Goal: Information Seeking & Learning: Check status

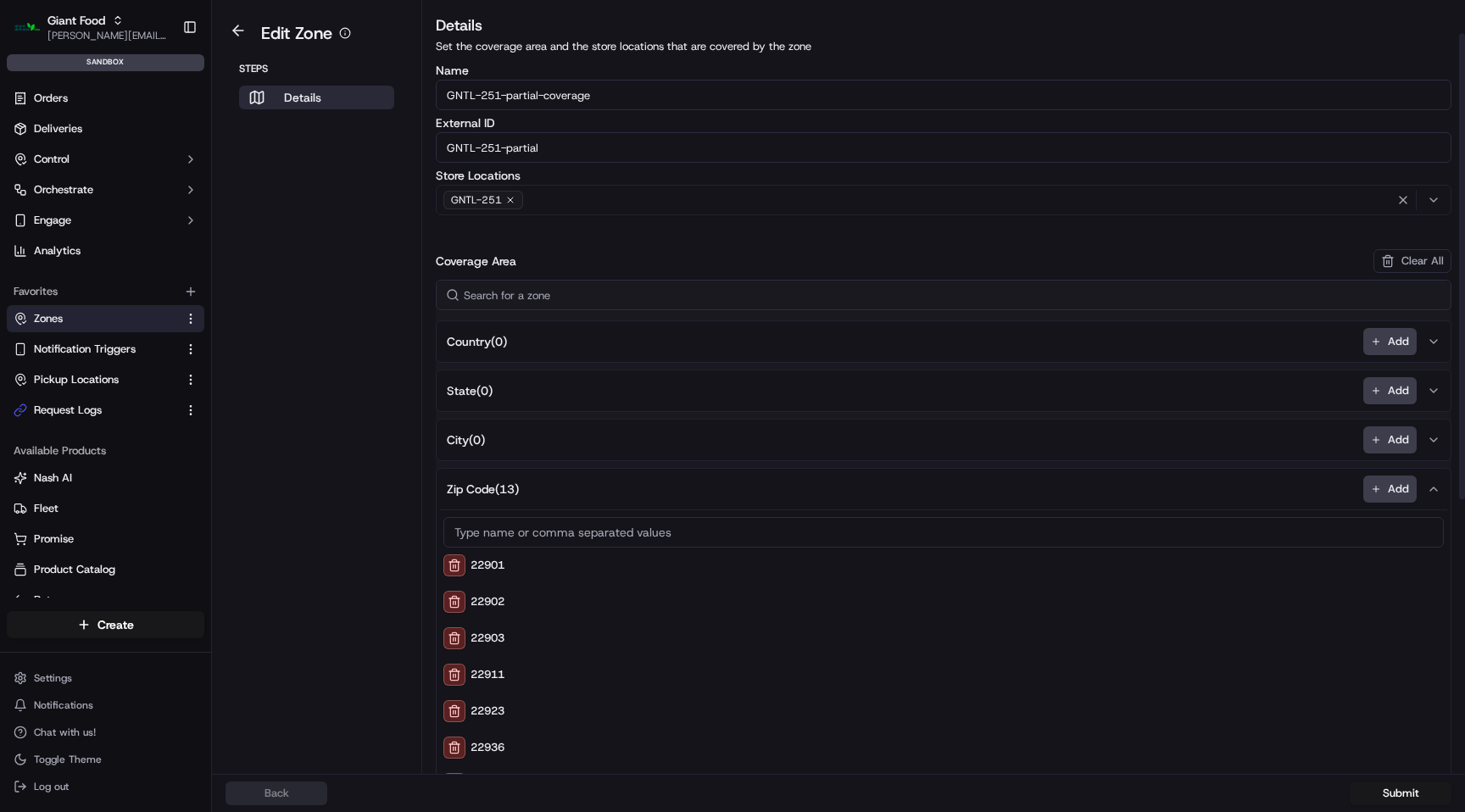
scroll to position [54, 0]
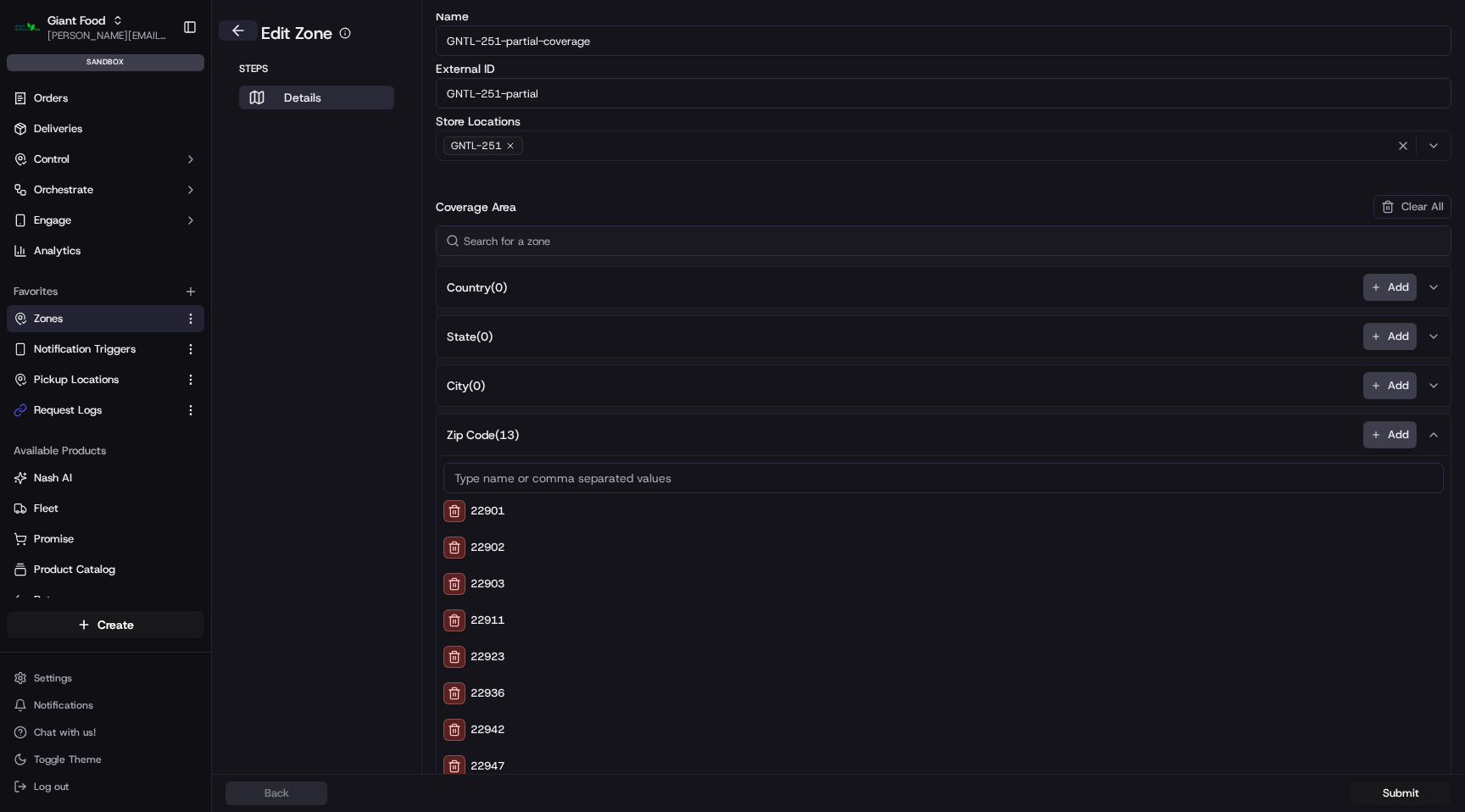
click at [240, 31] on button at bounding box center [239, 31] width 39 height 21
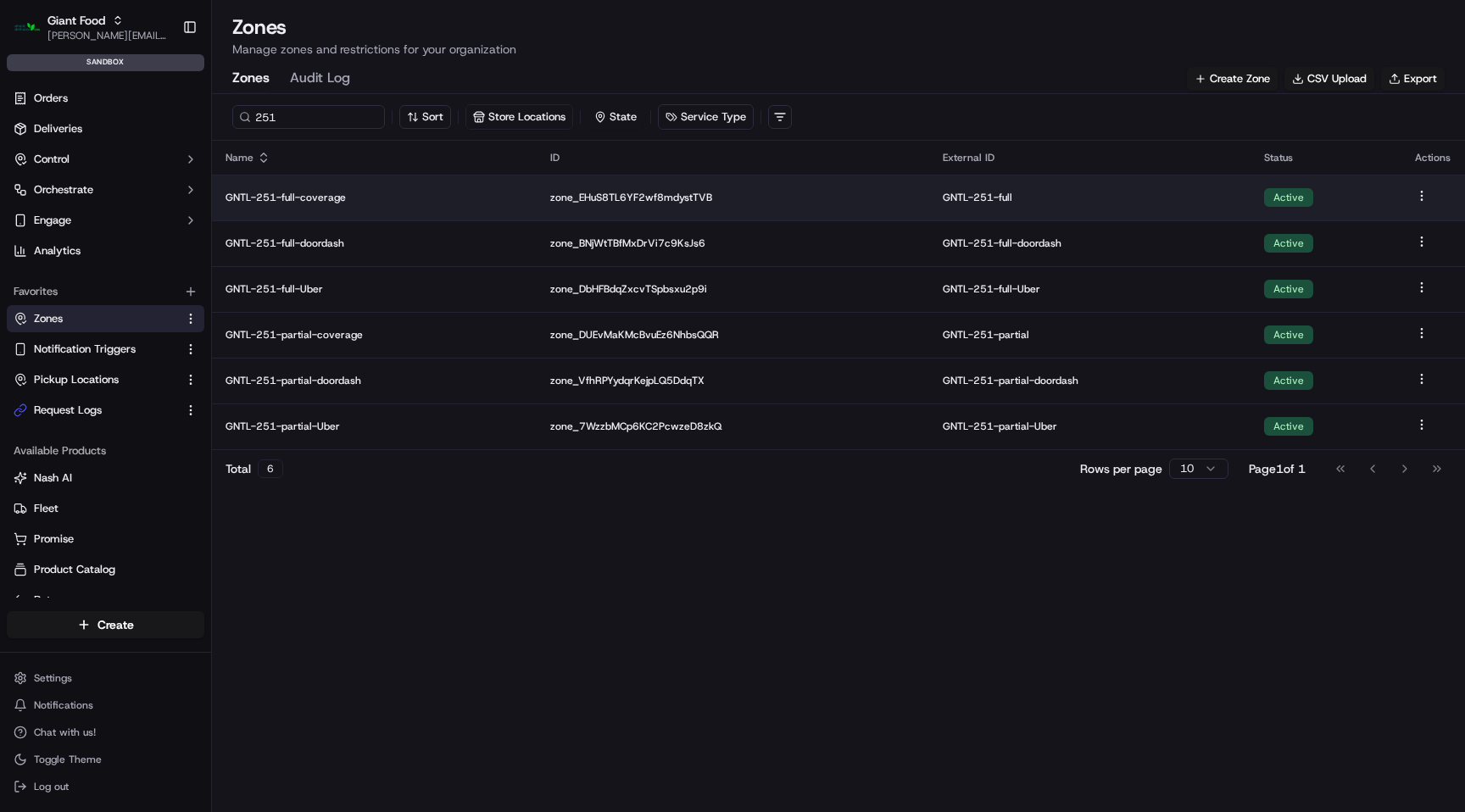
click at [318, 197] on p "GNTL-251-full-coverage" at bounding box center [374, 197] width 298 height 13
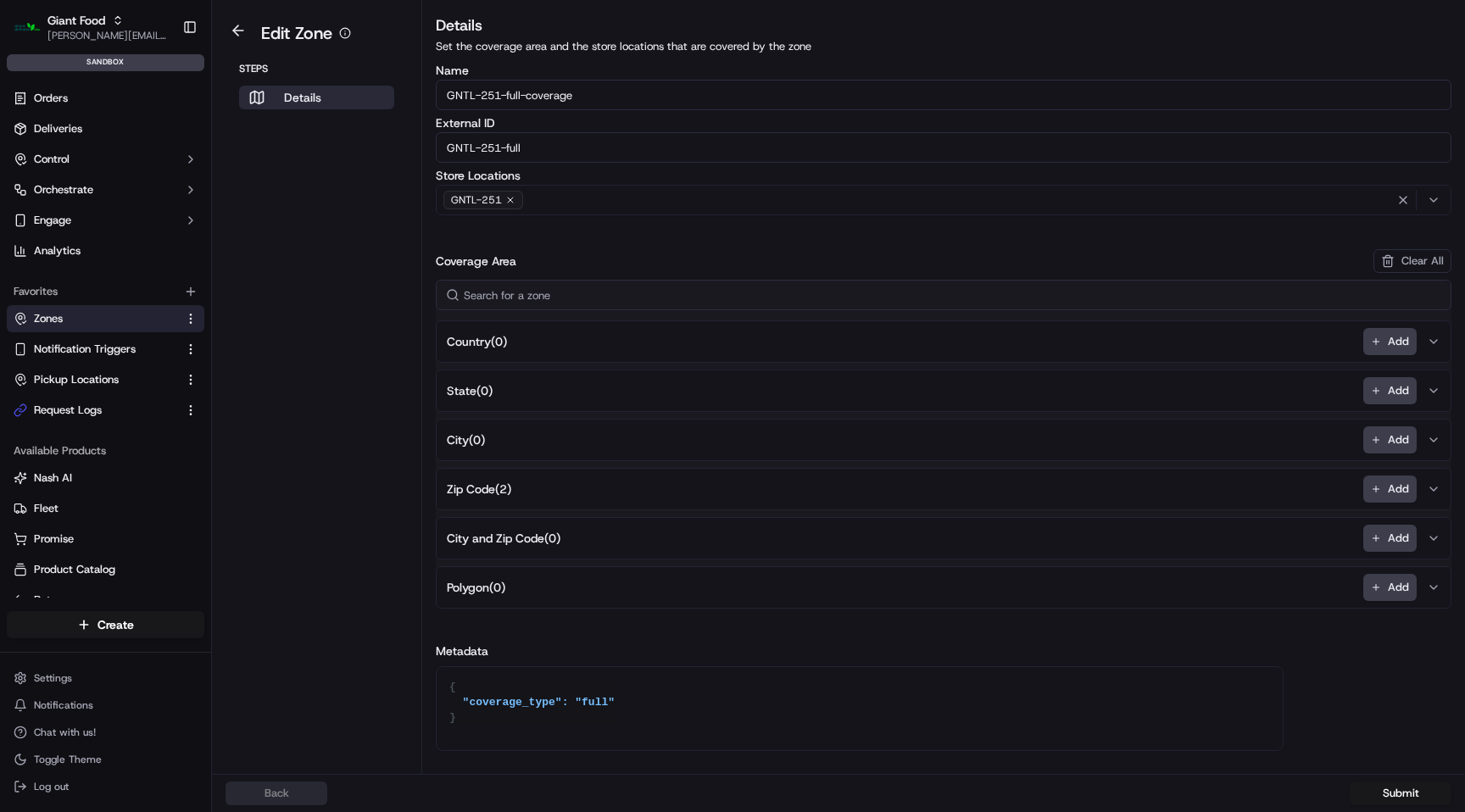
click at [489, 489] on span "Zip Code ( 2 )" at bounding box center [479, 489] width 65 height 17
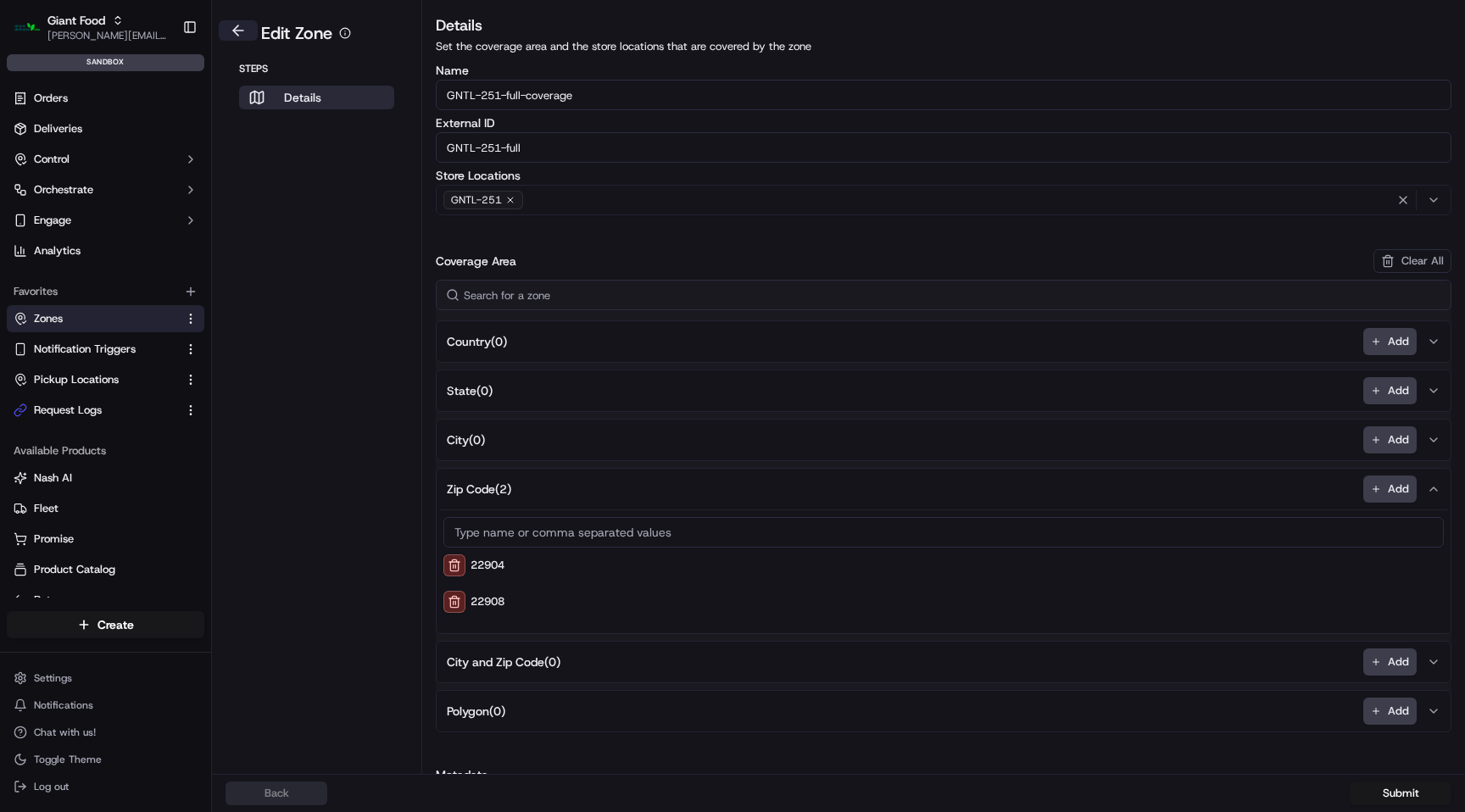
click at [237, 35] on button at bounding box center [239, 31] width 39 height 21
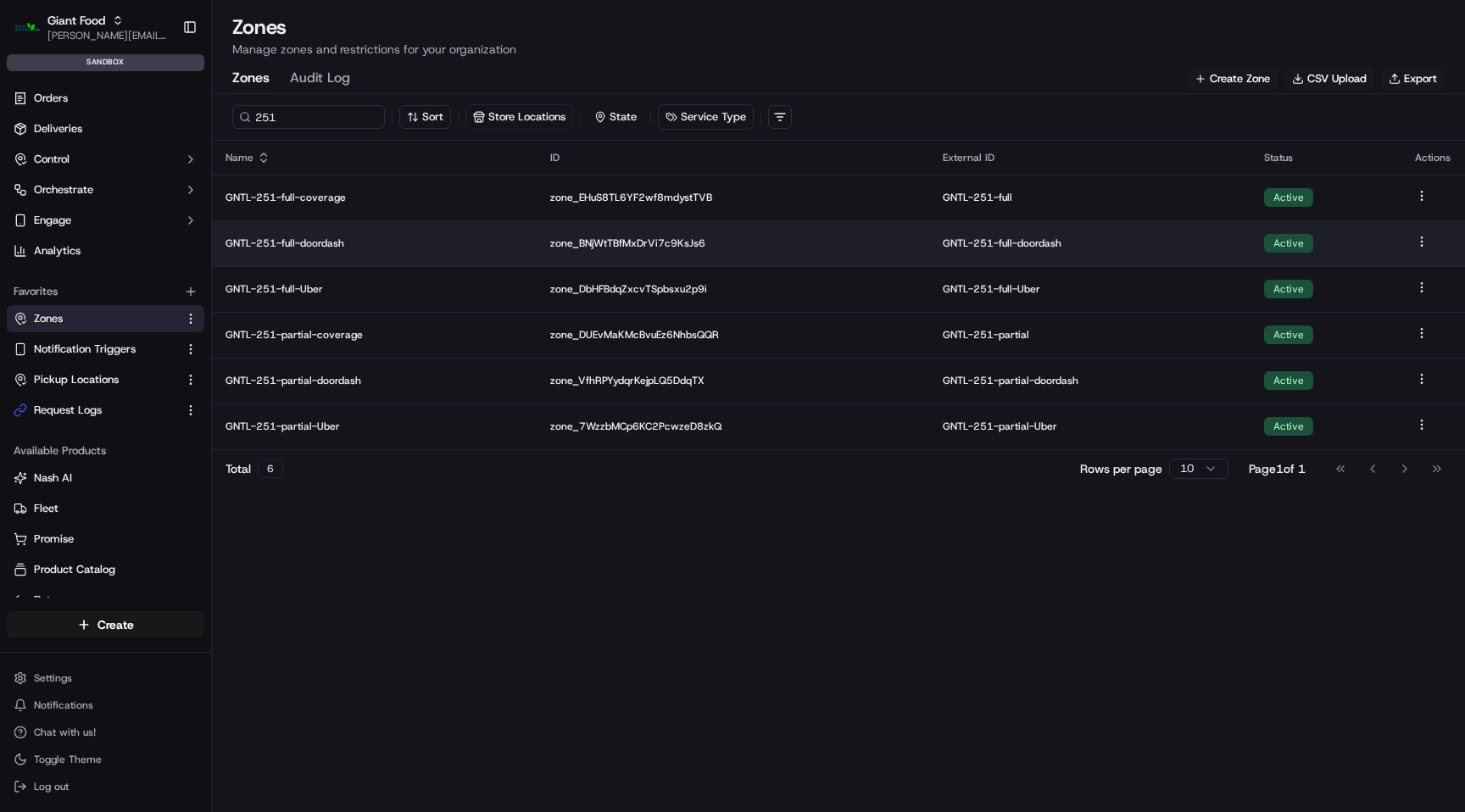
click at [303, 244] on p "GNTL-251-full-doordash" at bounding box center [374, 243] width 298 height 13
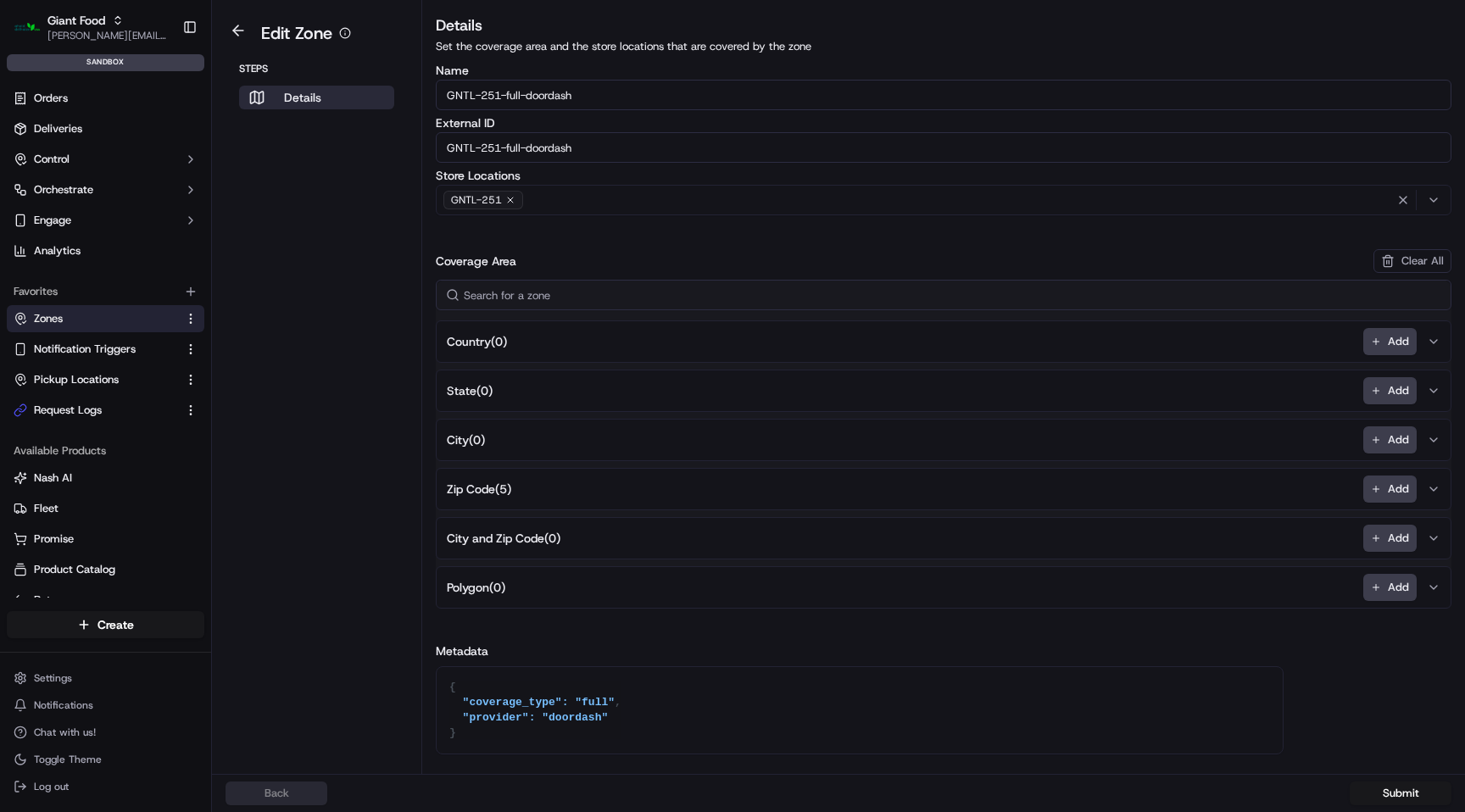
click at [468, 494] on span "Zip Code ( 5 )" at bounding box center [479, 489] width 65 height 17
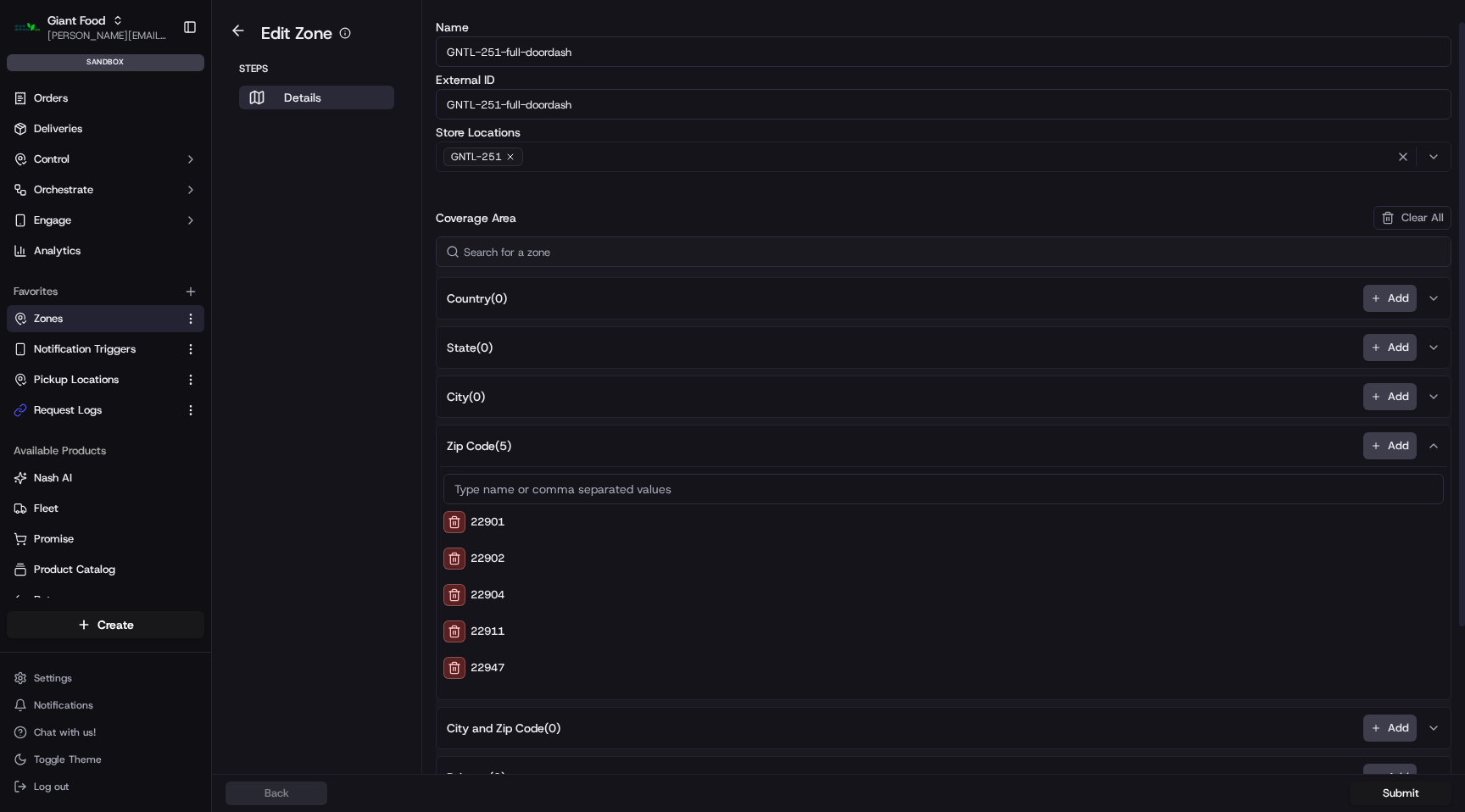
scroll to position [74, 0]
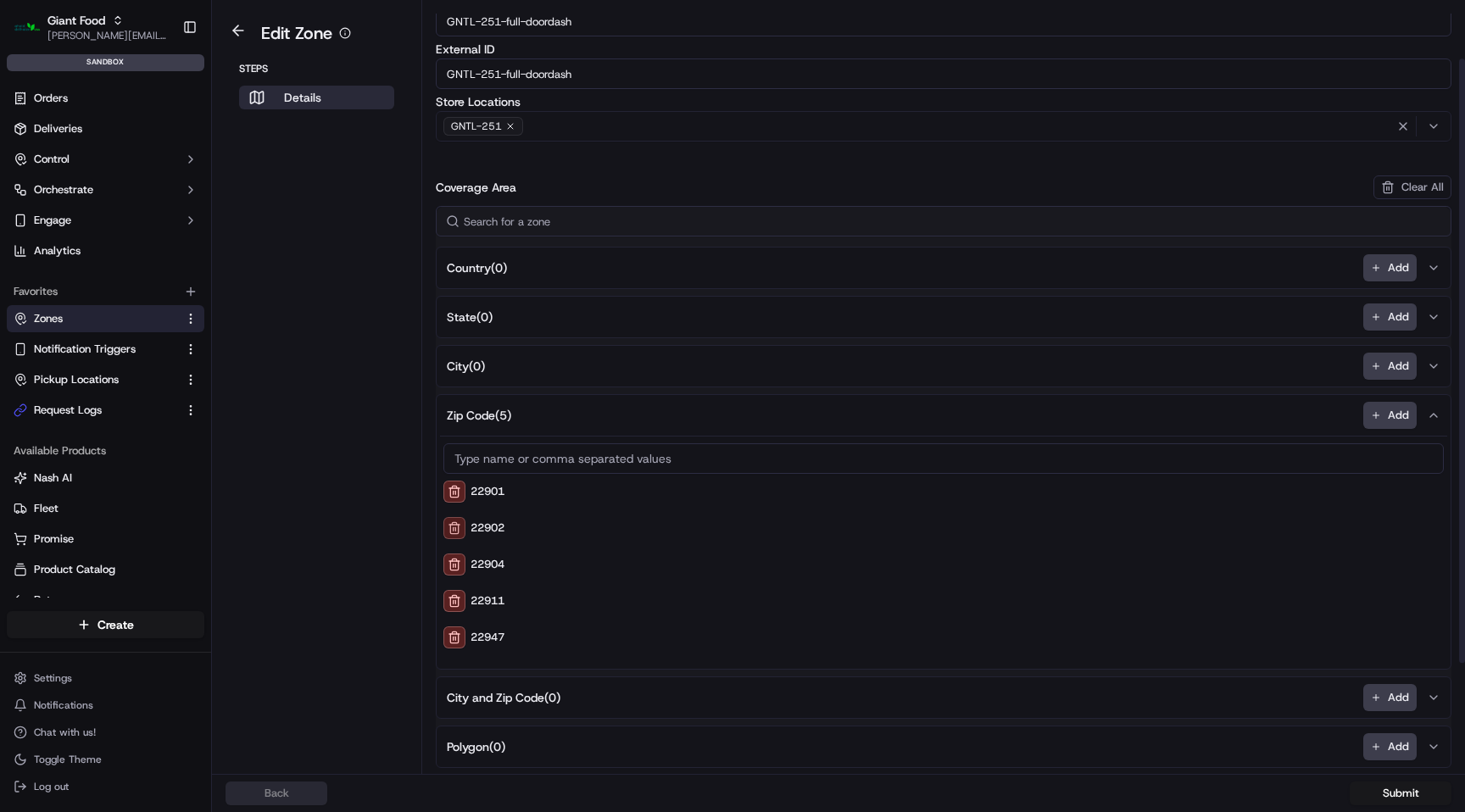
click at [452, 530] on button at bounding box center [454, 528] width 22 height 22
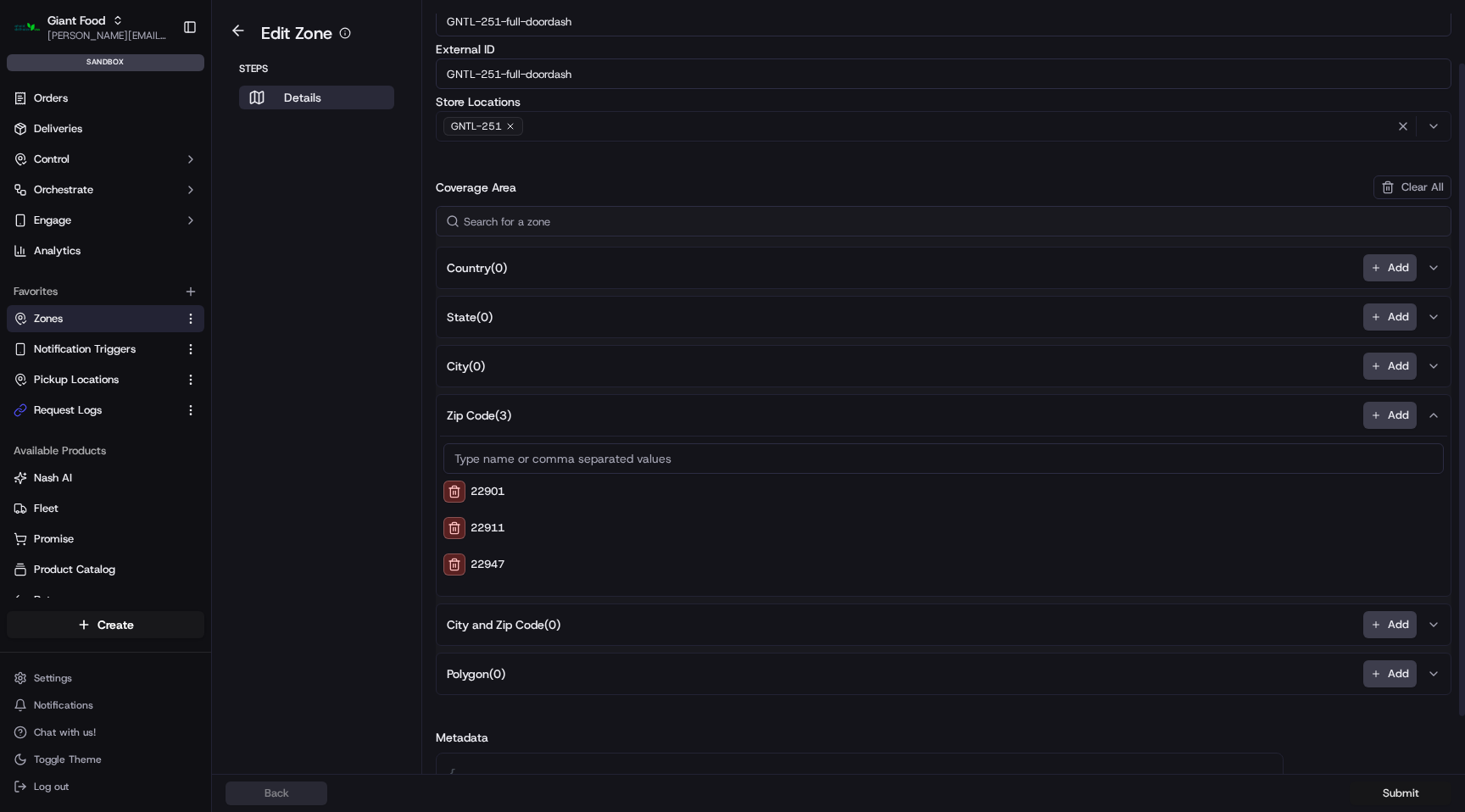
click at [1404, 795] on button "Submit" at bounding box center [1401, 793] width 101 height 23
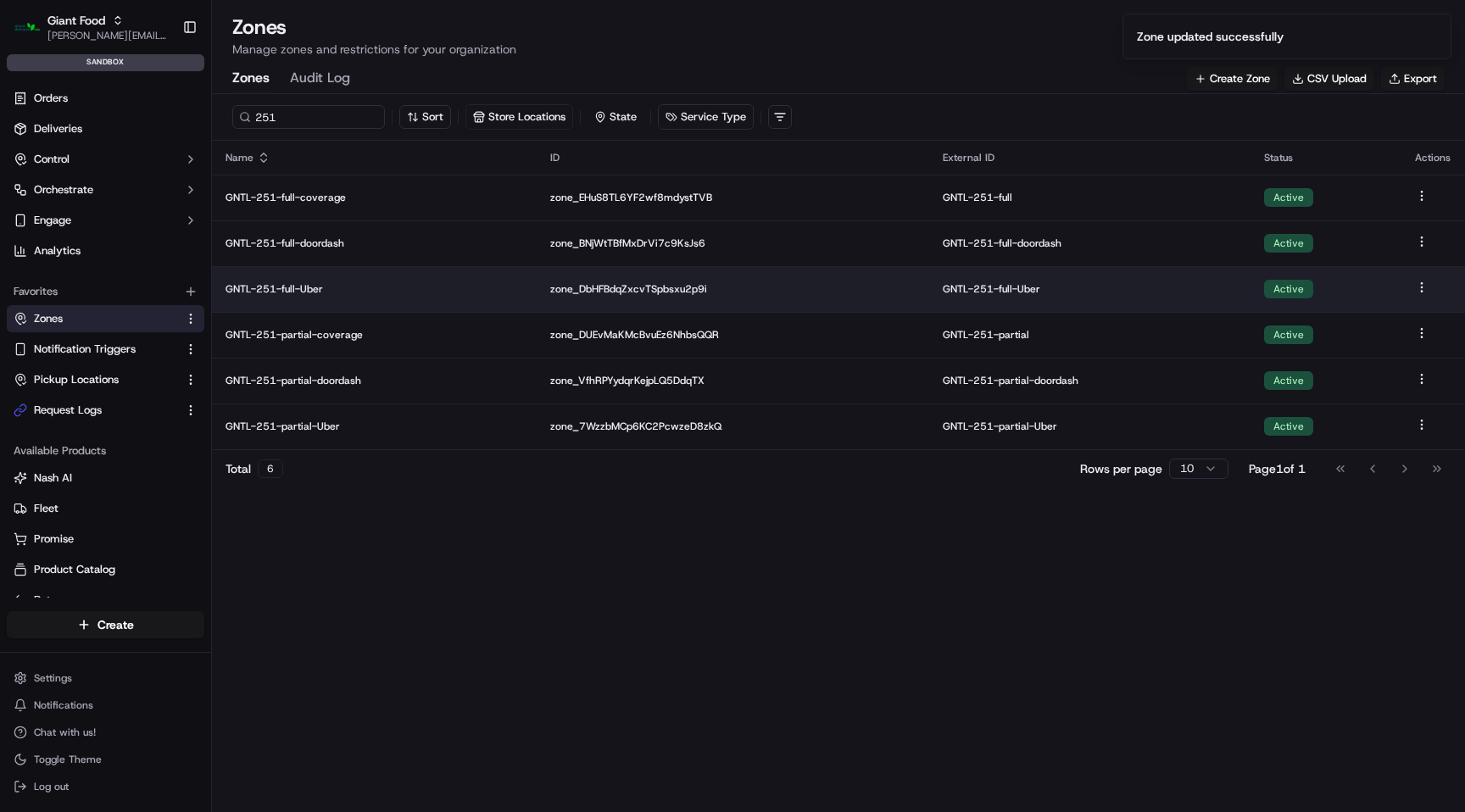
click at [288, 284] on p "GNTL-251-full-Uber" at bounding box center [374, 289] width 298 height 13
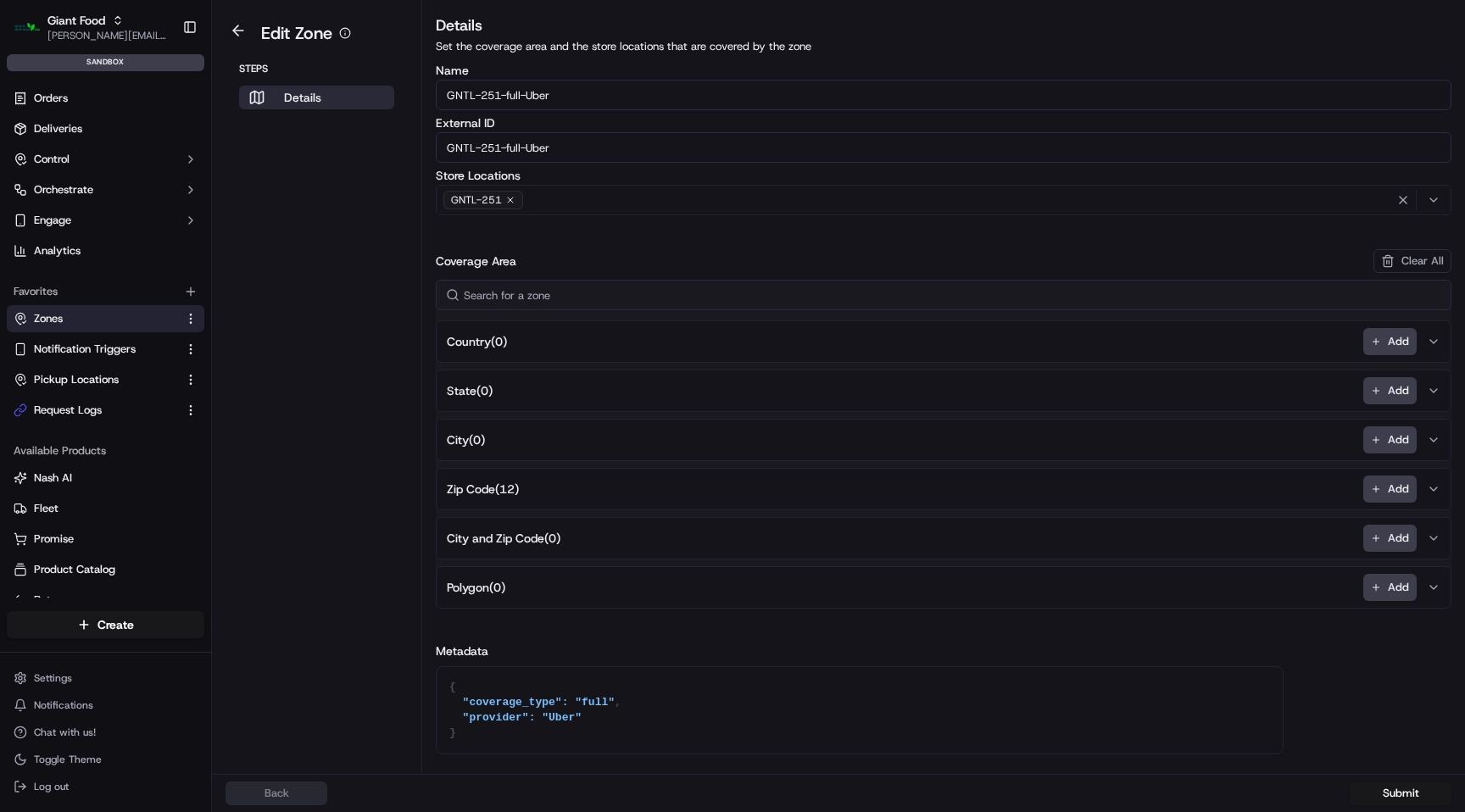
click at [497, 498] on button "Zip Code ( 12 ) Add" at bounding box center [944, 488] width 1008 height 40
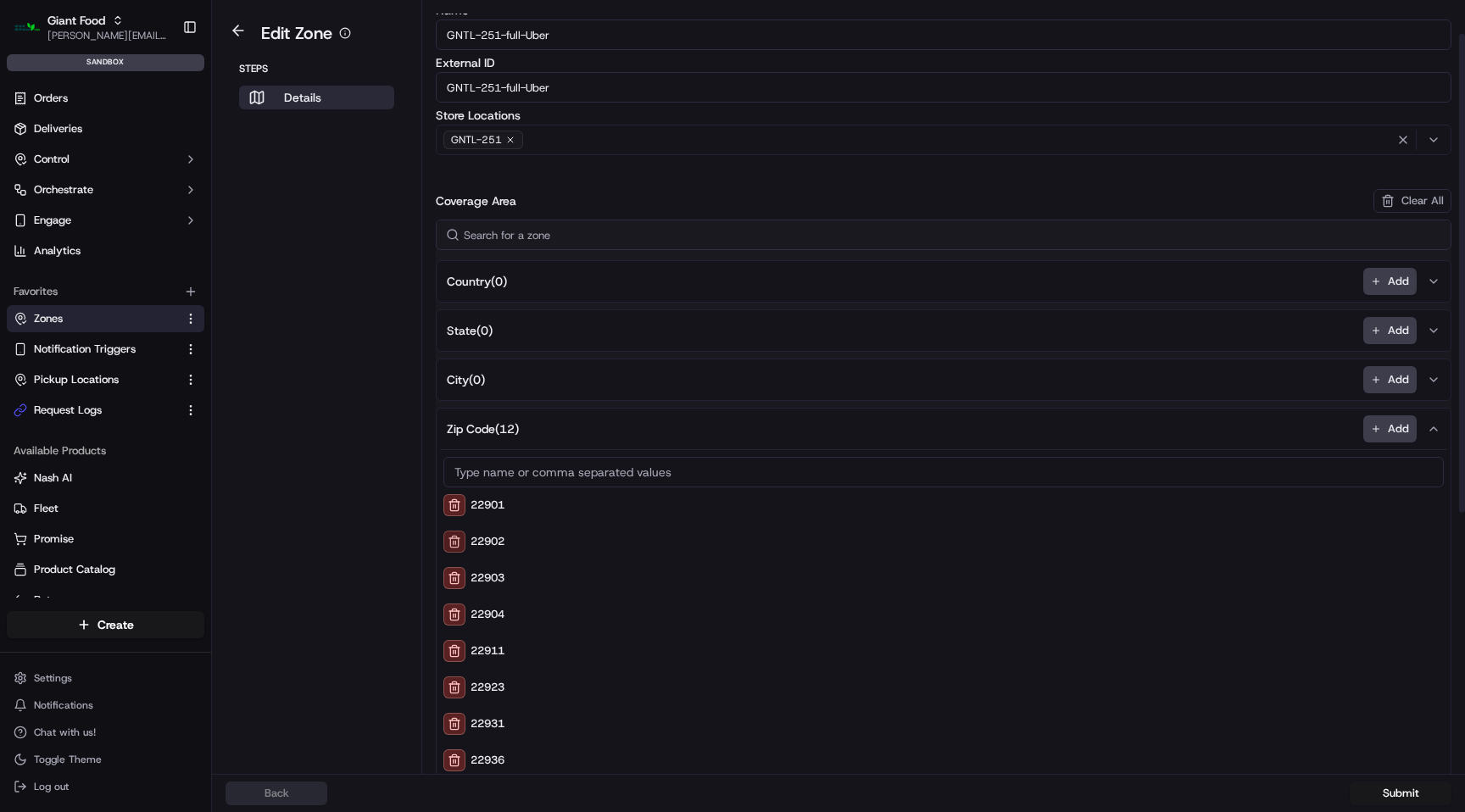
scroll to position [64, 0]
click at [455, 539] on button at bounding box center [454, 538] width 22 height 22
click at [1409, 798] on button "Submit" at bounding box center [1401, 793] width 101 height 23
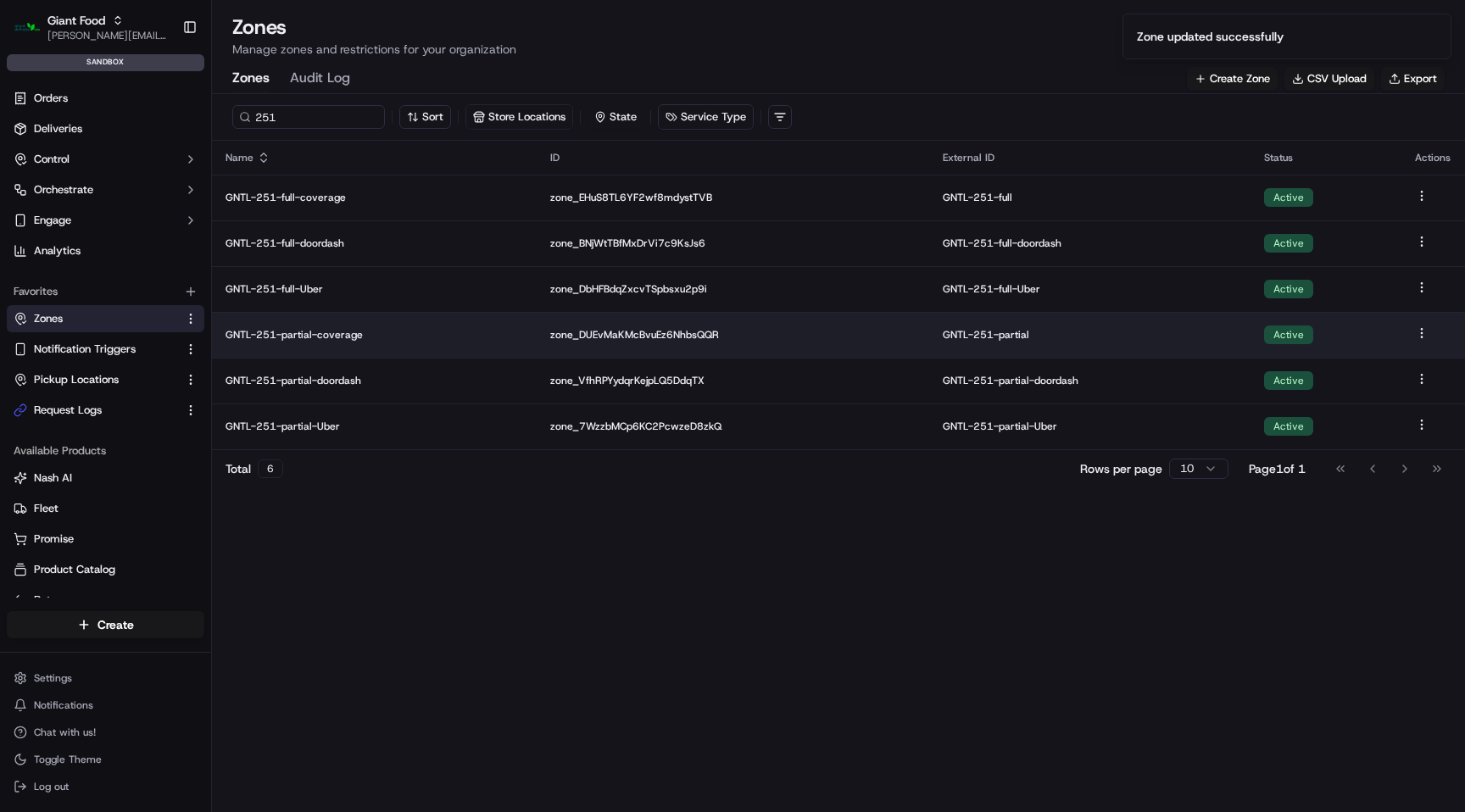
click at [297, 339] on p "GNTL-251-partial-coverage" at bounding box center [374, 334] width 298 height 13
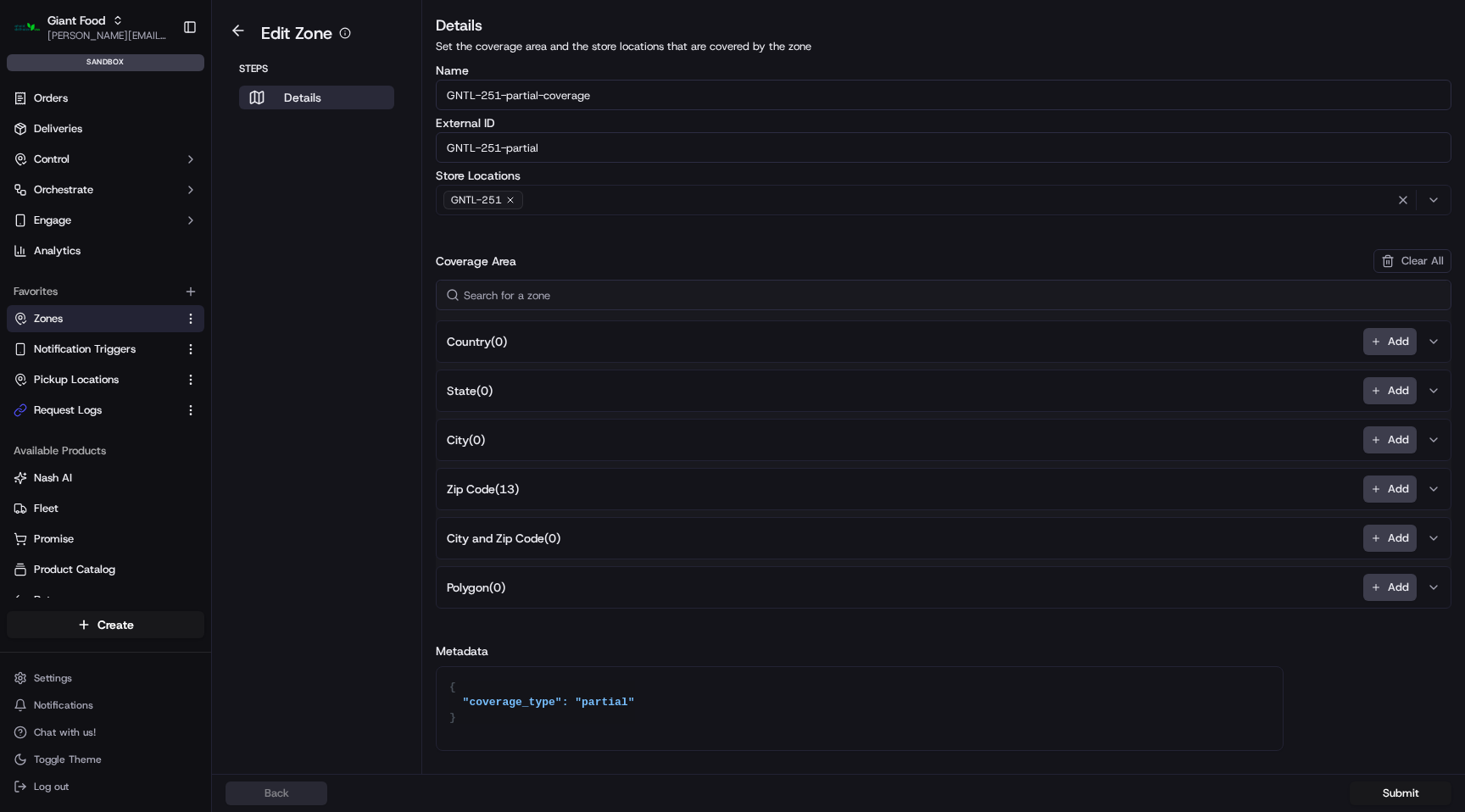
click at [501, 491] on span "Zip Code ( 13 )" at bounding box center [483, 489] width 72 height 17
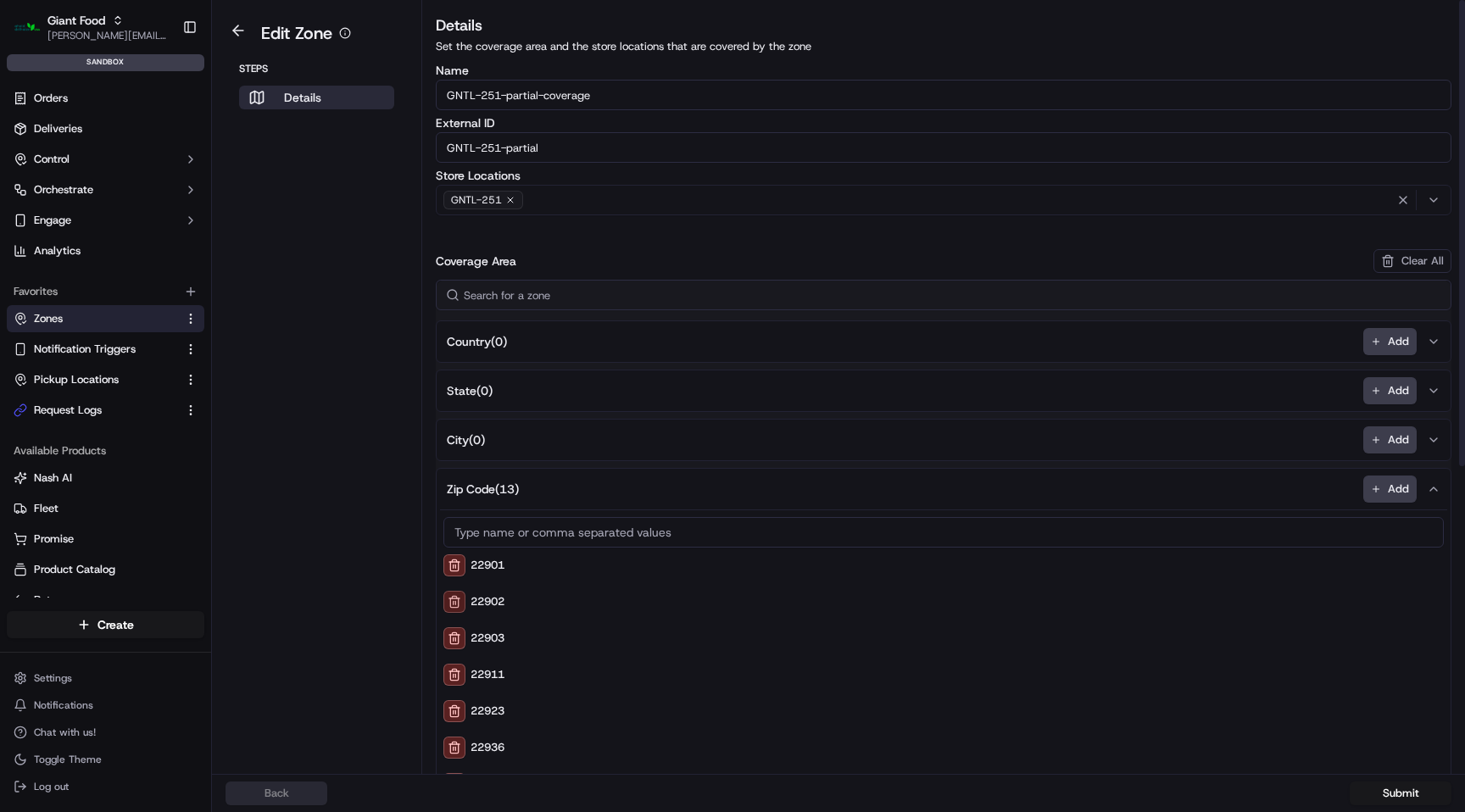
click at [453, 593] on button at bounding box center [454, 601] width 22 height 22
click at [1411, 792] on button "Submit" at bounding box center [1401, 793] width 101 height 23
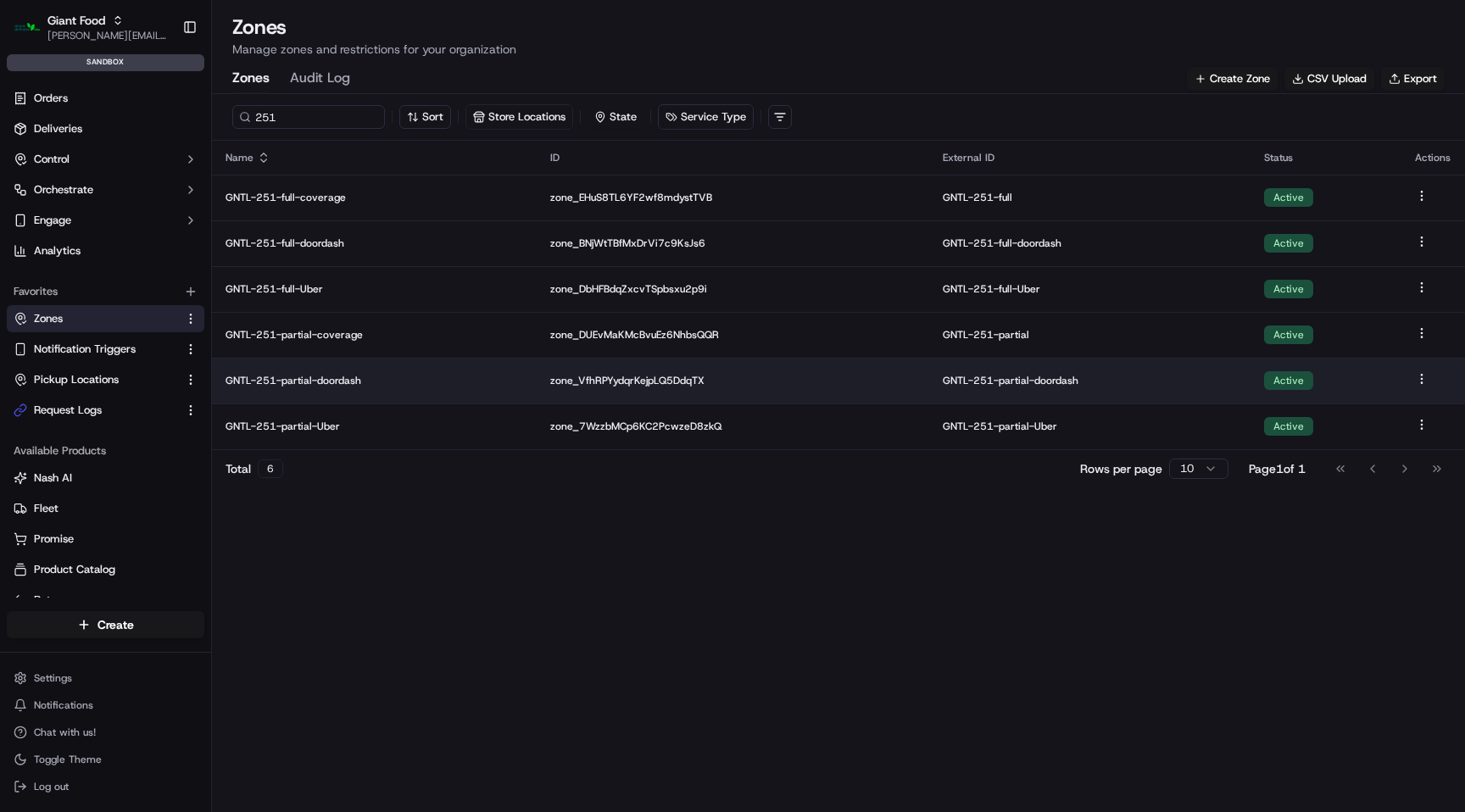
click at [324, 378] on p "GNTL-251-partial-doordash" at bounding box center [374, 380] width 298 height 13
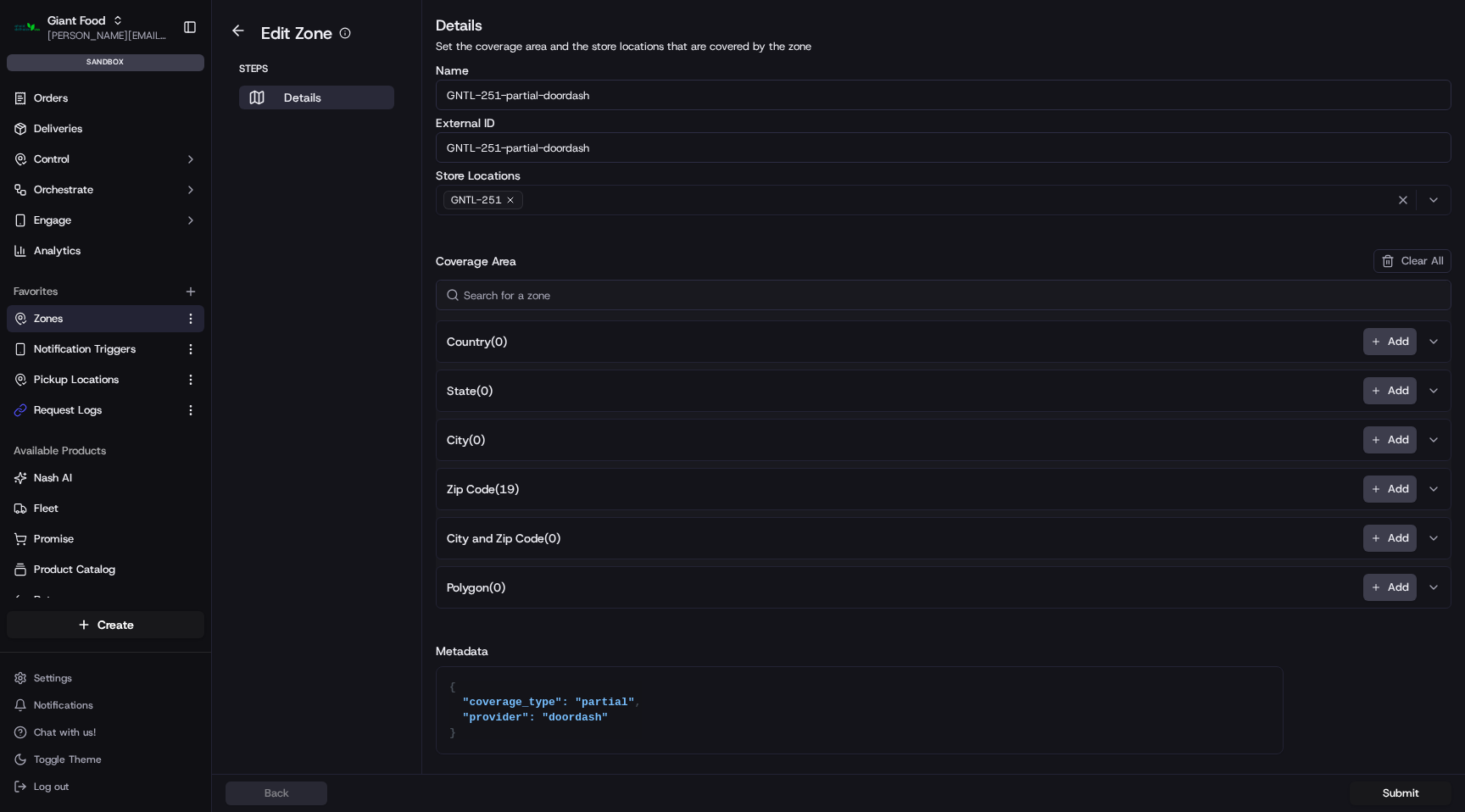
click at [513, 479] on button "Zip Code ( 19 ) Add" at bounding box center [944, 488] width 1008 height 40
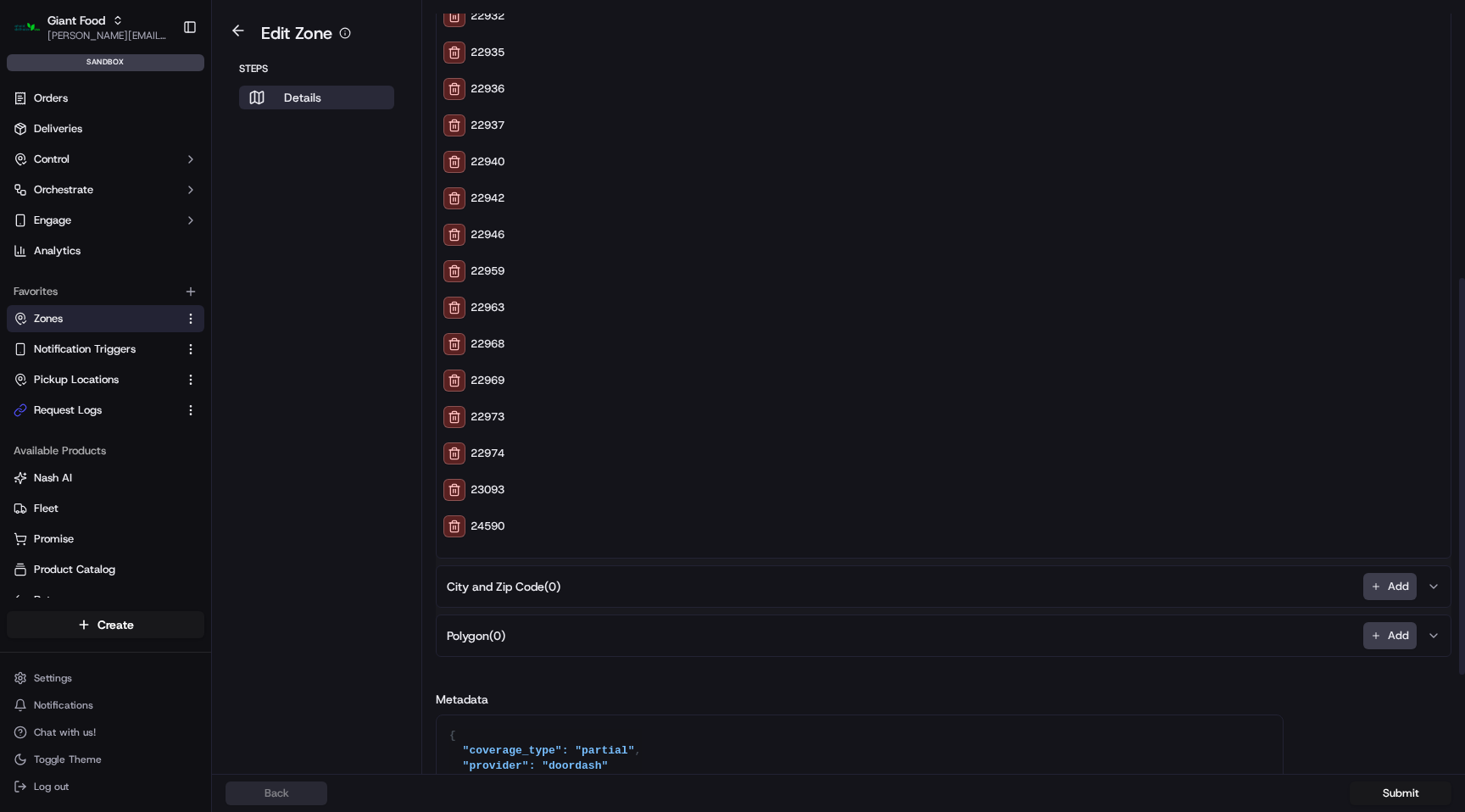
scroll to position [724, 0]
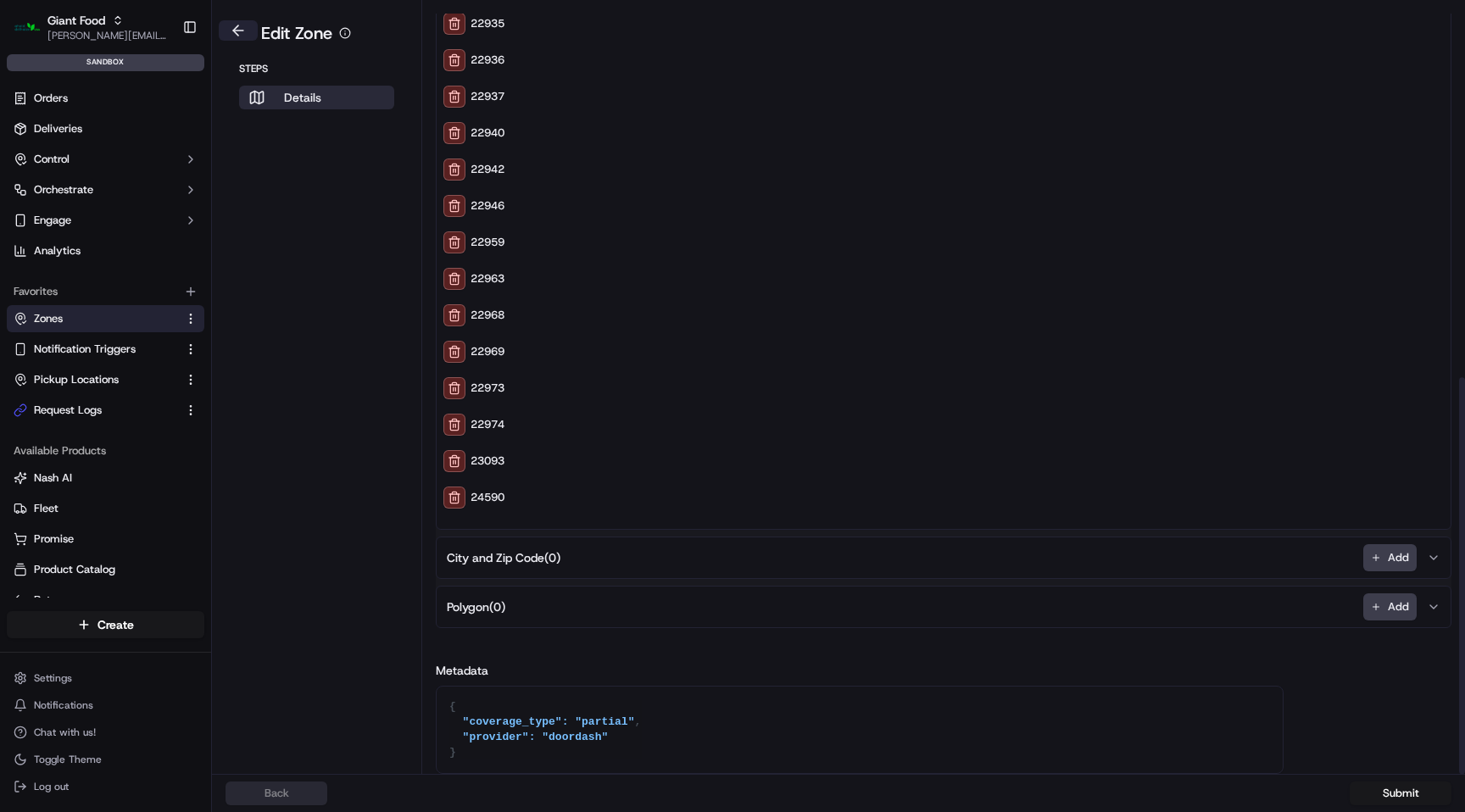
click at [239, 37] on button at bounding box center [239, 31] width 39 height 21
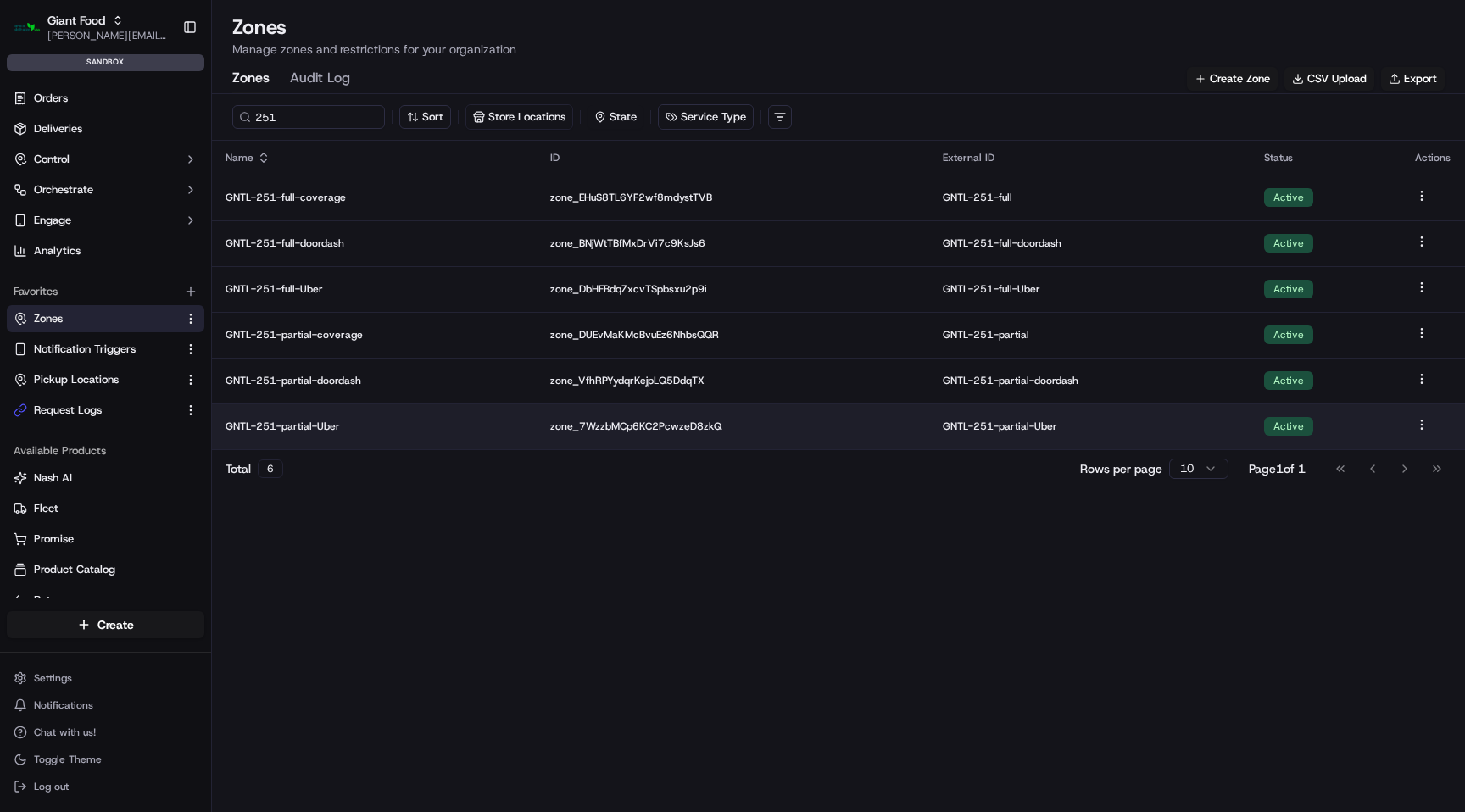
click at [301, 423] on p "GNTL-251-partial-Uber" at bounding box center [374, 426] width 298 height 13
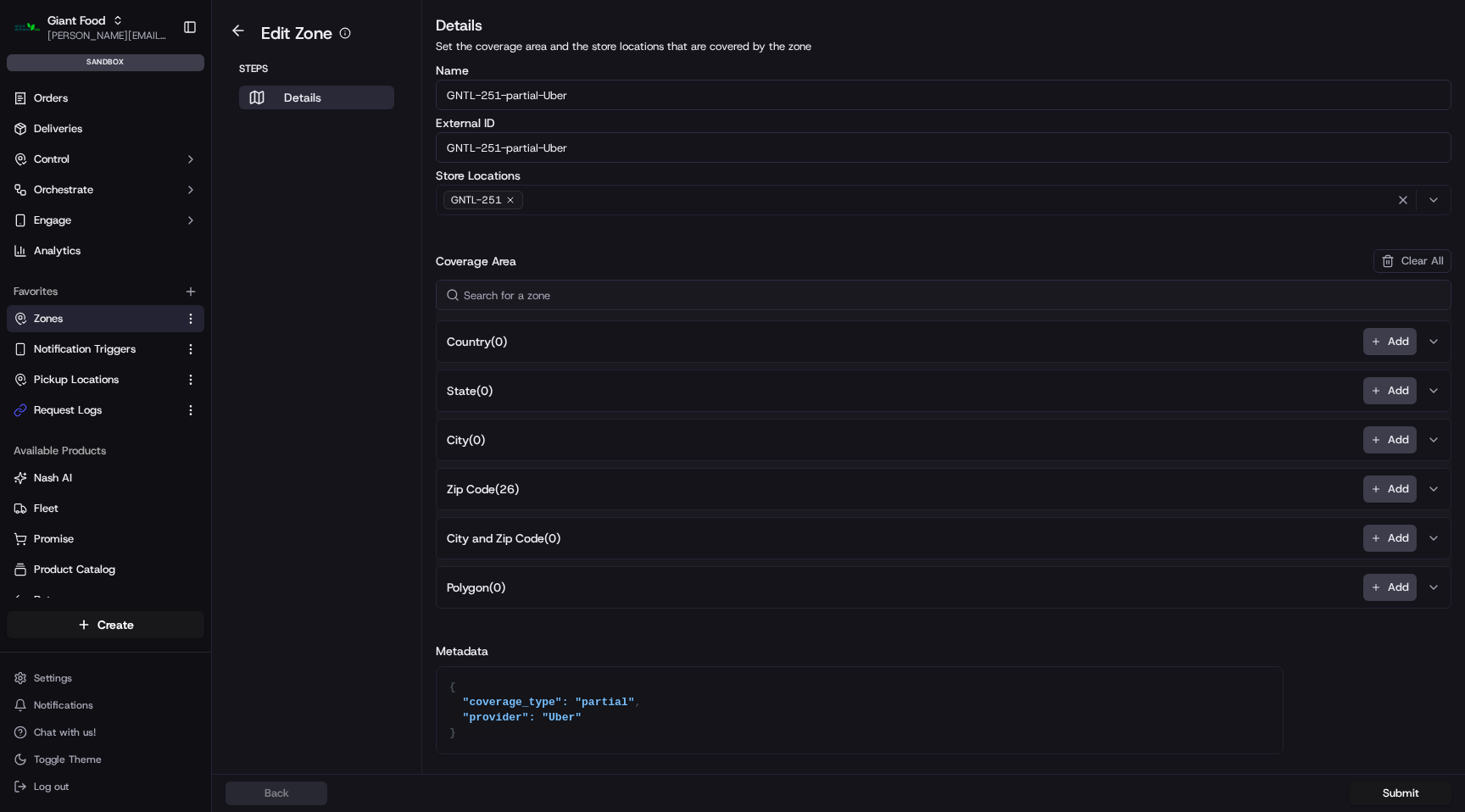
click at [507, 486] on span "Zip Code ( 26 )" at bounding box center [483, 489] width 72 height 17
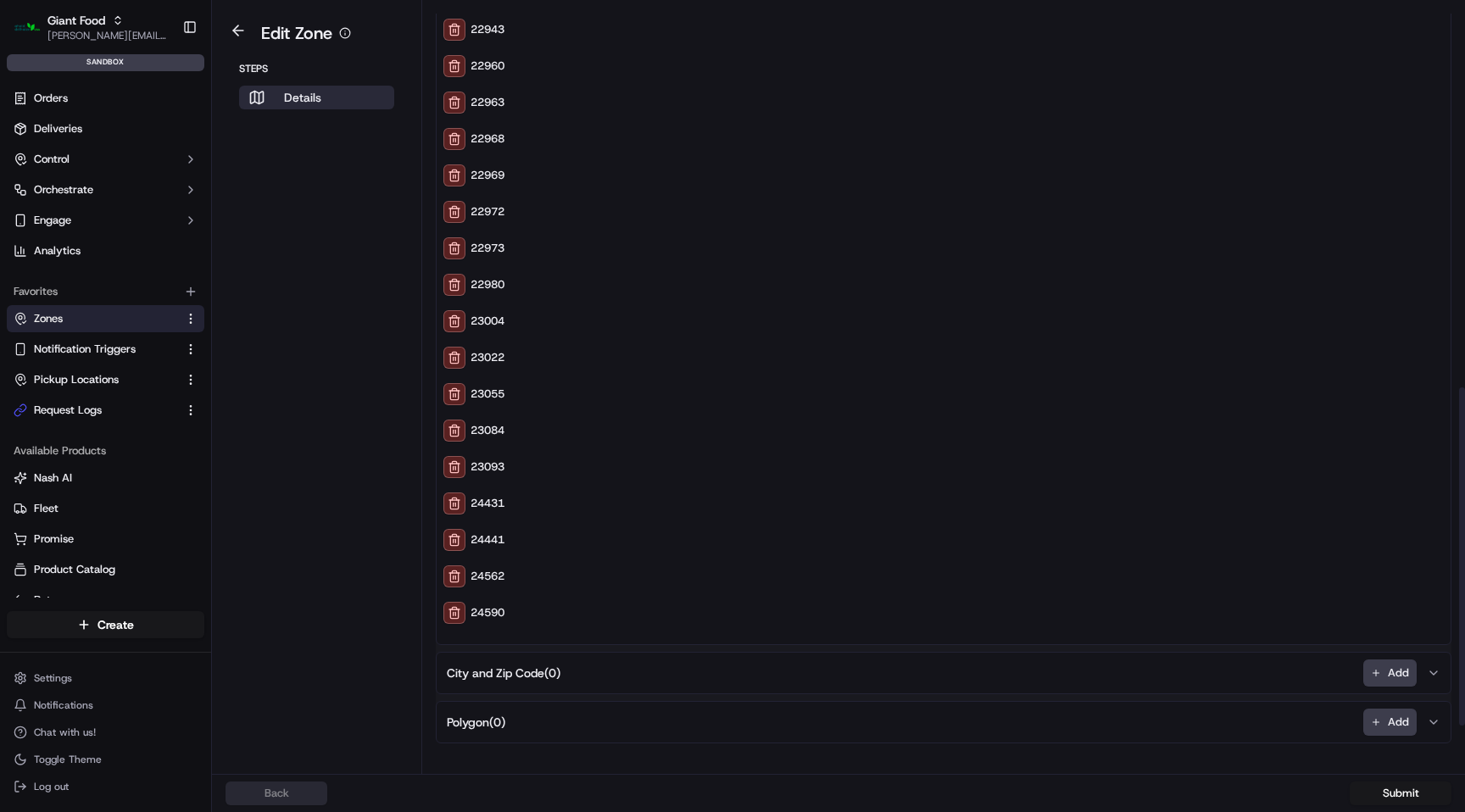
scroll to position [870, 0]
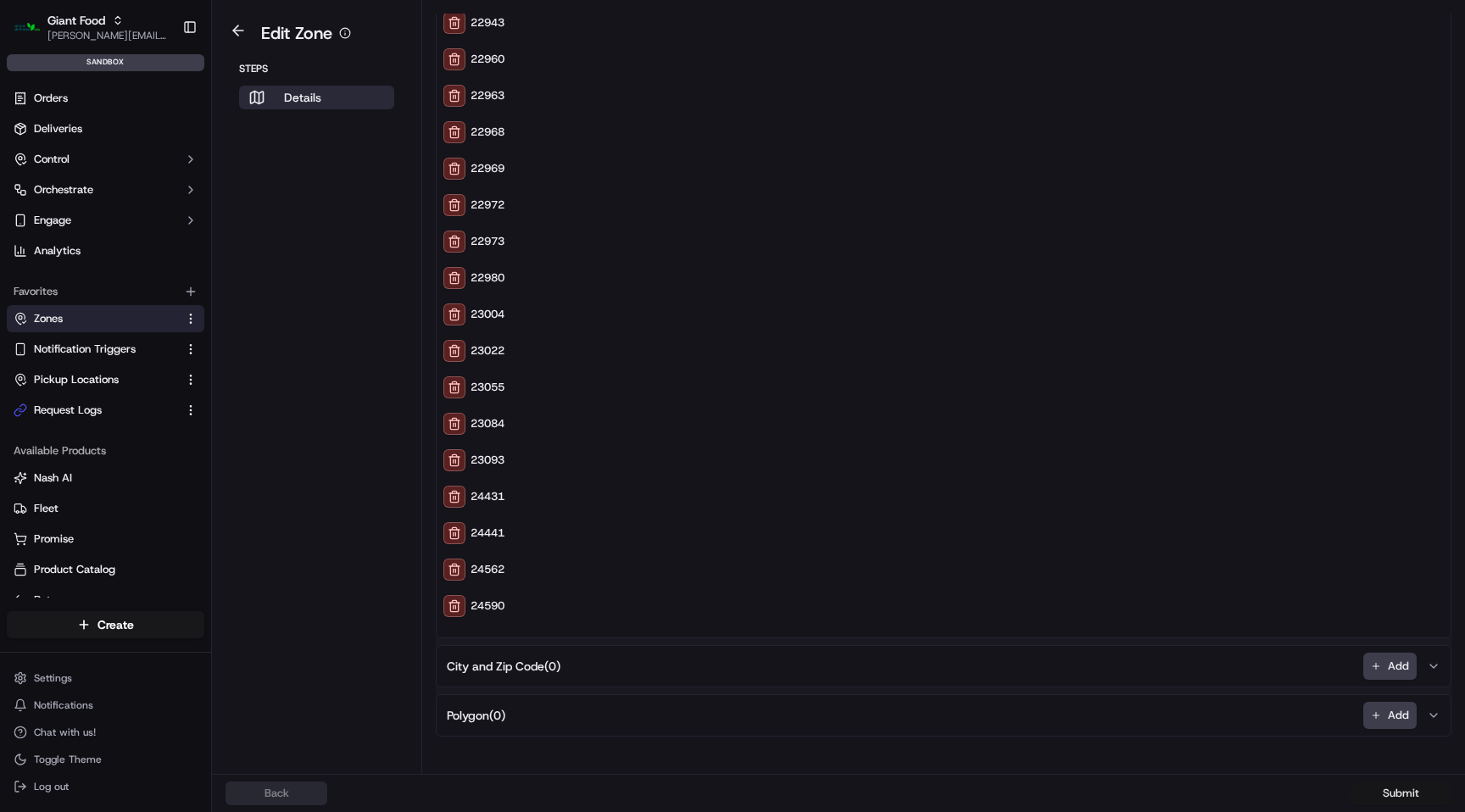
click at [1405, 798] on button "Submit" at bounding box center [1401, 793] width 101 height 23
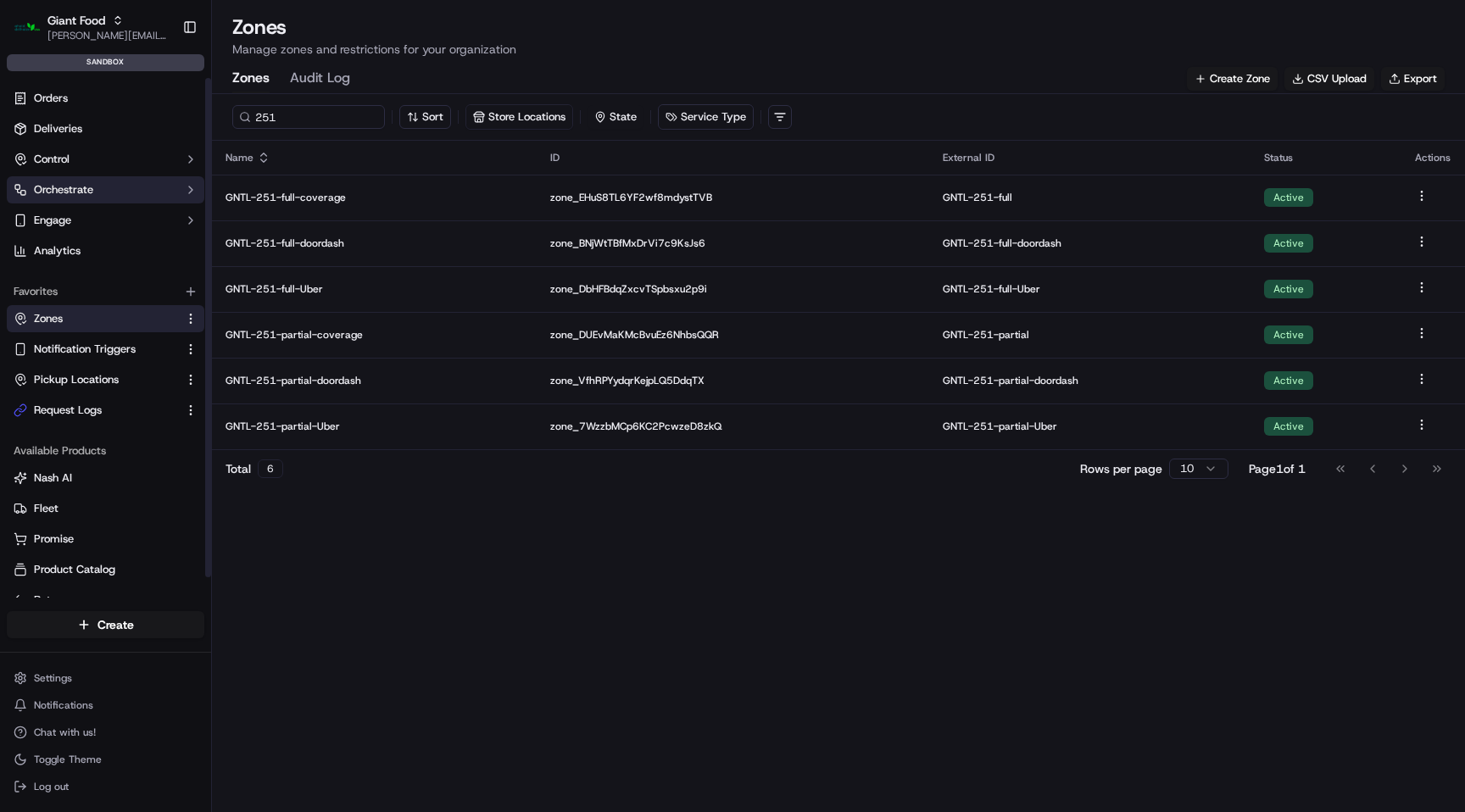
click at [100, 189] on button "Orchestrate" at bounding box center [105, 190] width 197 height 27
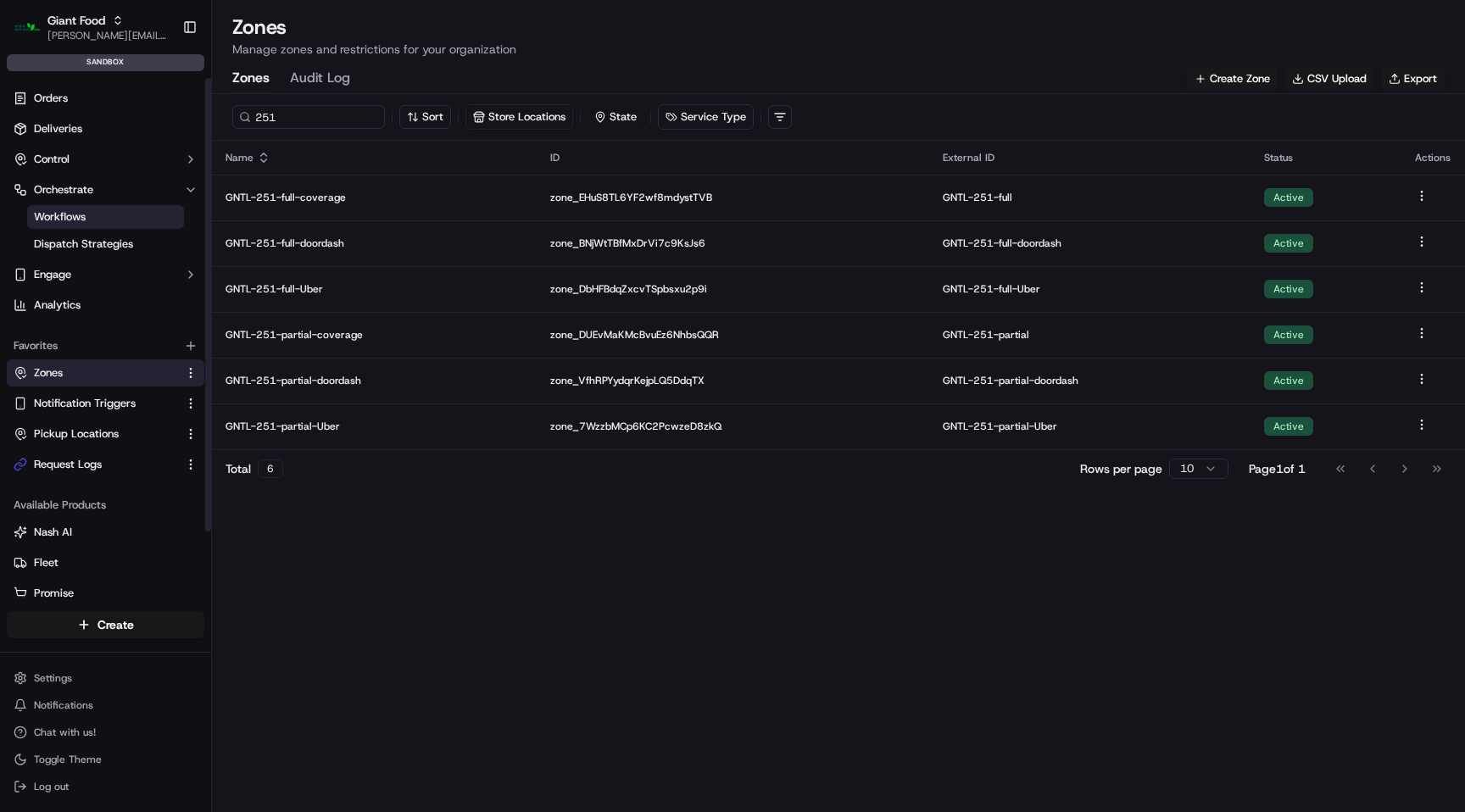
click at [107, 226] on link "Workflows" at bounding box center [105, 217] width 157 height 23
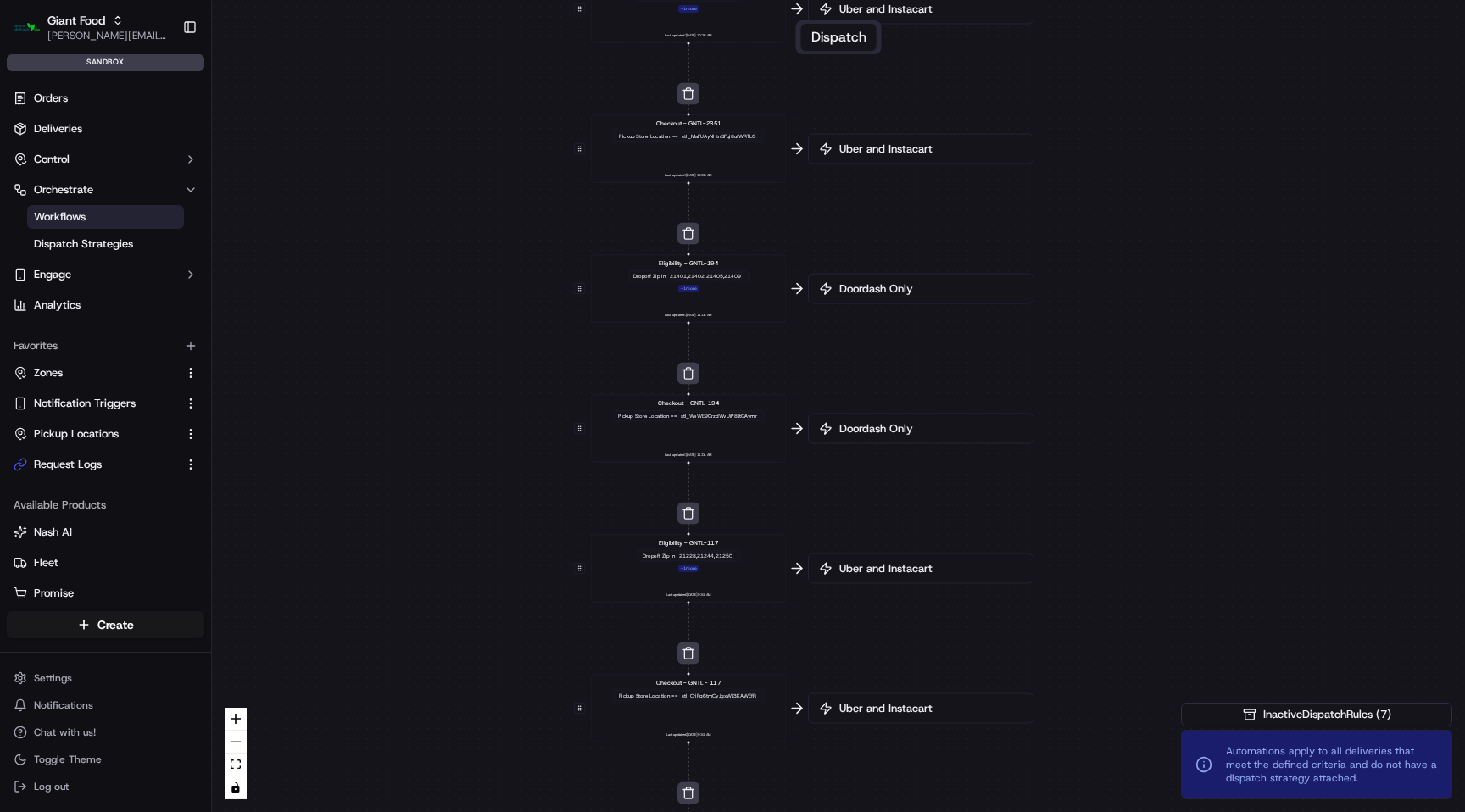
drag, startPoint x: 1009, startPoint y: 145, endPoint x: 857, endPoint y: 318, distance: 230.3
click at [857, 325] on div "0 0 0 0 0 0 0 0 0 0 0 Order / Delivery Received Eligibility - GNTL-2351 Dropoff…" at bounding box center [839, 406] width 1254 height 812
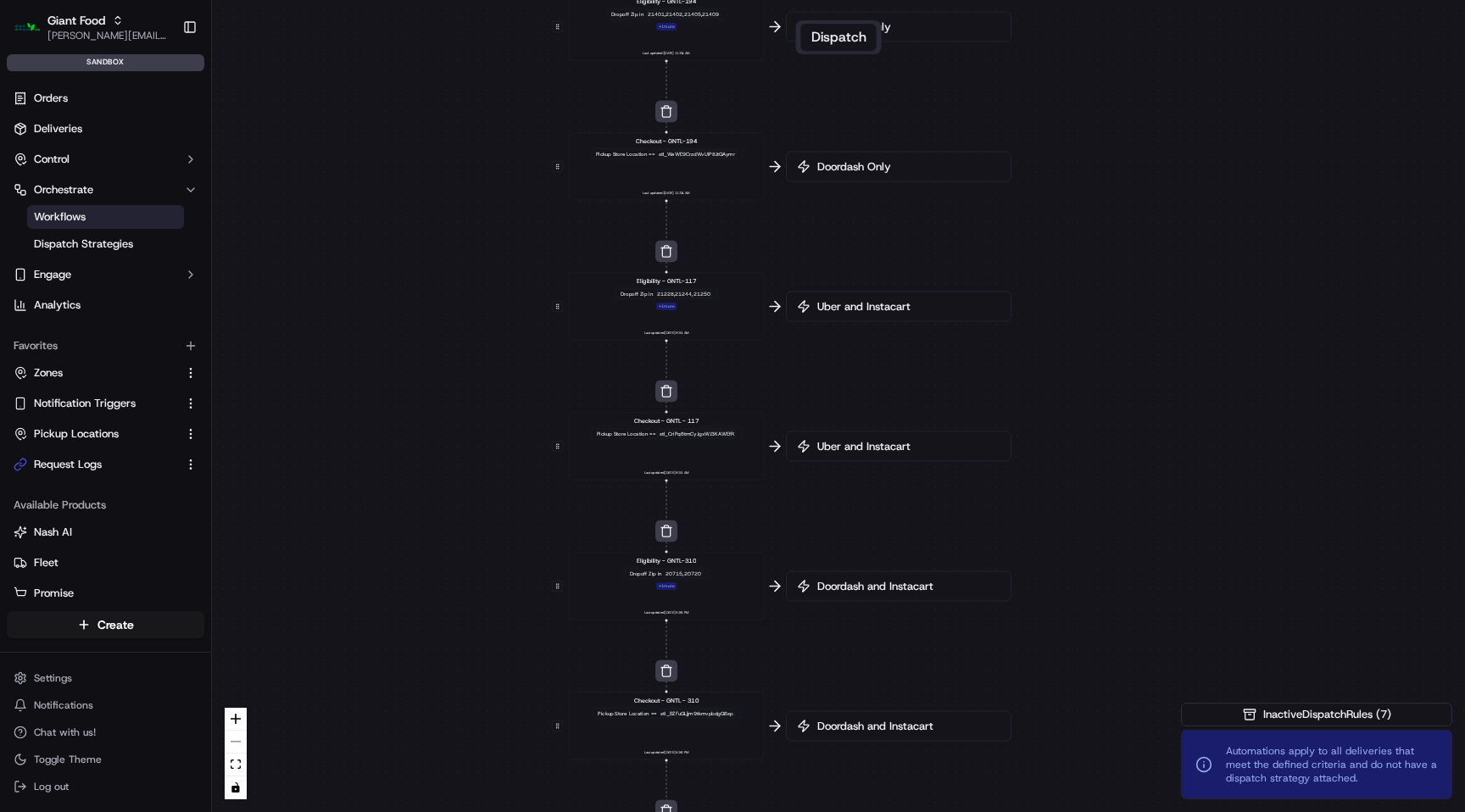
drag, startPoint x: 1057, startPoint y: 494, endPoint x: 1035, endPoint y: 246, distance: 249.0
click at [1035, 253] on div "0 0 0 0 0 0 0 0 0 0 0 Order / Delivery Received Eligibility - GNTL-2351 Dropoff…" at bounding box center [839, 406] width 1254 height 812
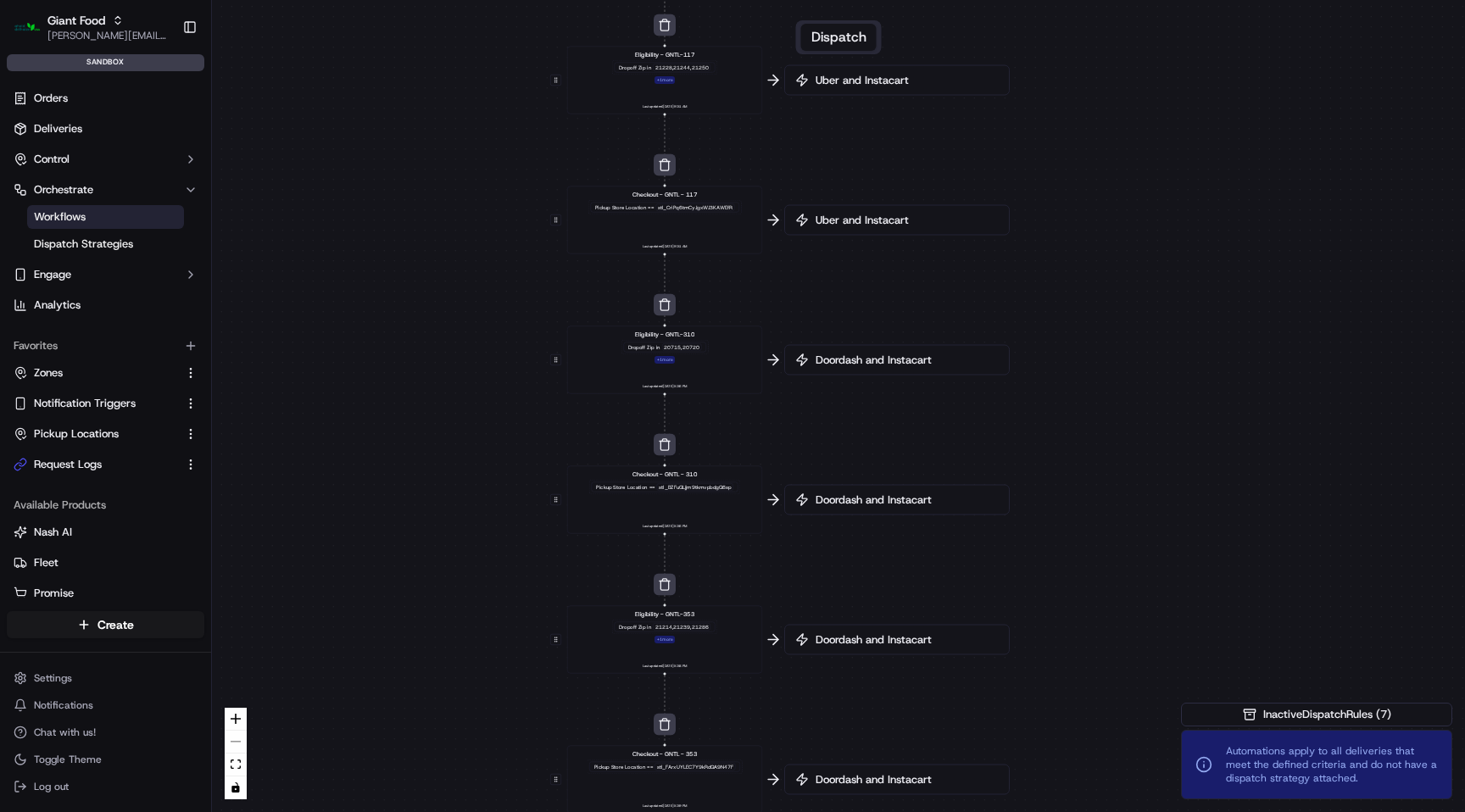
drag, startPoint x: 1054, startPoint y: 541, endPoint x: 1055, endPoint y: 256, distance: 285.0
click at [1054, 260] on div "0 0 0 0 0 0 0 0 0 0 0 Order / Delivery Received Eligibility - GNTL-2351 Dropoff…" at bounding box center [839, 406] width 1254 height 812
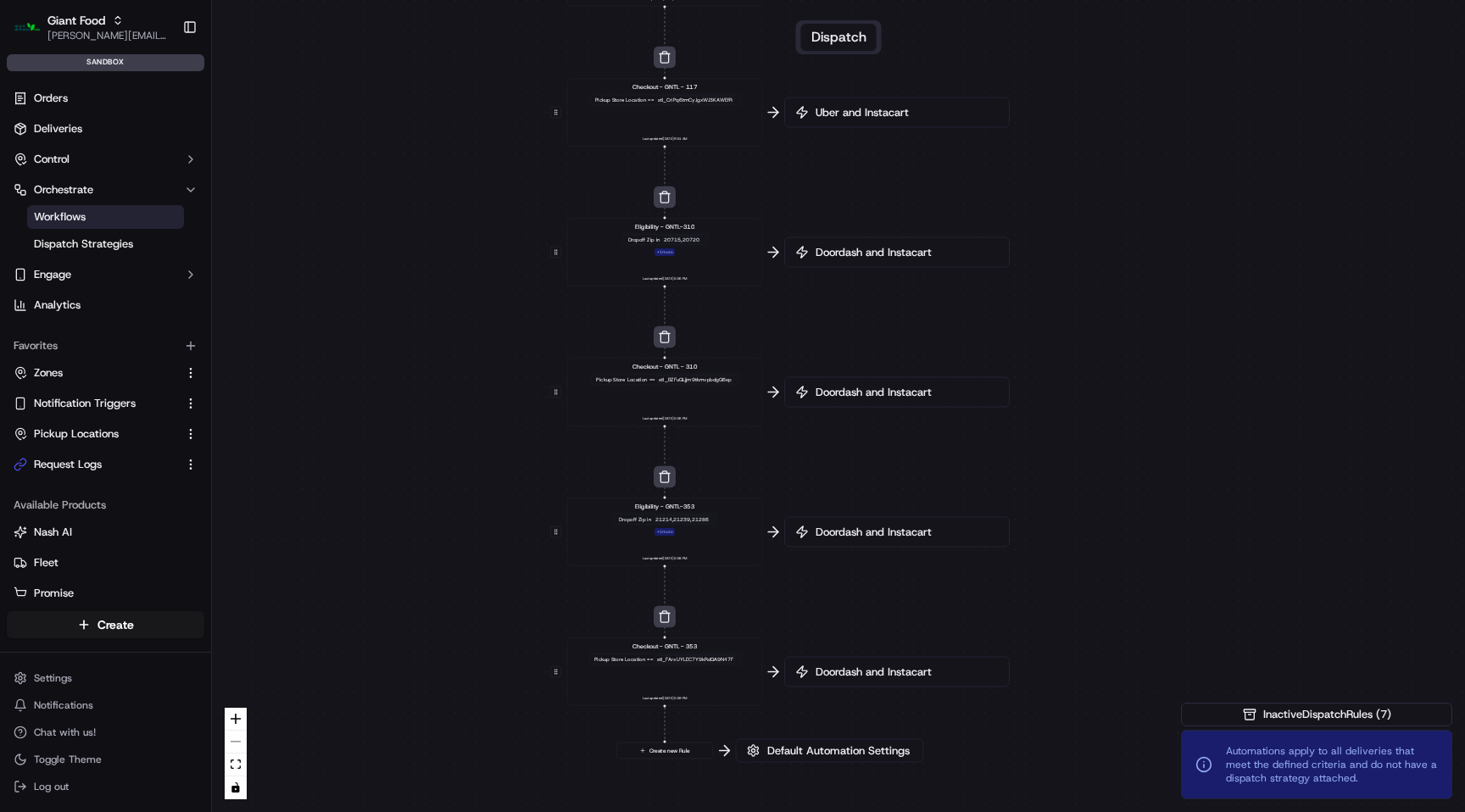
drag, startPoint x: 1043, startPoint y: 489, endPoint x: 1082, endPoint y: 237, distance: 255.0
click at [1082, 242] on div "0 0 0 0 0 0 0 0 0 0 0 Order / Delivery Received Eligibility - GNTL-2351 Dropoff…" at bounding box center [839, 406] width 1254 height 812
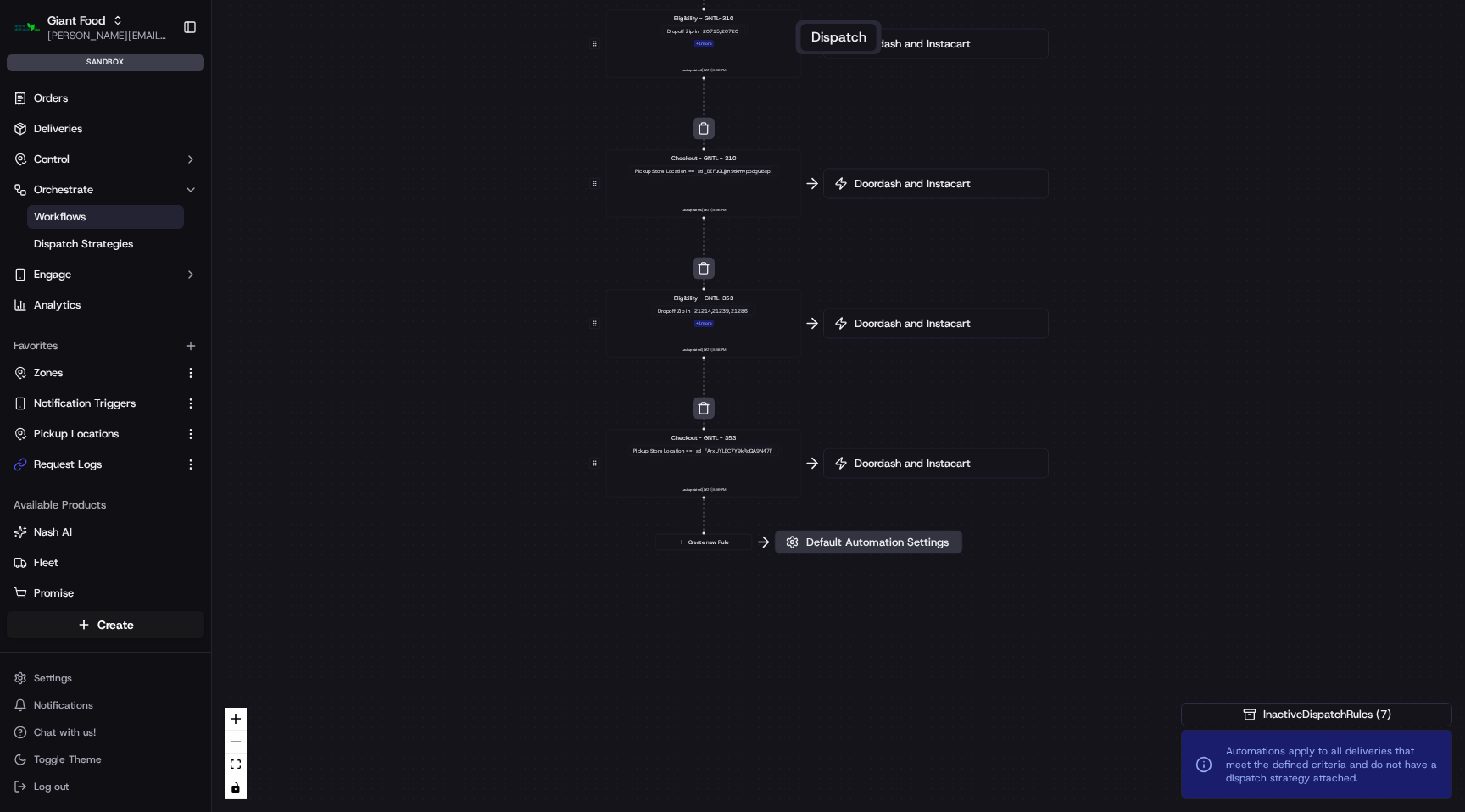
click at [851, 545] on span "Default Automation Settings" at bounding box center [877, 543] width 149 height 15
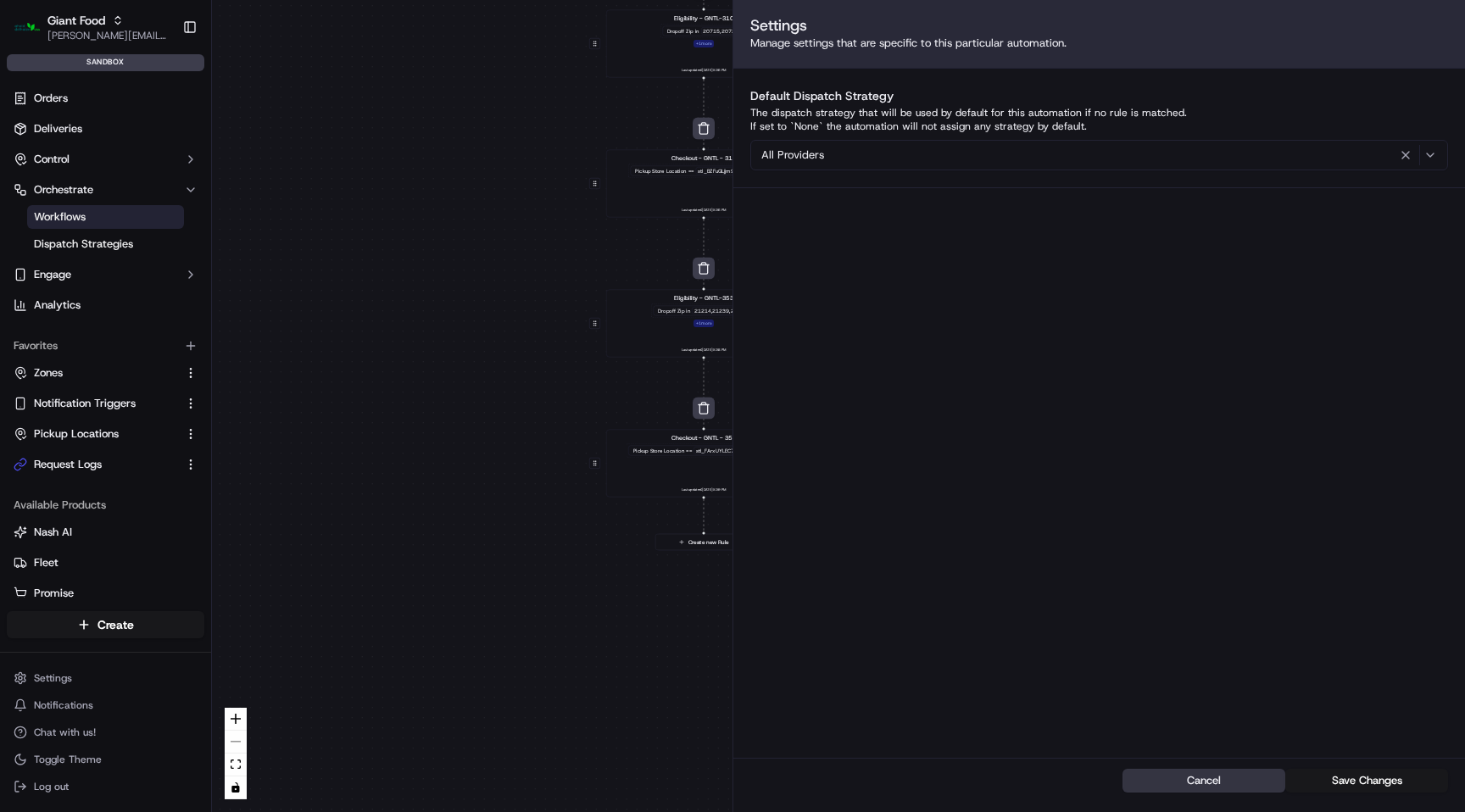
click at [1196, 788] on button "Cancel" at bounding box center [1204, 780] width 162 height 23
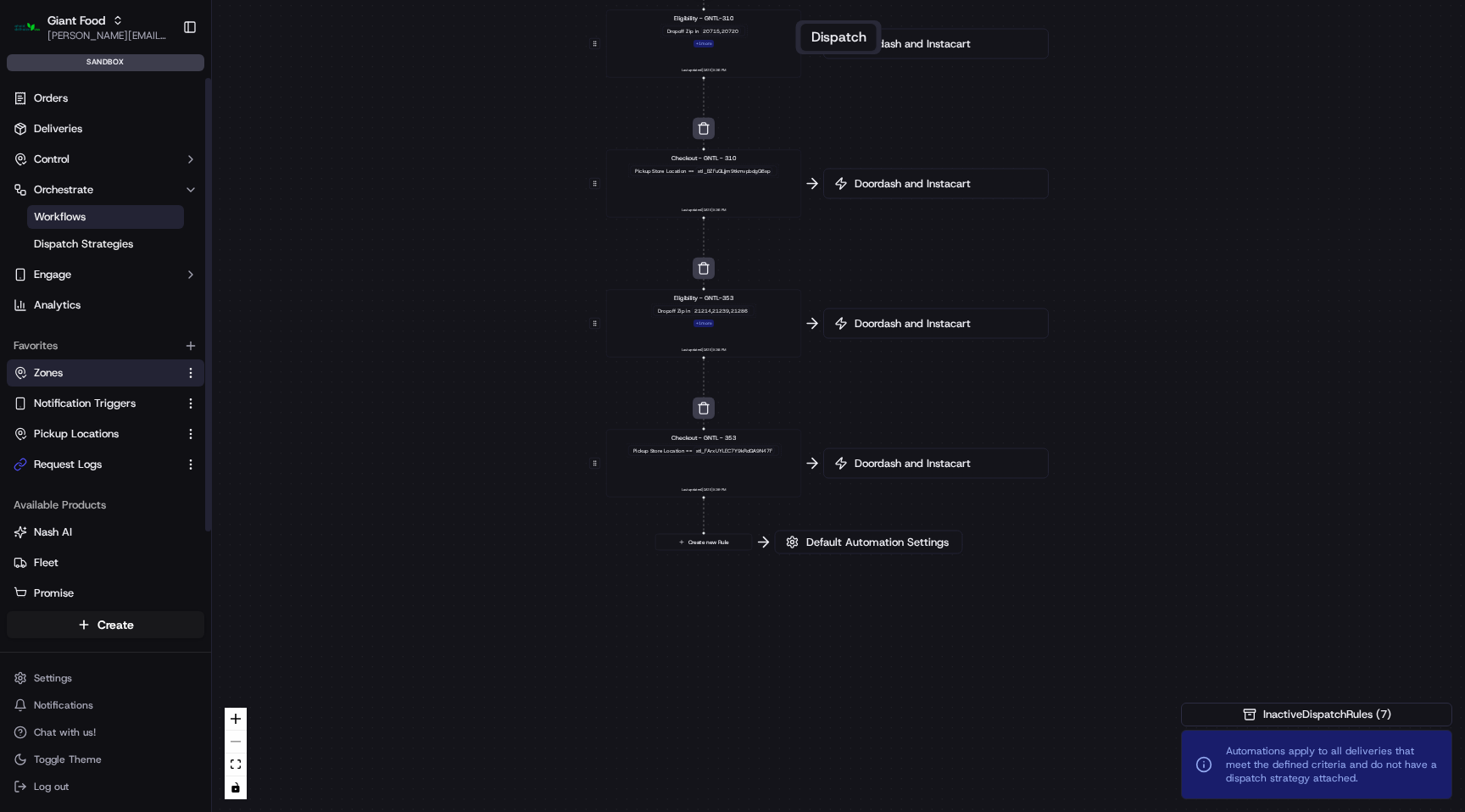
click at [94, 380] on button "Zones" at bounding box center [105, 373] width 197 height 27
click at [113, 369] on link "Zones" at bounding box center [95, 373] width 163 height 15
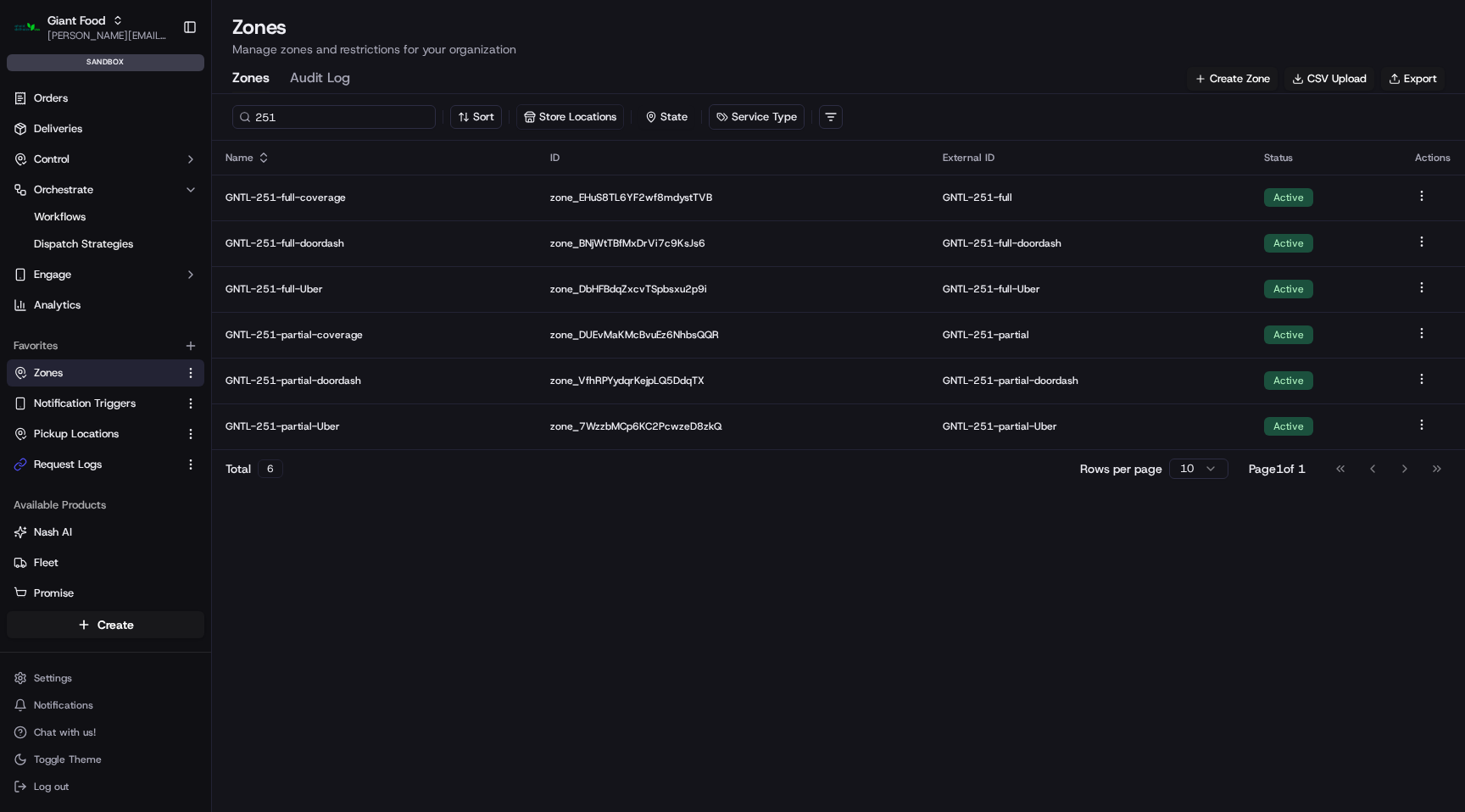
click at [293, 117] on input "251" at bounding box center [333, 116] width 204 height 23
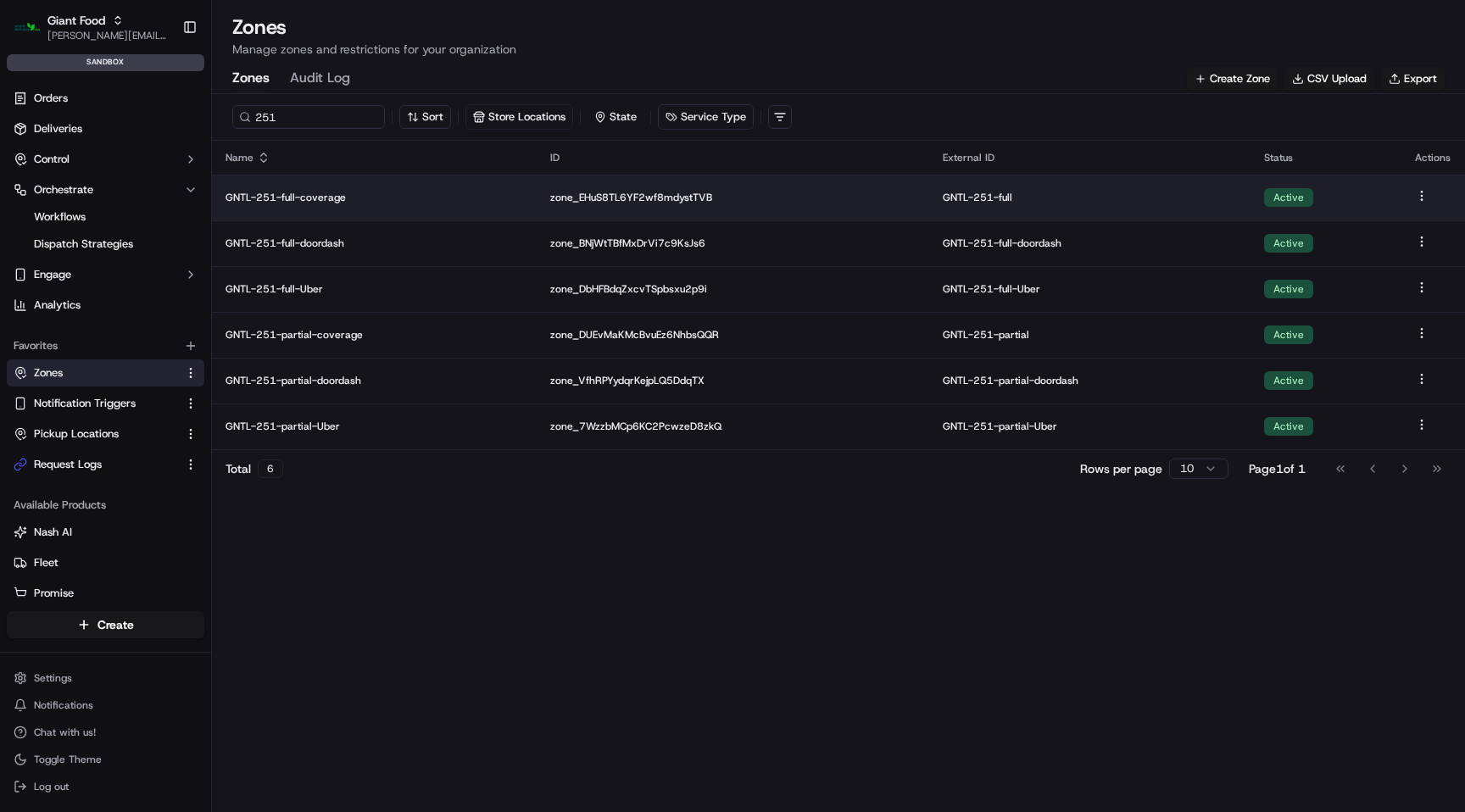
click at [318, 199] on p "GNTL-251-full-coverage" at bounding box center [374, 197] width 298 height 13
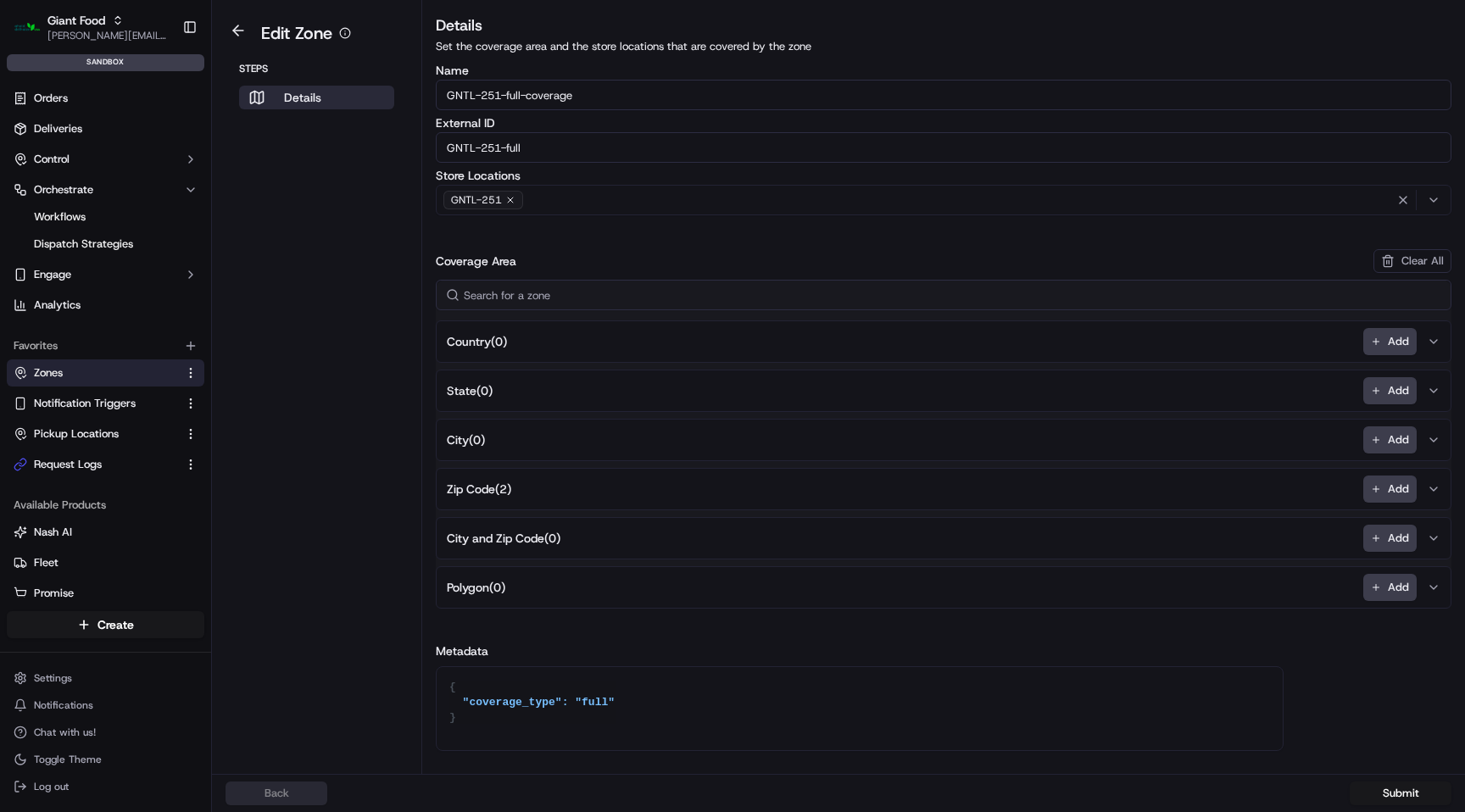
click at [491, 494] on span "Zip Code ( 2 )" at bounding box center [479, 489] width 65 height 17
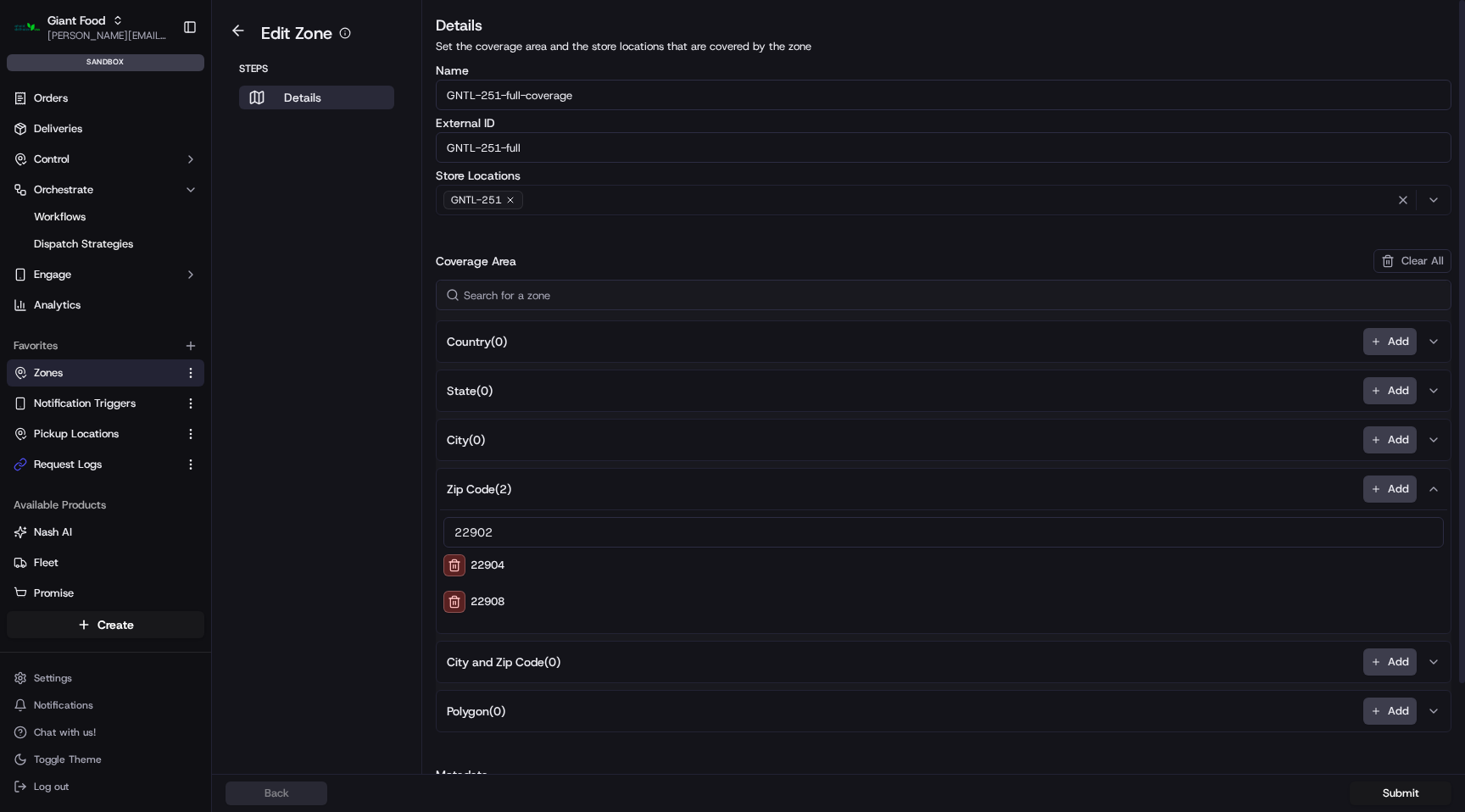
click at [514, 537] on input "22902" at bounding box center [944, 532] width 1001 height 31
type input "22902"
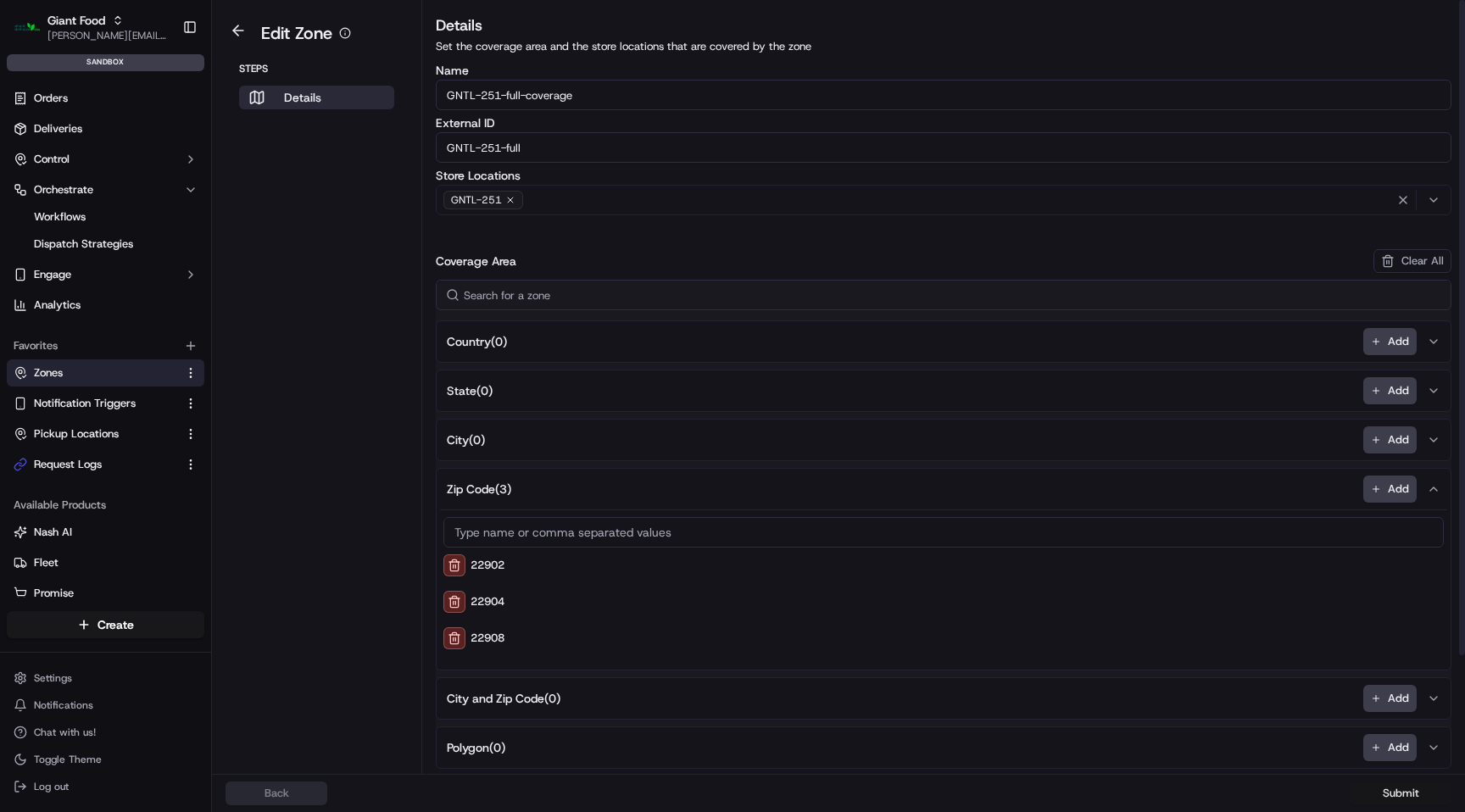
click at [1404, 794] on button "Submit" at bounding box center [1401, 793] width 101 height 23
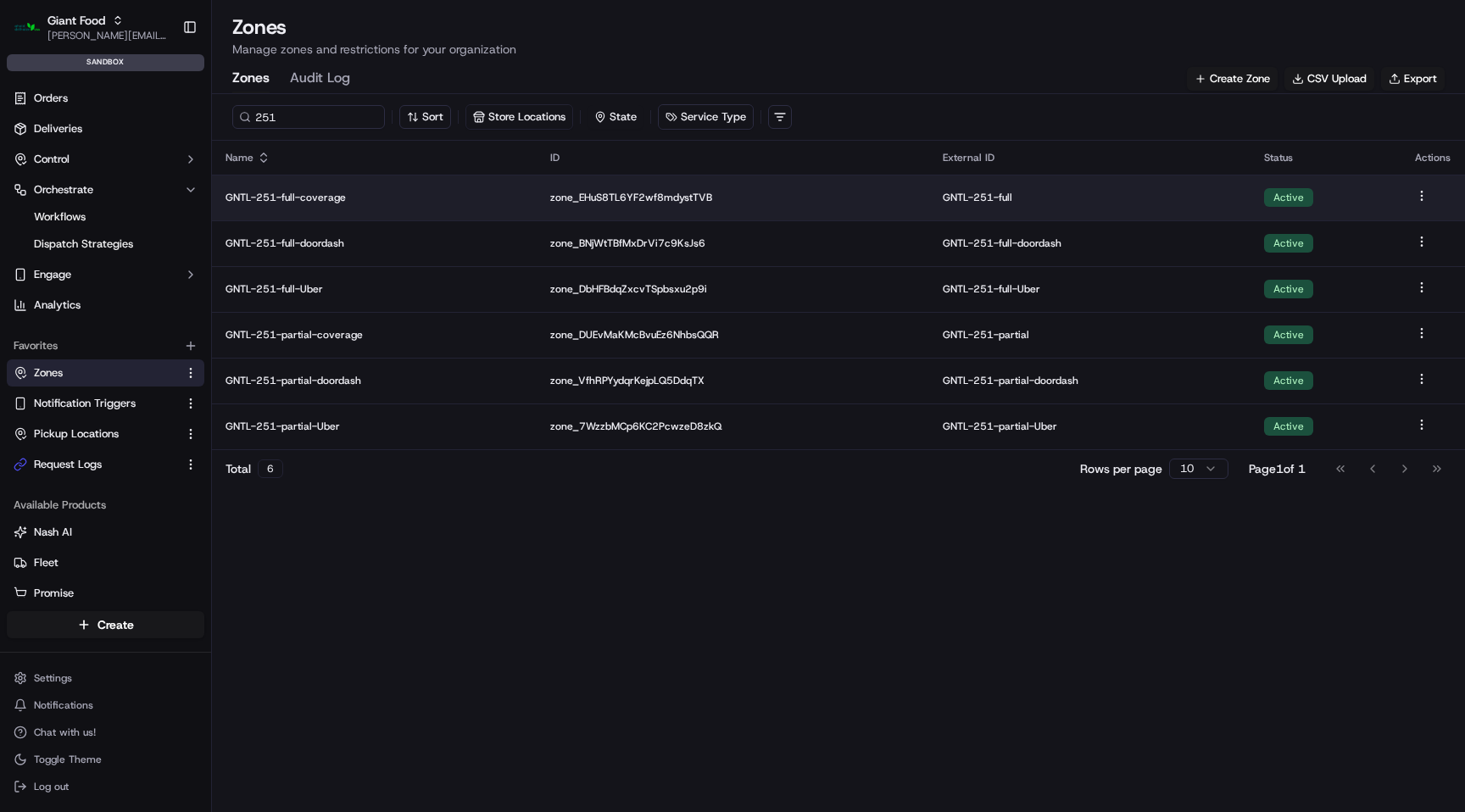
click at [332, 197] on p "GNTL-251-full-coverage" at bounding box center [374, 197] width 298 height 13
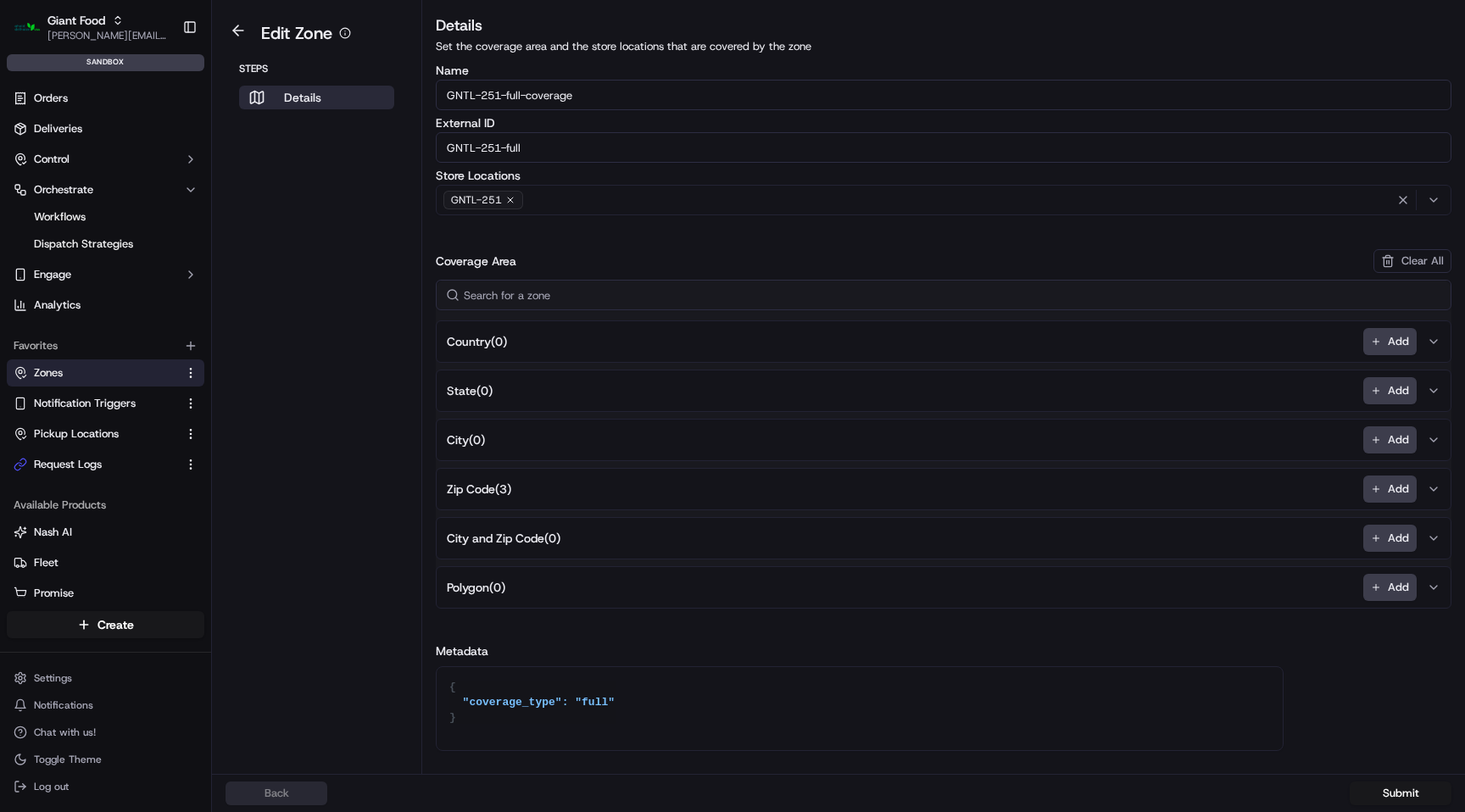
click at [484, 489] on span "Zip Code ( 3 )" at bounding box center [479, 489] width 65 height 17
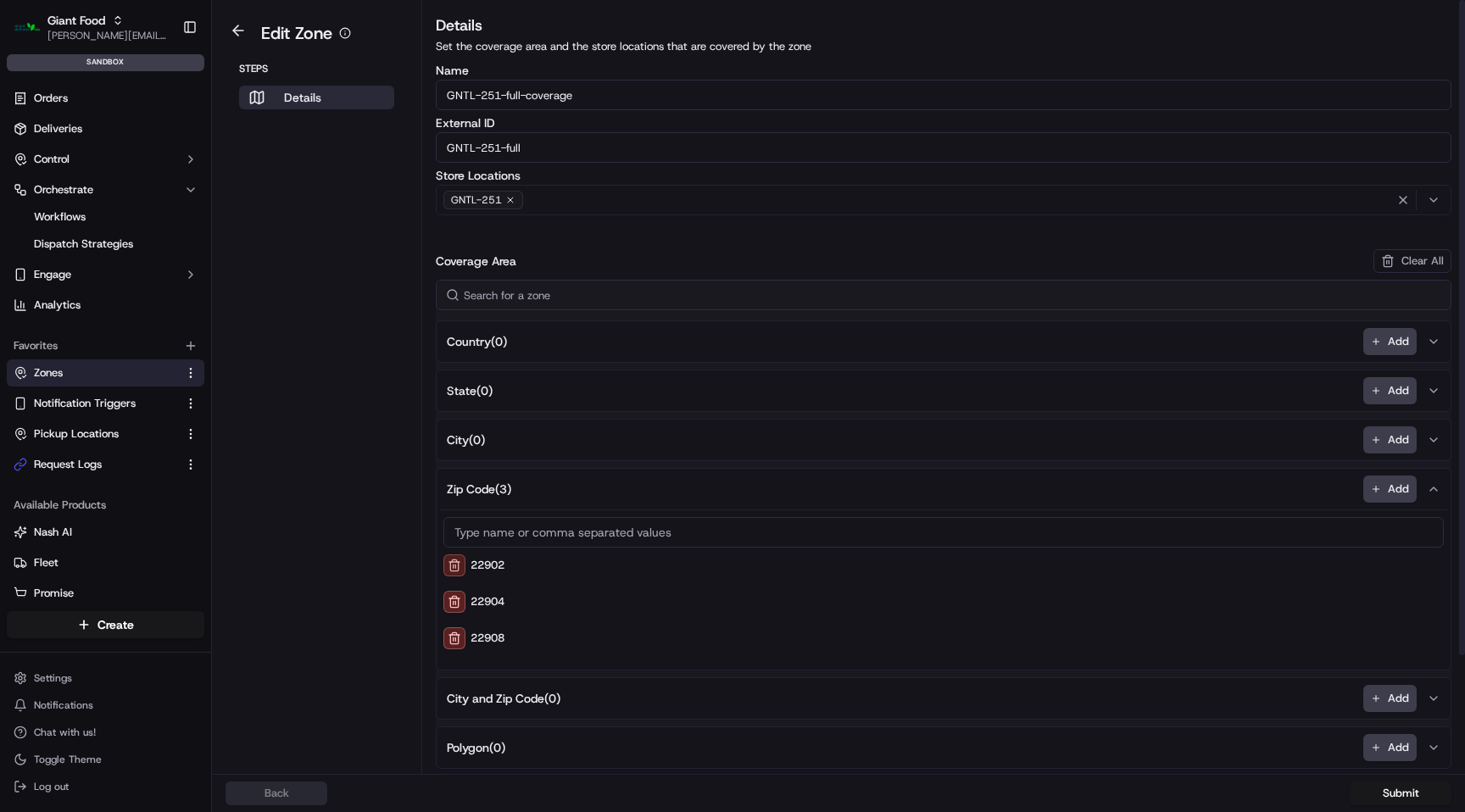
click at [458, 563] on button at bounding box center [454, 565] width 22 height 22
click at [1404, 788] on button "Submit" at bounding box center [1401, 793] width 101 height 23
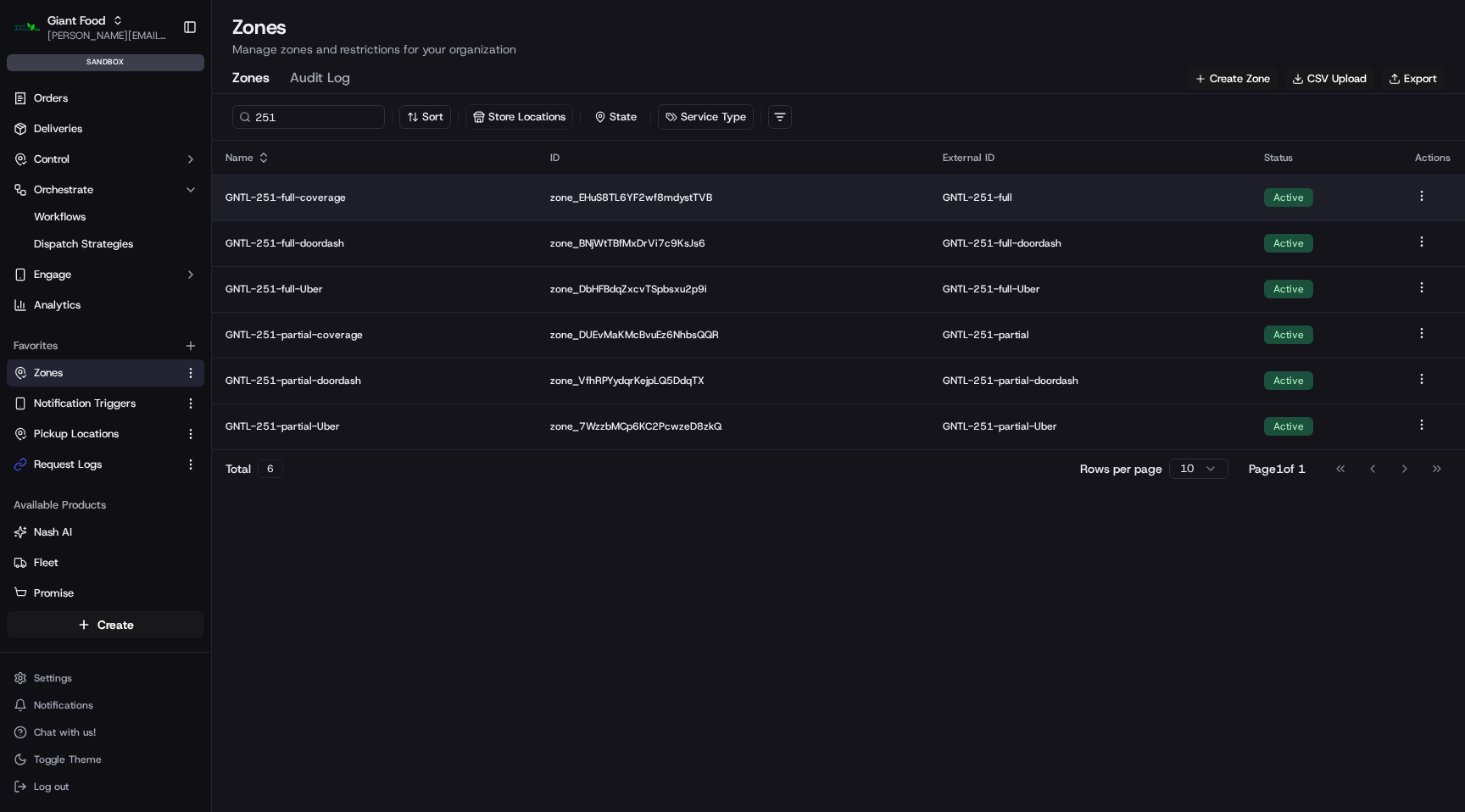
click at [316, 197] on p "GNTL-251-full-coverage" at bounding box center [374, 197] width 298 height 13
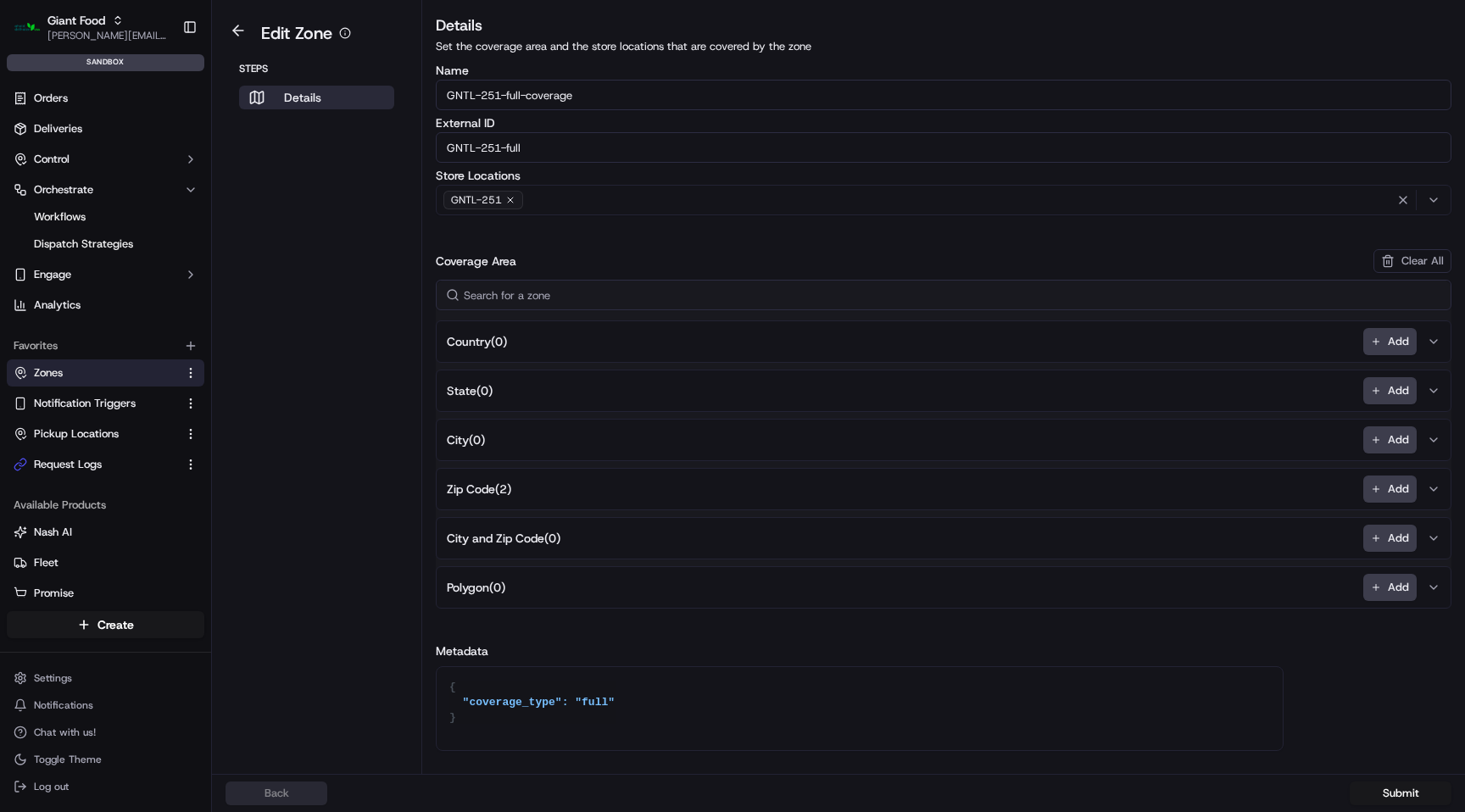
click at [465, 486] on span "Zip Code ( 2 )" at bounding box center [479, 489] width 65 height 17
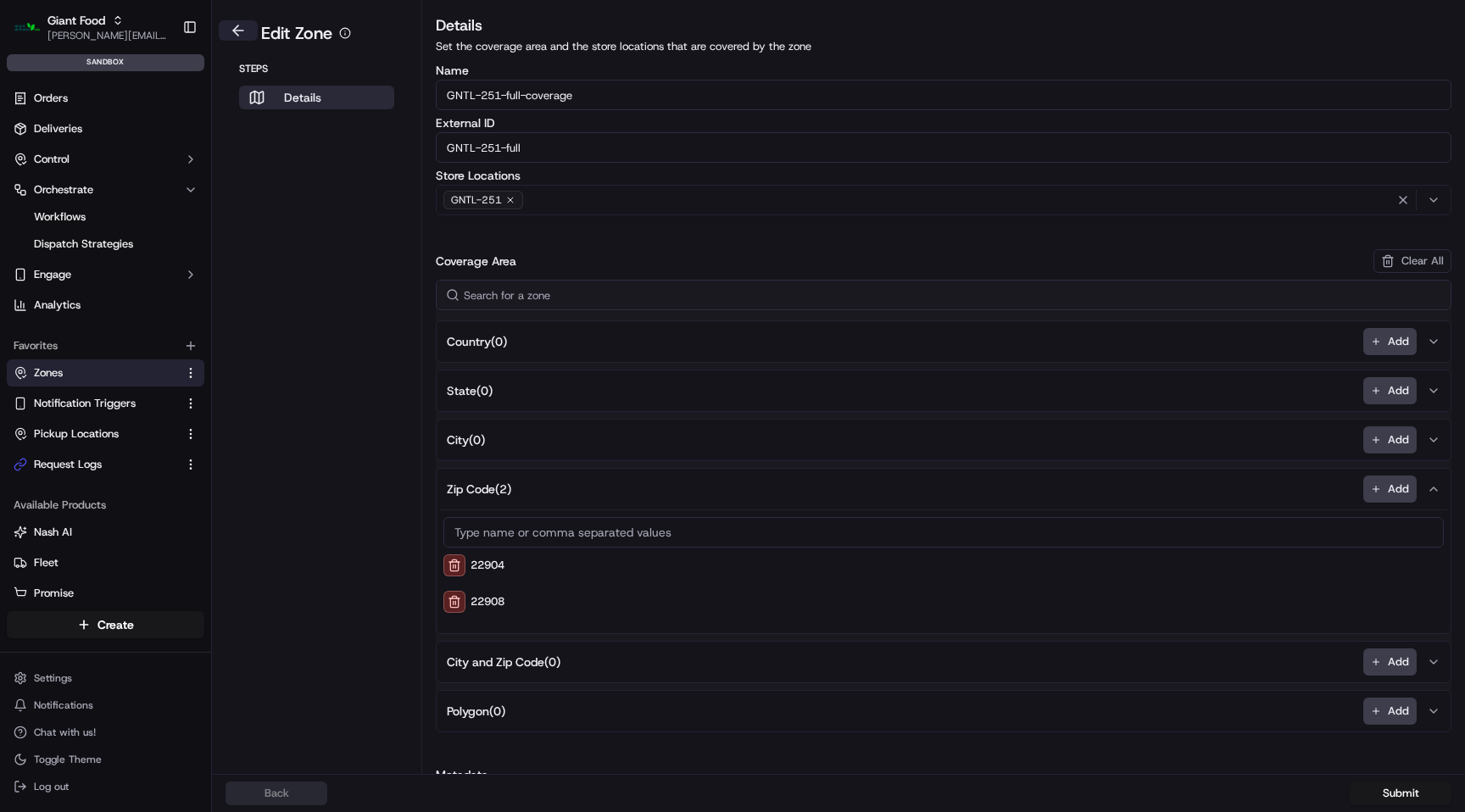
click at [236, 35] on button at bounding box center [239, 31] width 39 height 21
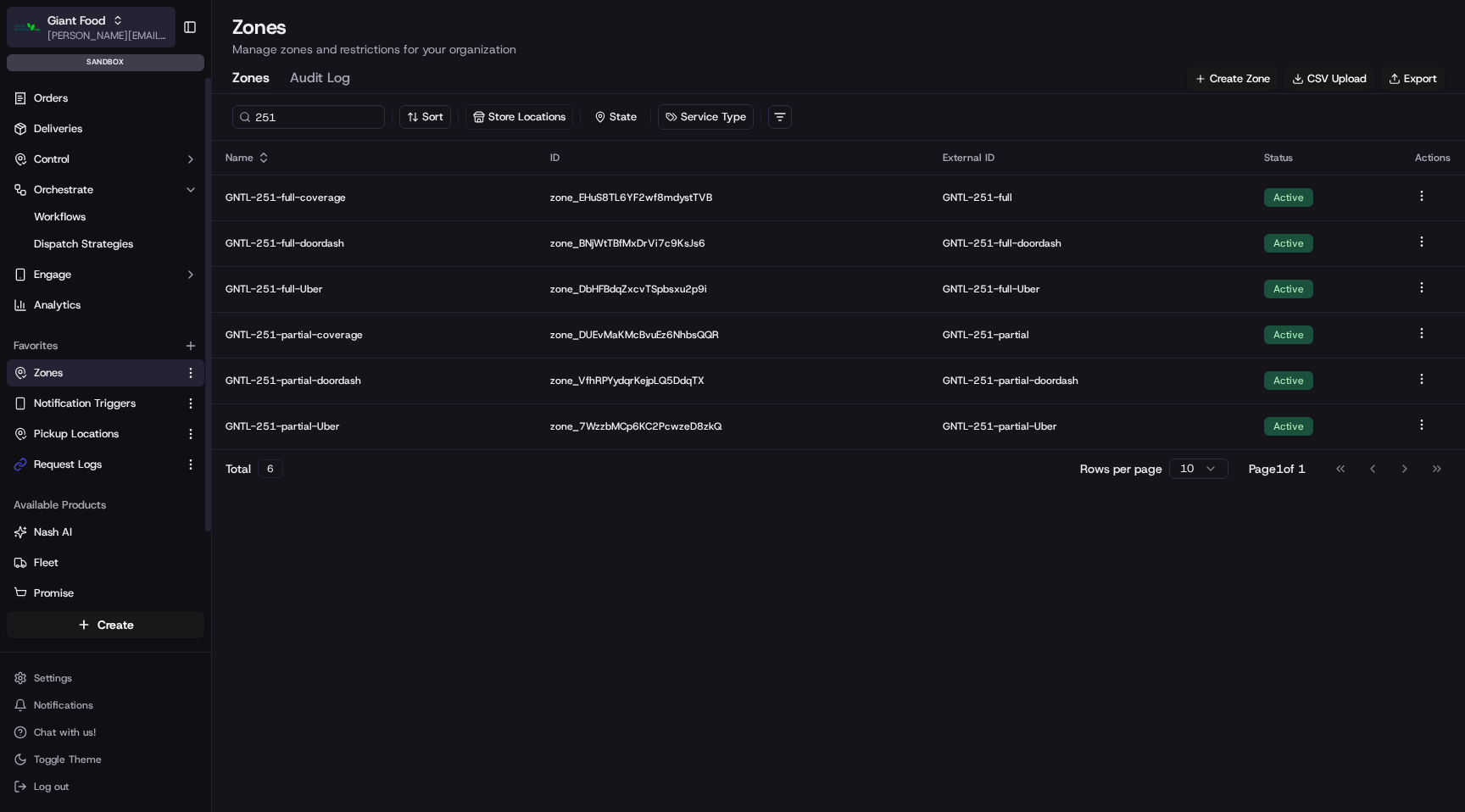
click at [105, 35] on span "[PERSON_NAME][EMAIL_ADDRESS][DOMAIN_NAME]" at bounding box center [108, 36] width 121 height 13
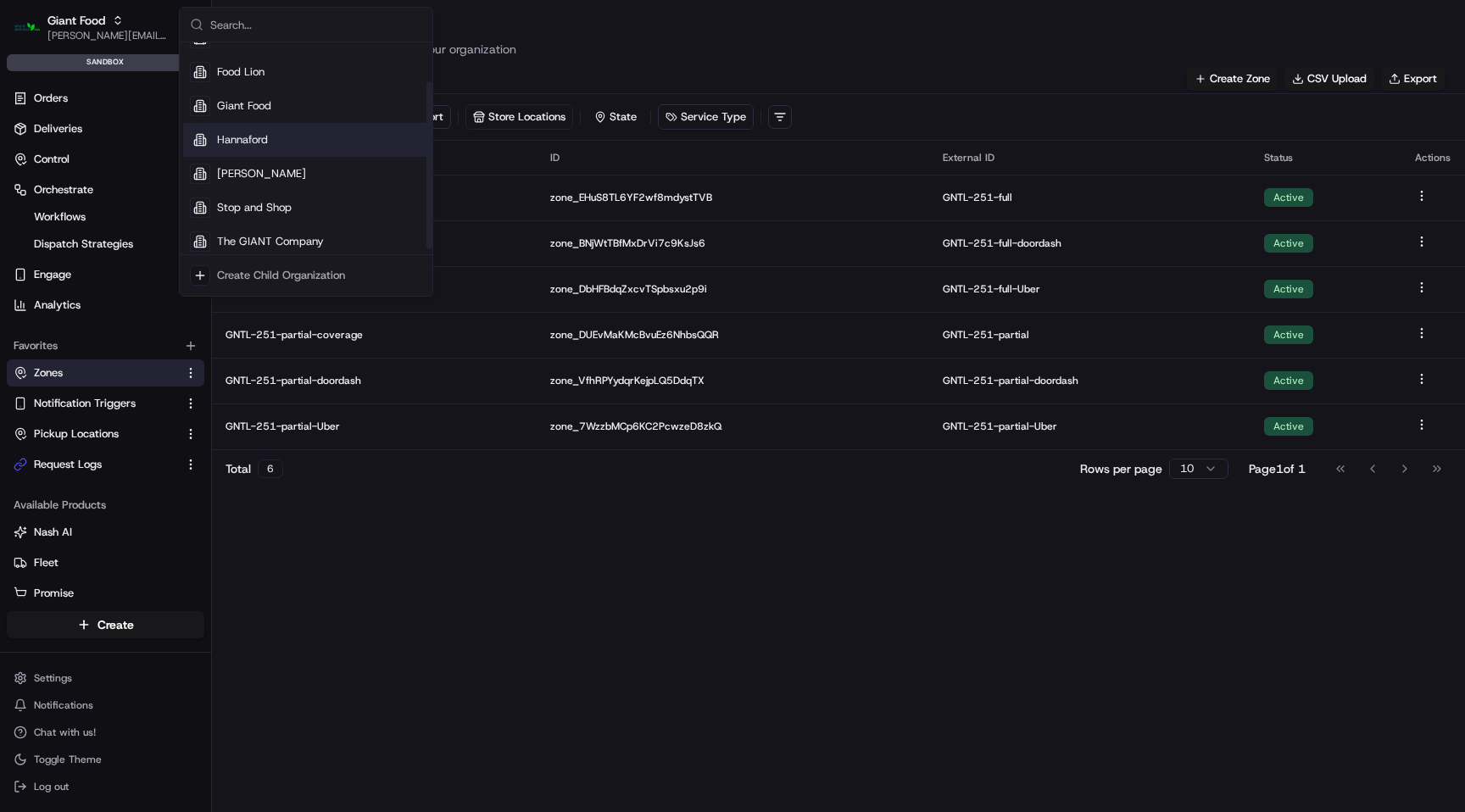
scroll to position [57, 0]
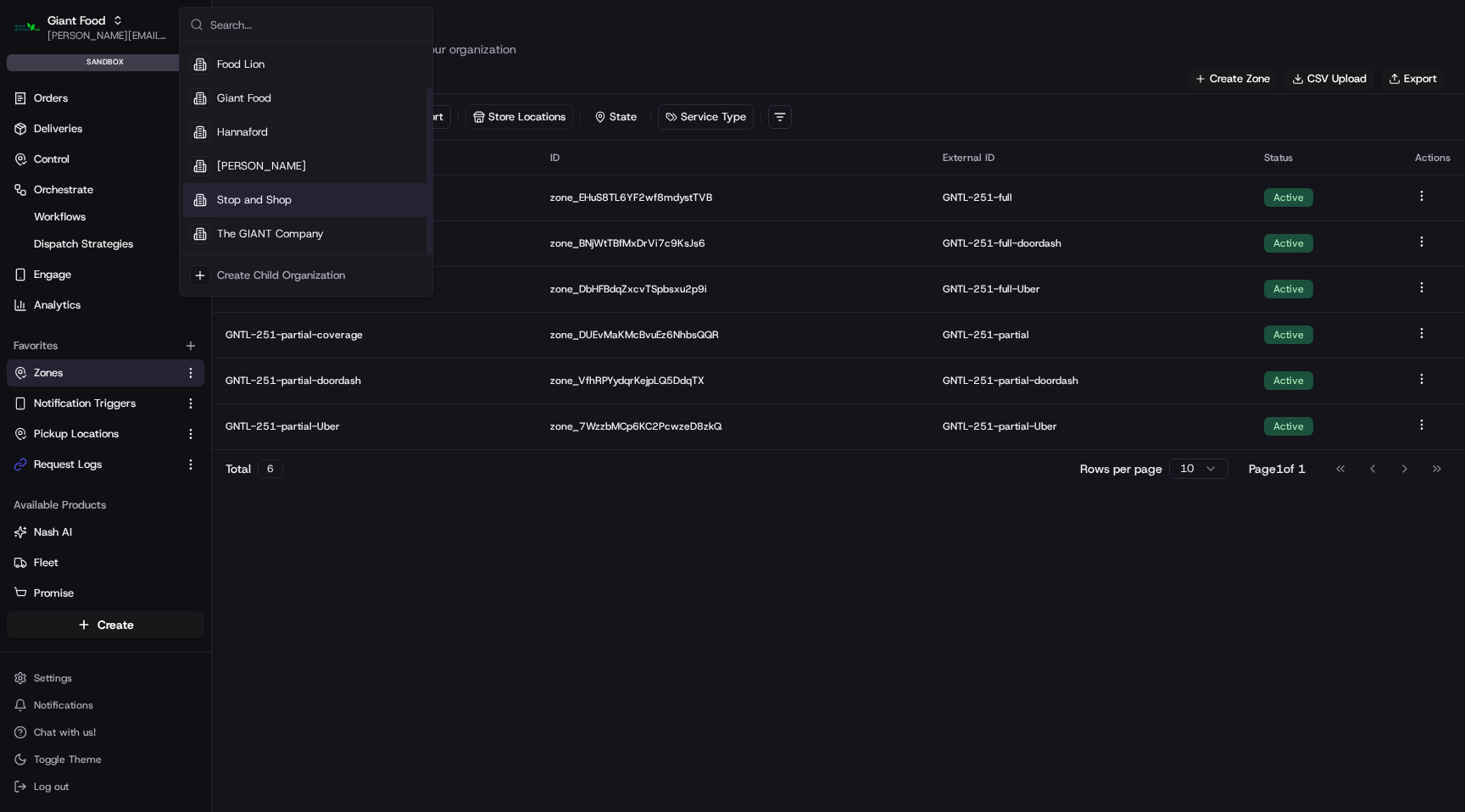
click at [282, 194] on span "Stop and Shop" at bounding box center [254, 200] width 74 height 15
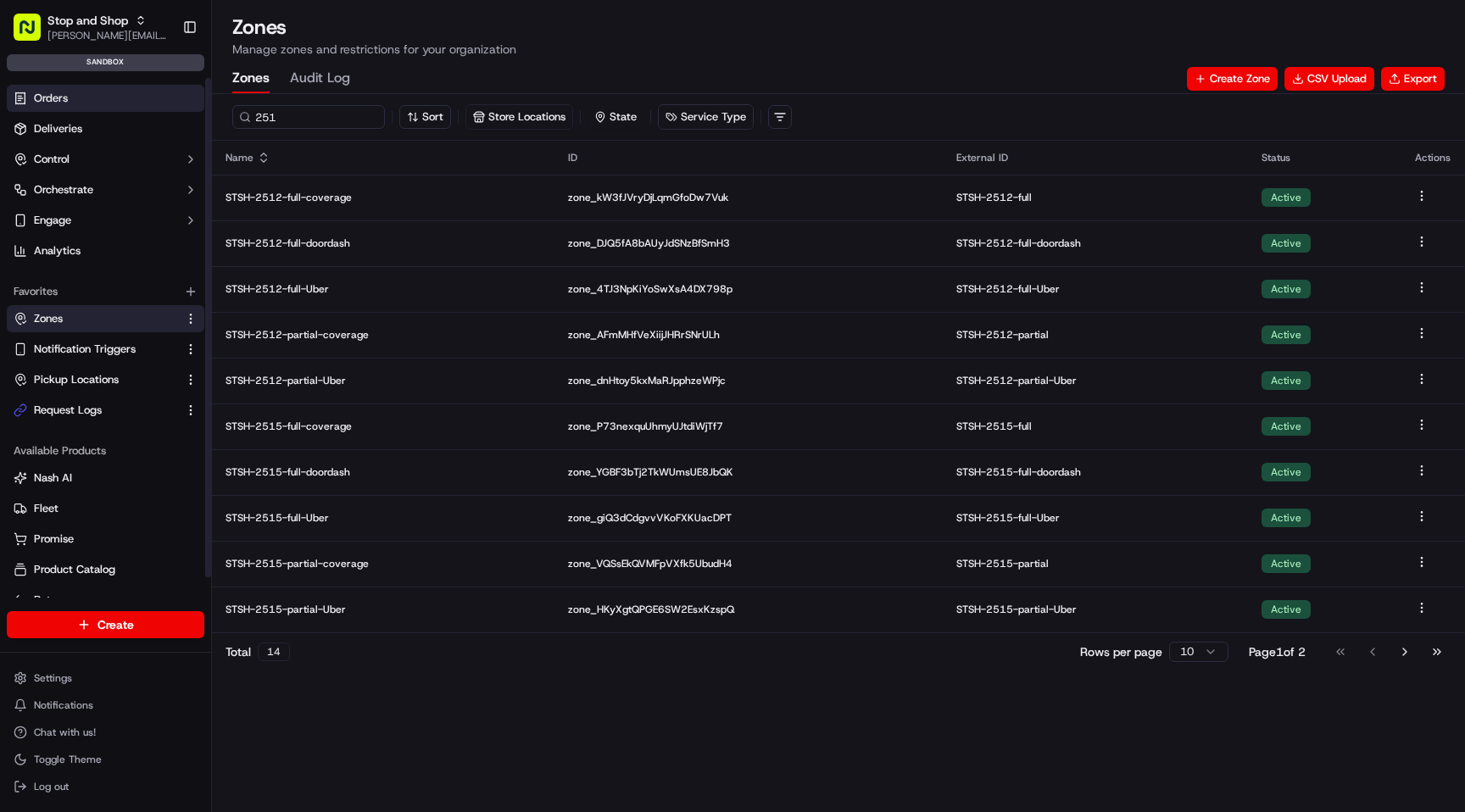
click at [109, 100] on link "Orders" at bounding box center [105, 98] width 197 height 27
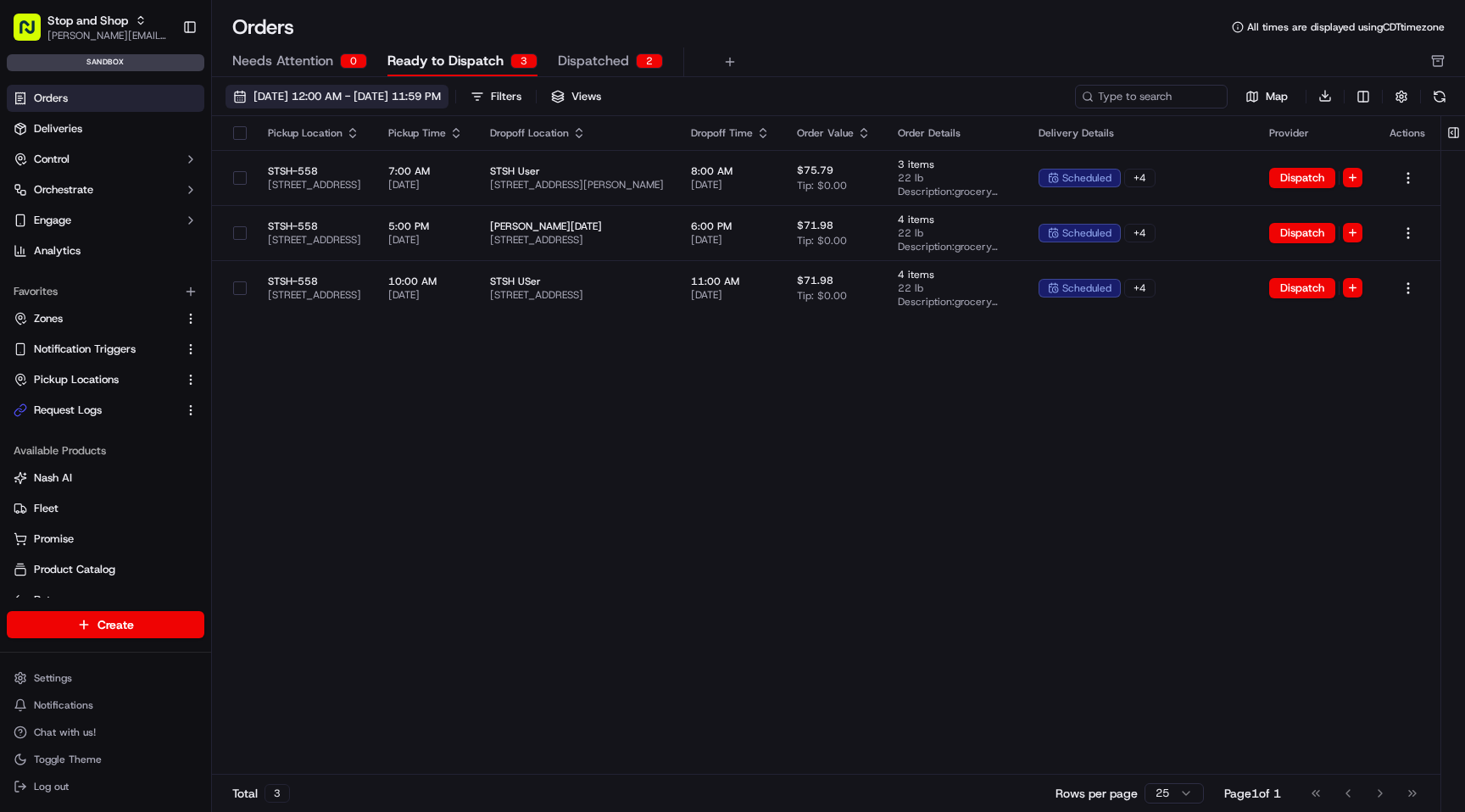
click at [424, 99] on span "[DATE] 12:00 AM - [DATE] 11:59 PM" at bounding box center [347, 97] width 188 height 15
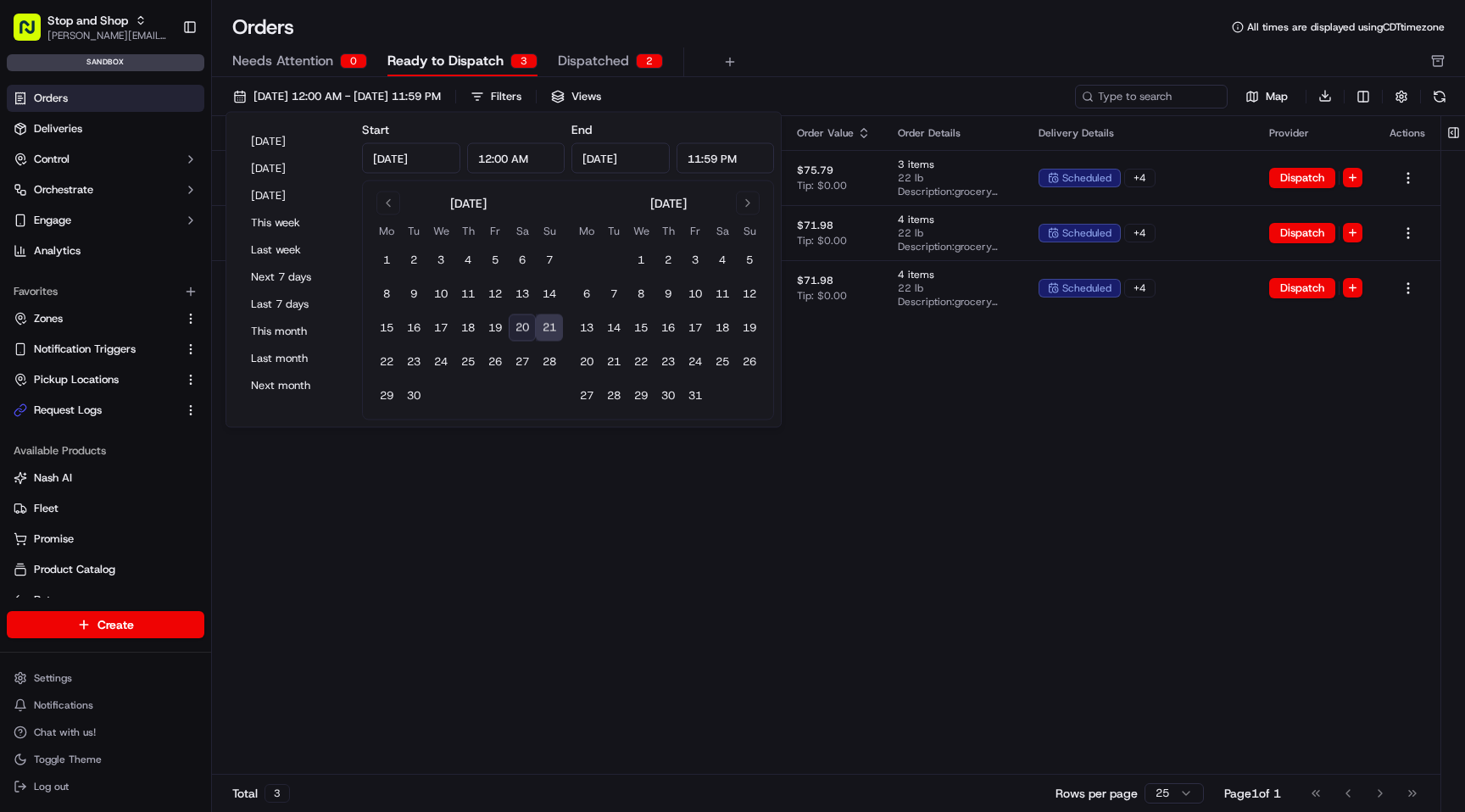
click at [796, 45] on div "Orders All times are displayed using CDT timezone Needs Attention 0 Ready to Di…" at bounding box center [839, 45] width 1254 height 64
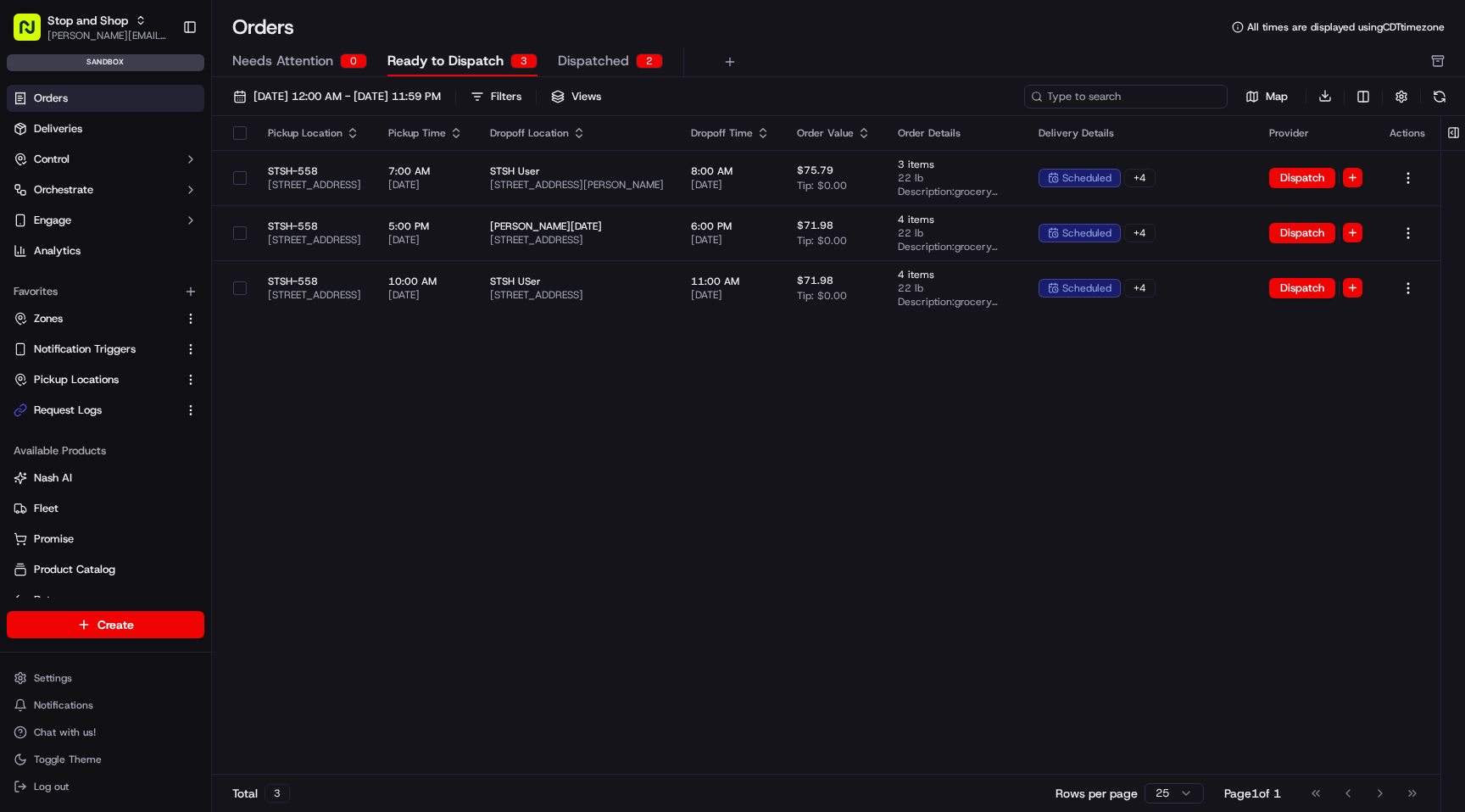
click at [1165, 91] on input at bounding box center [1126, 96] width 204 height 23
paste input "m500798227"
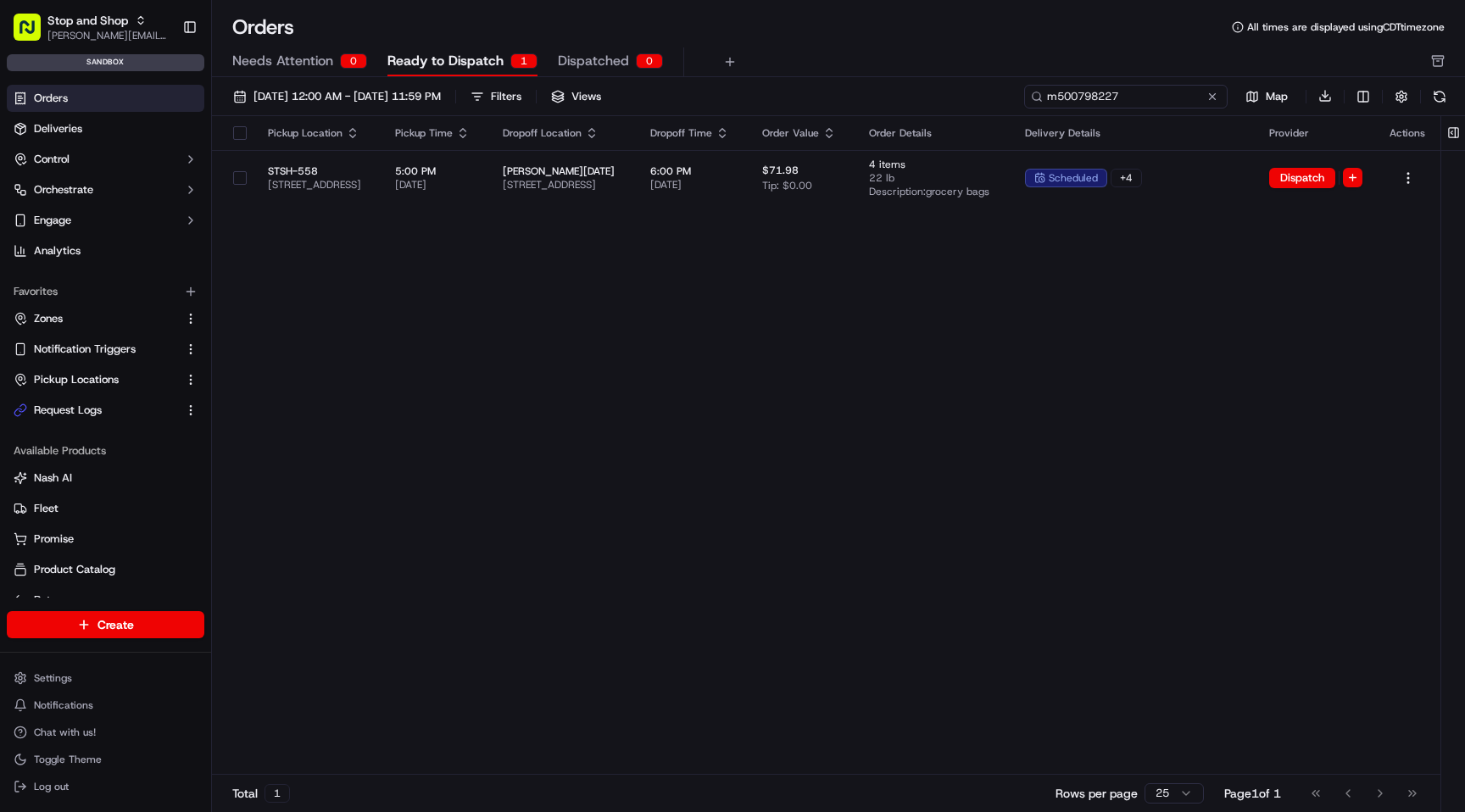
click at [1093, 99] on input "m500798227" at bounding box center [1126, 96] width 204 height 23
click at [1105, 100] on input "m500798227" at bounding box center [1126, 96] width 204 height 23
paste input "803355"
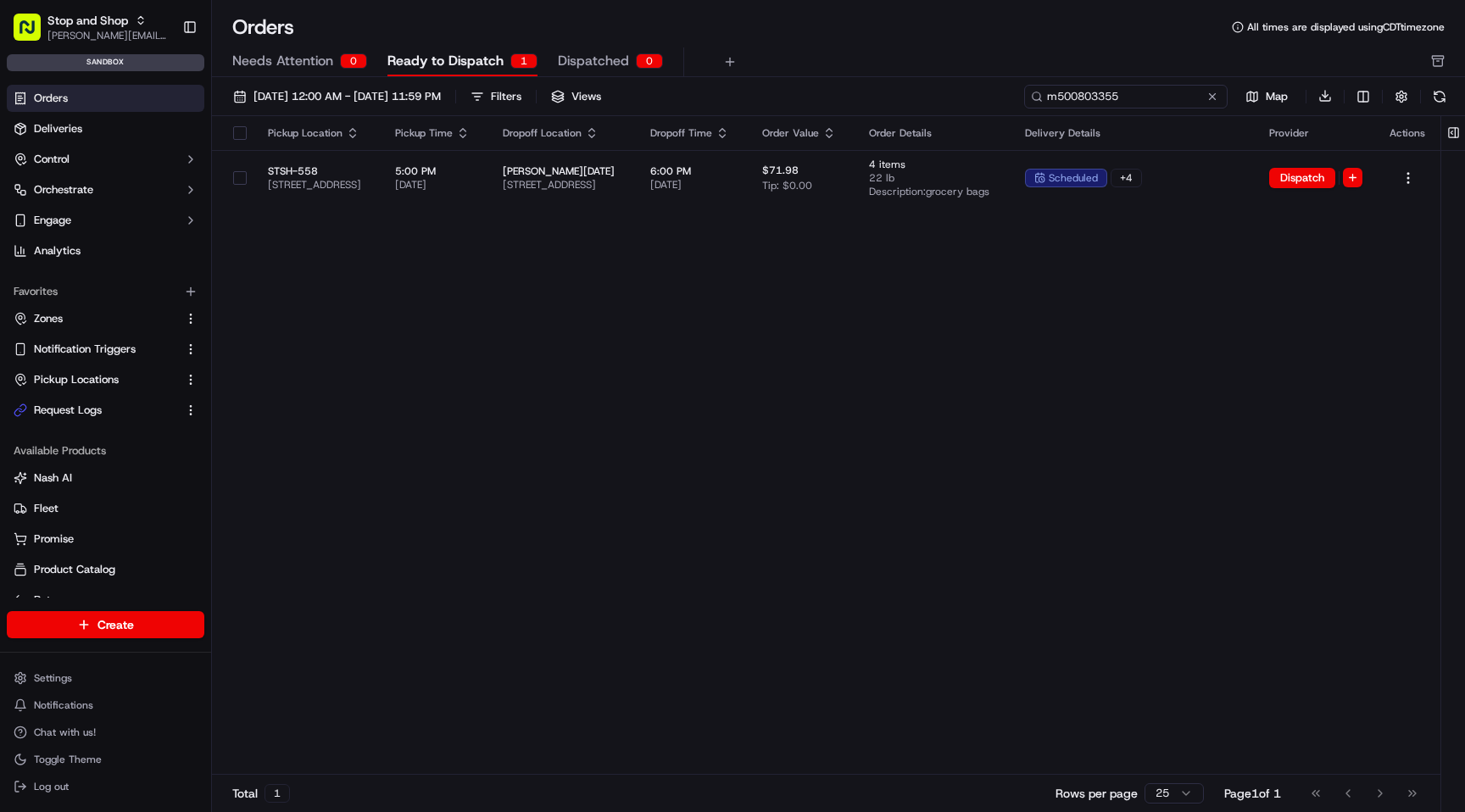
type input "m500803355"
click at [859, 35] on div "Orders All times are displayed using CDT timezone" at bounding box center [839, 26] width 1254 height 27
click at [1219, 94] on button at bounding box center [1212, 97] width 17 height 17
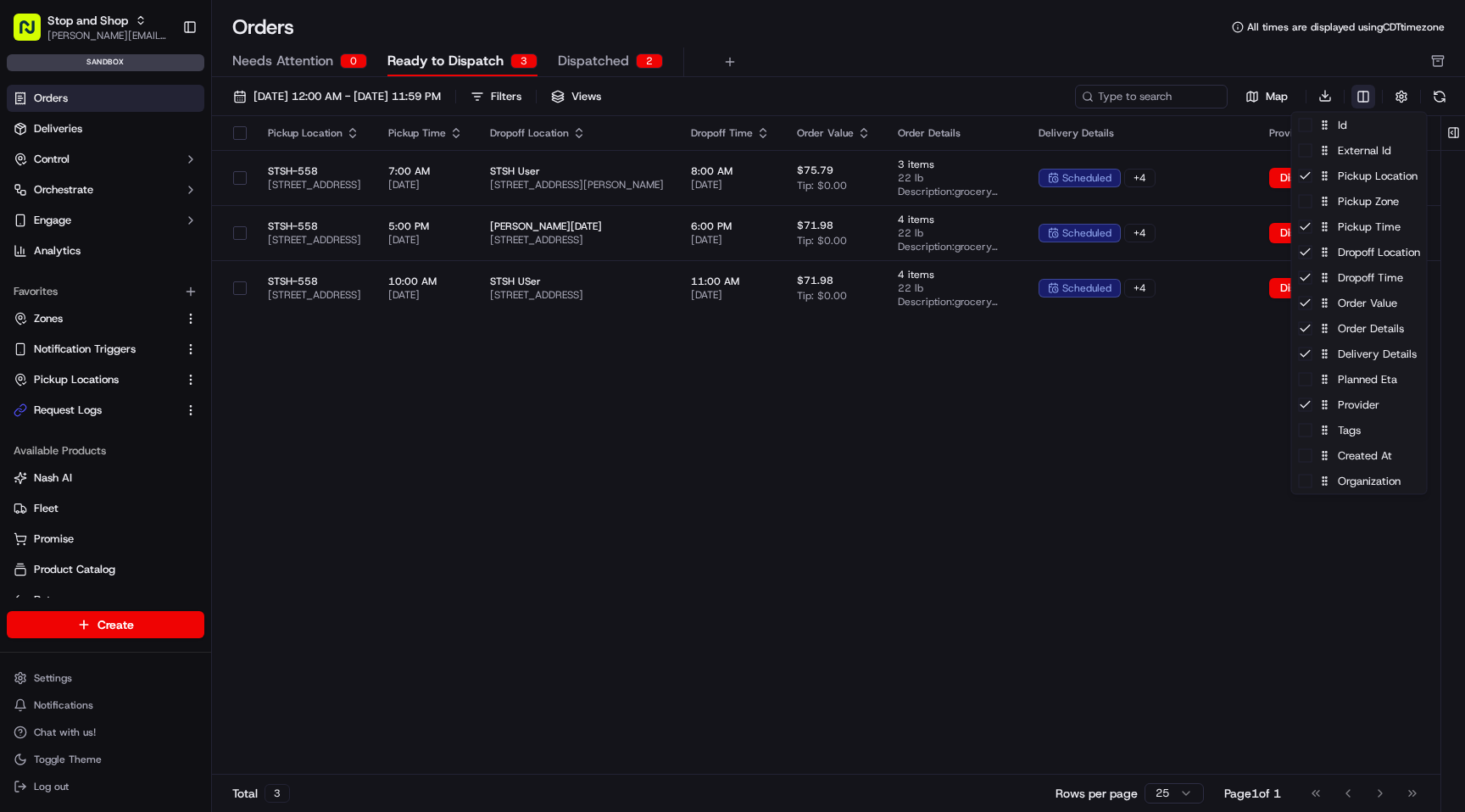
click at [1359, 100] on html "Stop and Shop [PERSON_NAME][EMAIL_ADDRESS][DOMAIN_NAME] Toggle Sidebar sandbox …" at bounding box center [732, 406] width 1465 height 812
click at [1303, 160] on div "External Id" at bounding box center [1360, 150] width 135 height 25
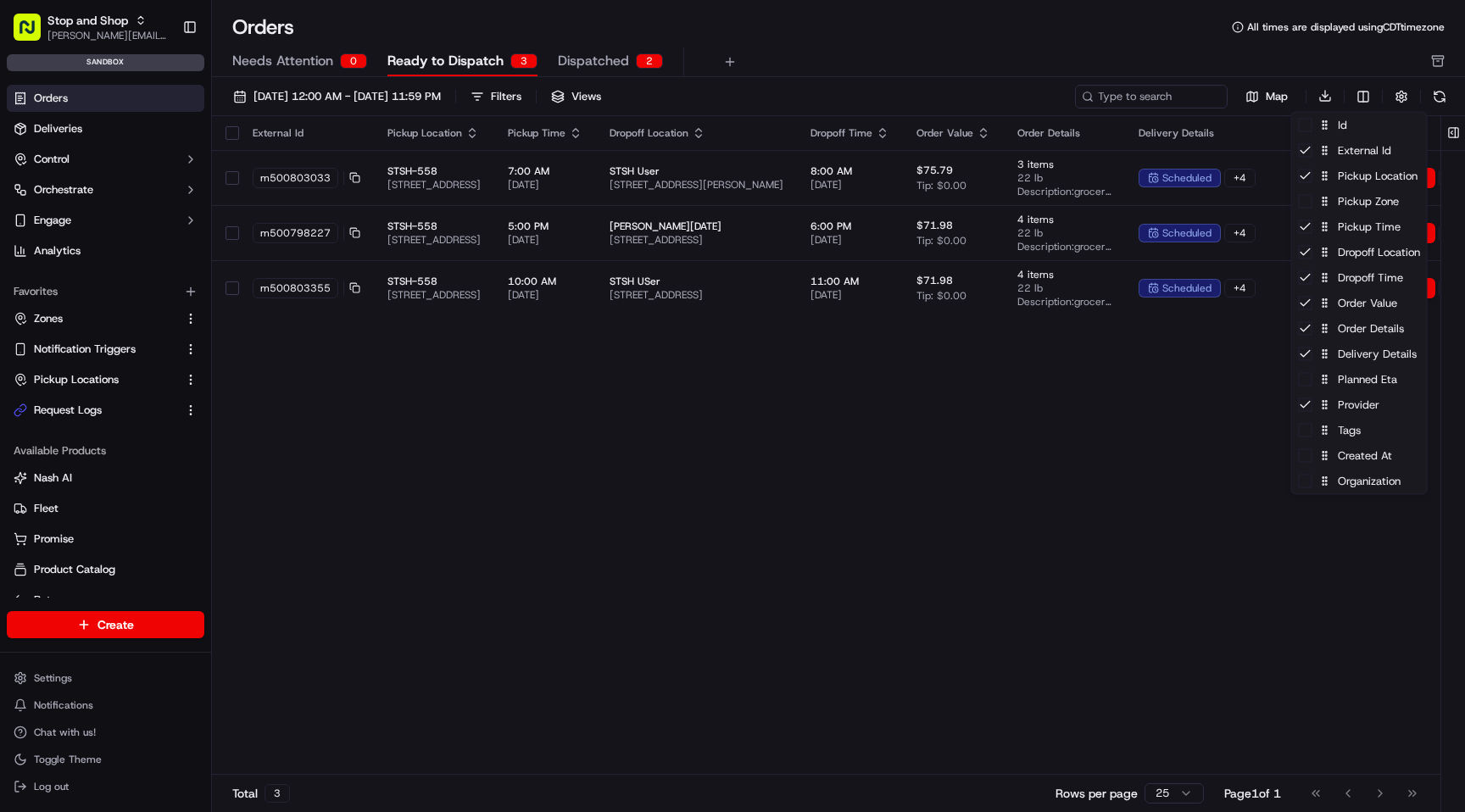
click at [954, 599] on html "Stop and Shop [PERSON_NAME][EMAIL_ADDRESS][DOMAIN_NAME] Toggle Sidebar sandbox …" at bounding box center [732, 406] width 1465 height 812
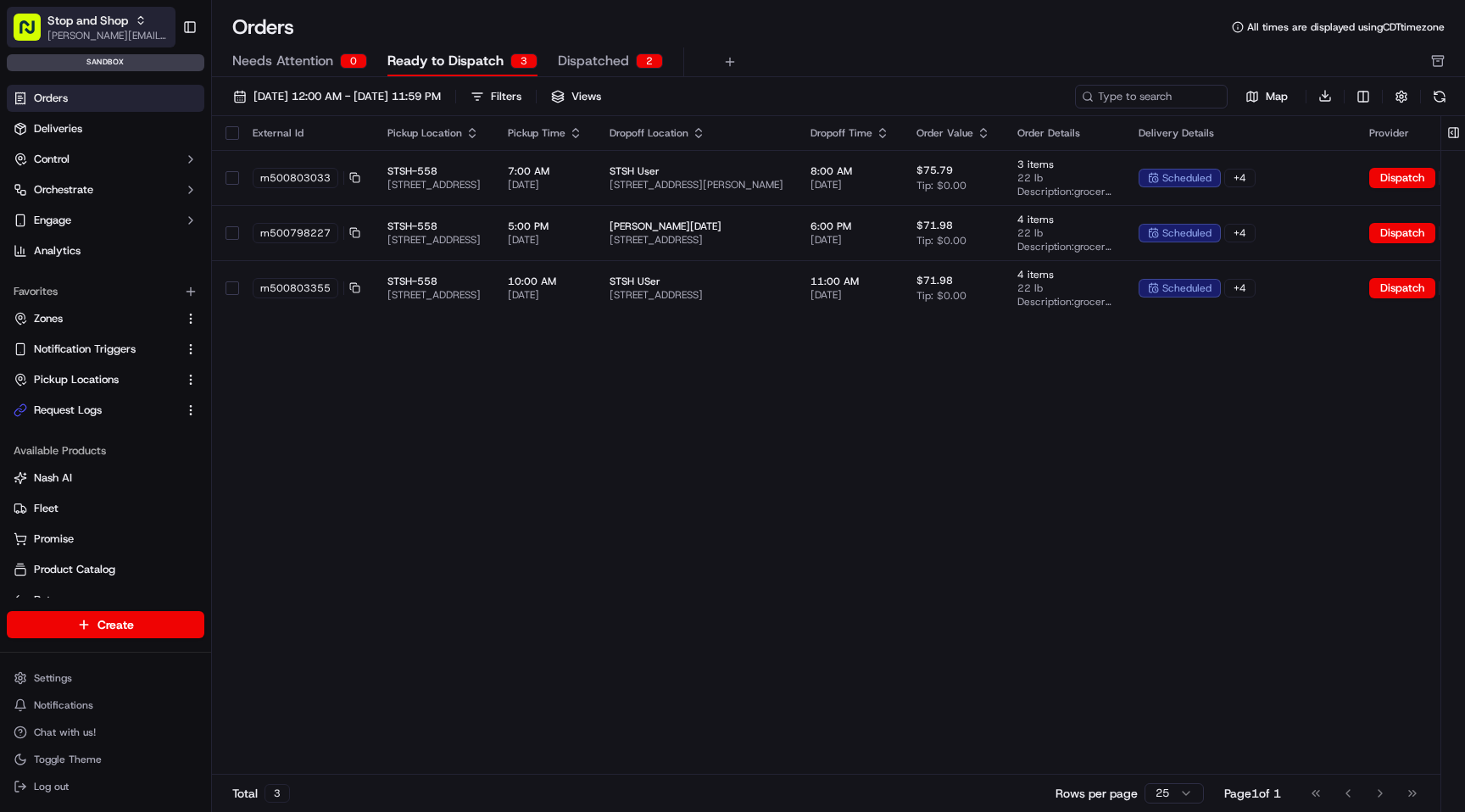
click at [105, 29] on span "[PERSON_NAME][EMAIL_ADDRESS][DOMAIN_NAME]" at bounding box center [108, 36] width 121 height 13
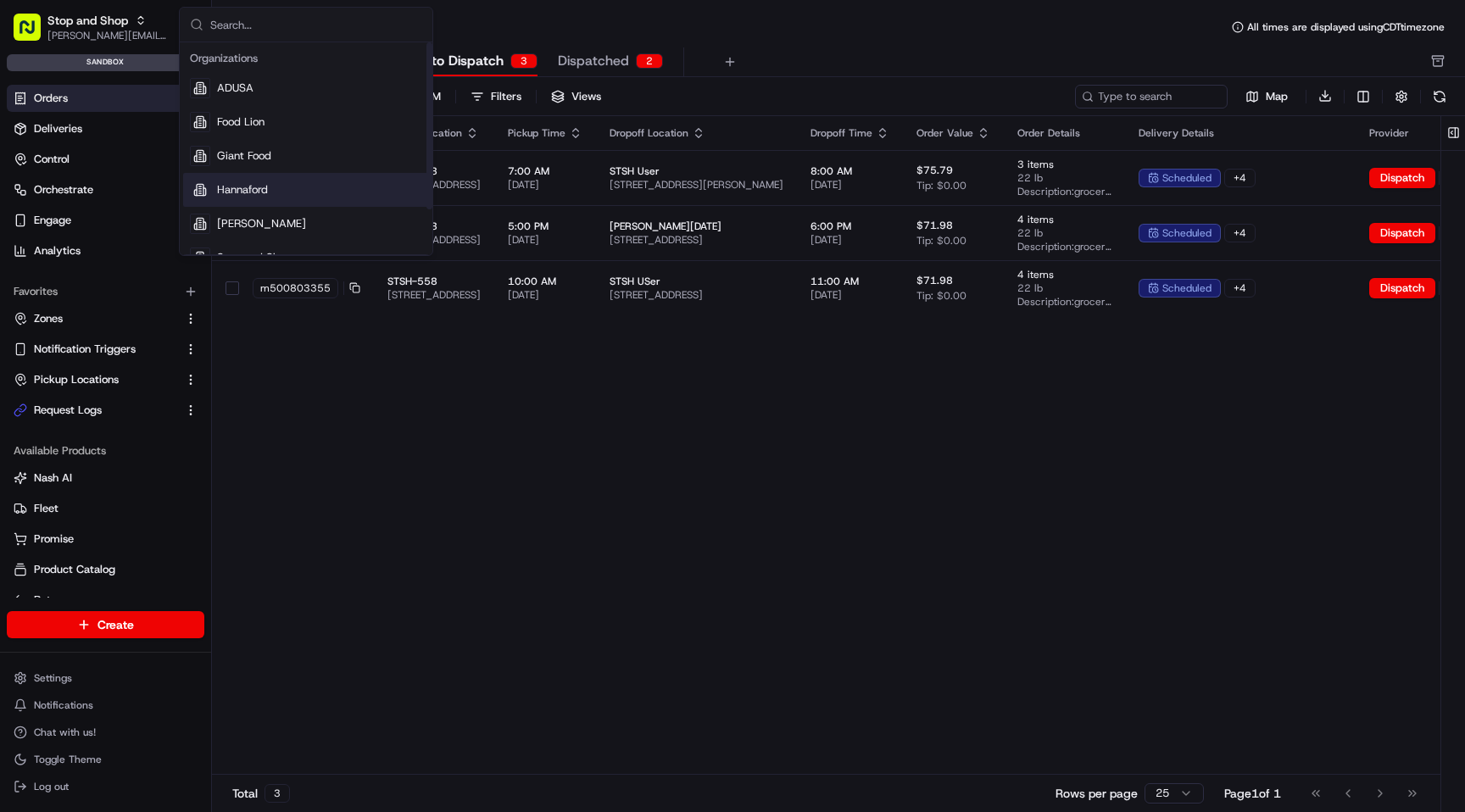
scroll to position [57, 0]
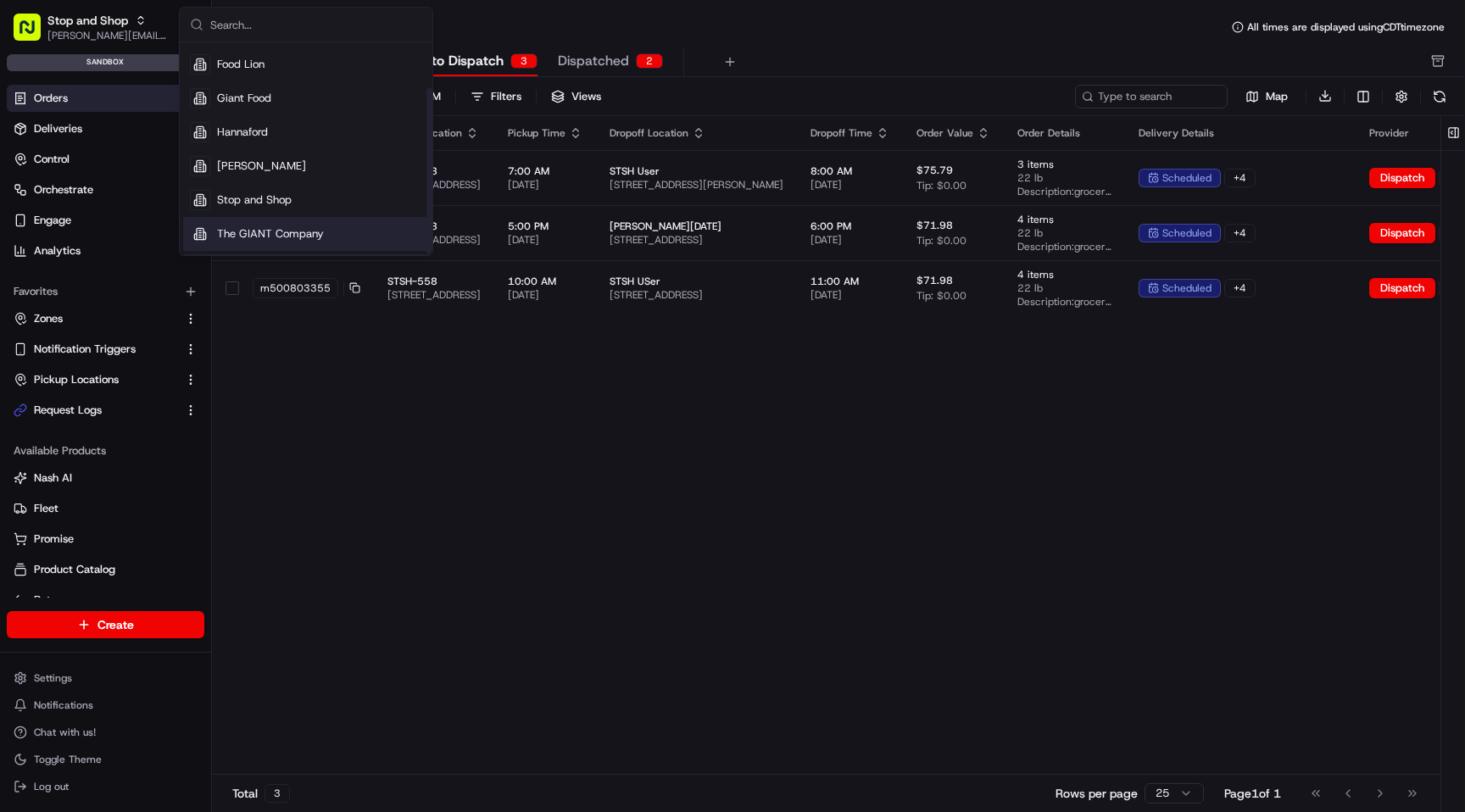
click at [284, 227] on span "The GIANT Company" at bounding box center [270, 234] width 107 height 15
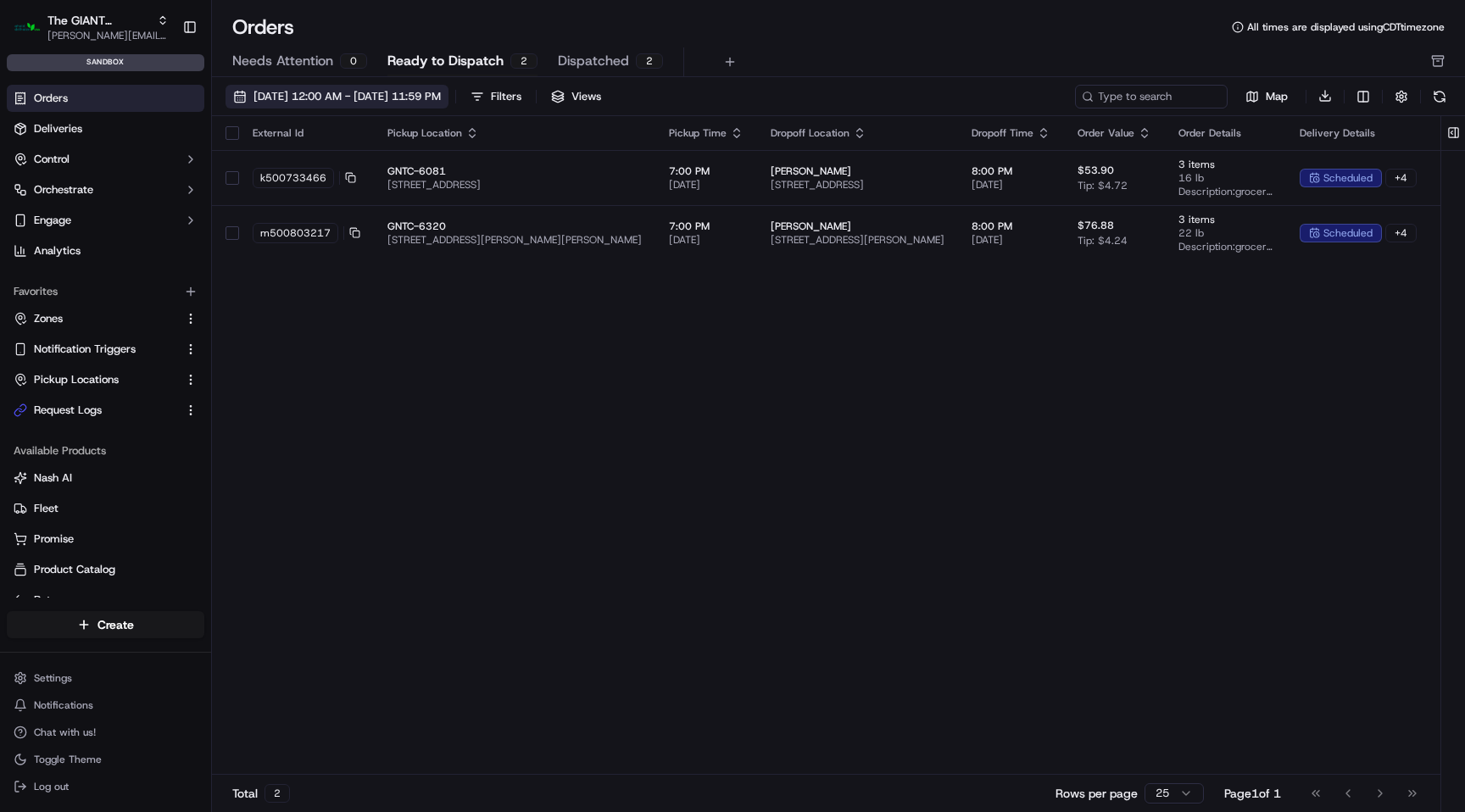
click at [441, 100] on span "[DATE] 12:00 AM - [DATE] 11:59 PM" at bounding box center [347, 97] width 188 height 15
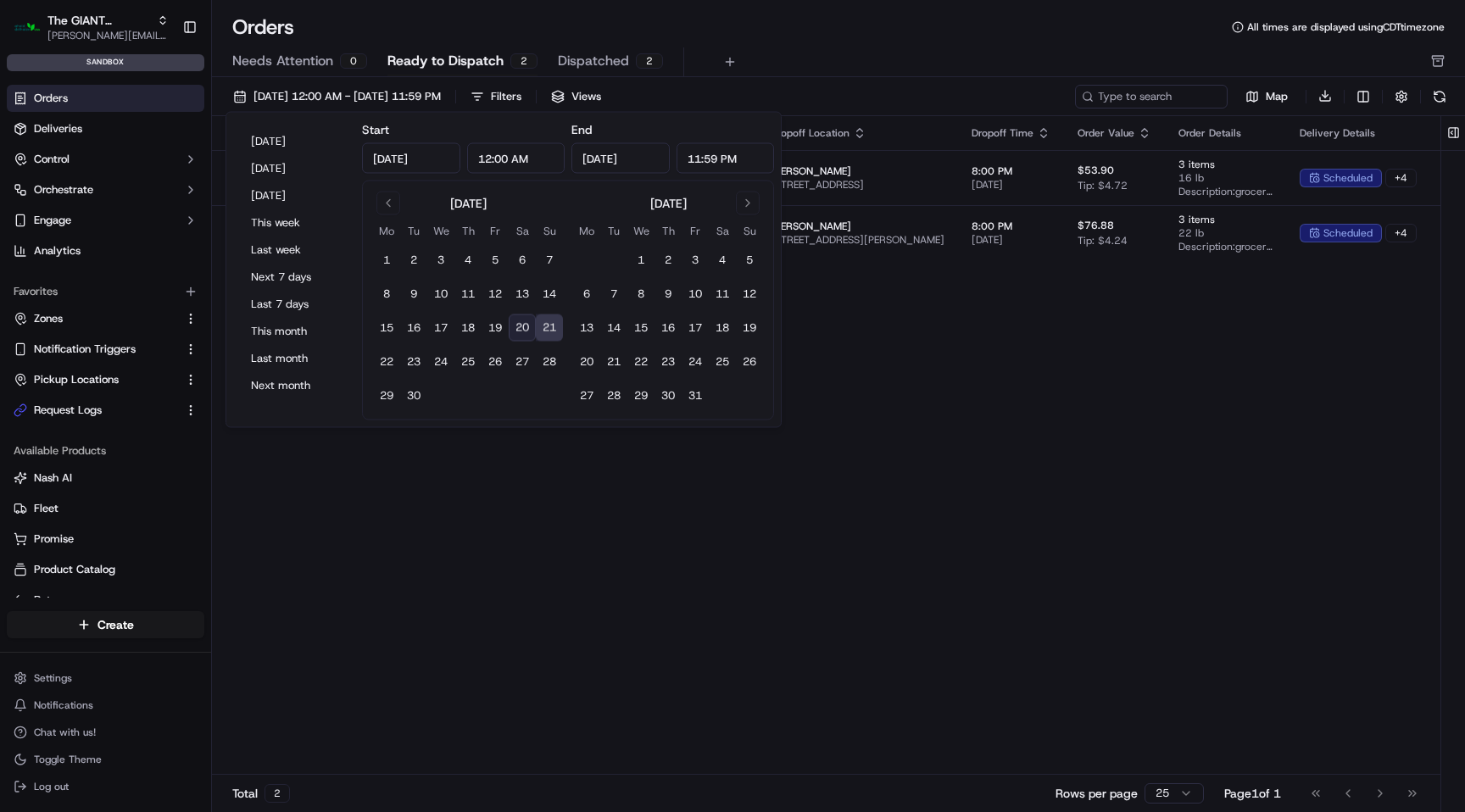
click at [547, 326] on button "21" at bounding box center [549, 328] width 27 height 27
click at [512, 327] on button "20" at bounding box center [522, 328] width 27 height 27
type input "[DATE]"
click at [870, 39] on div "Orders All times are displayed using CDT timezone" at bounding box center [839, 26] width 1254 height 27
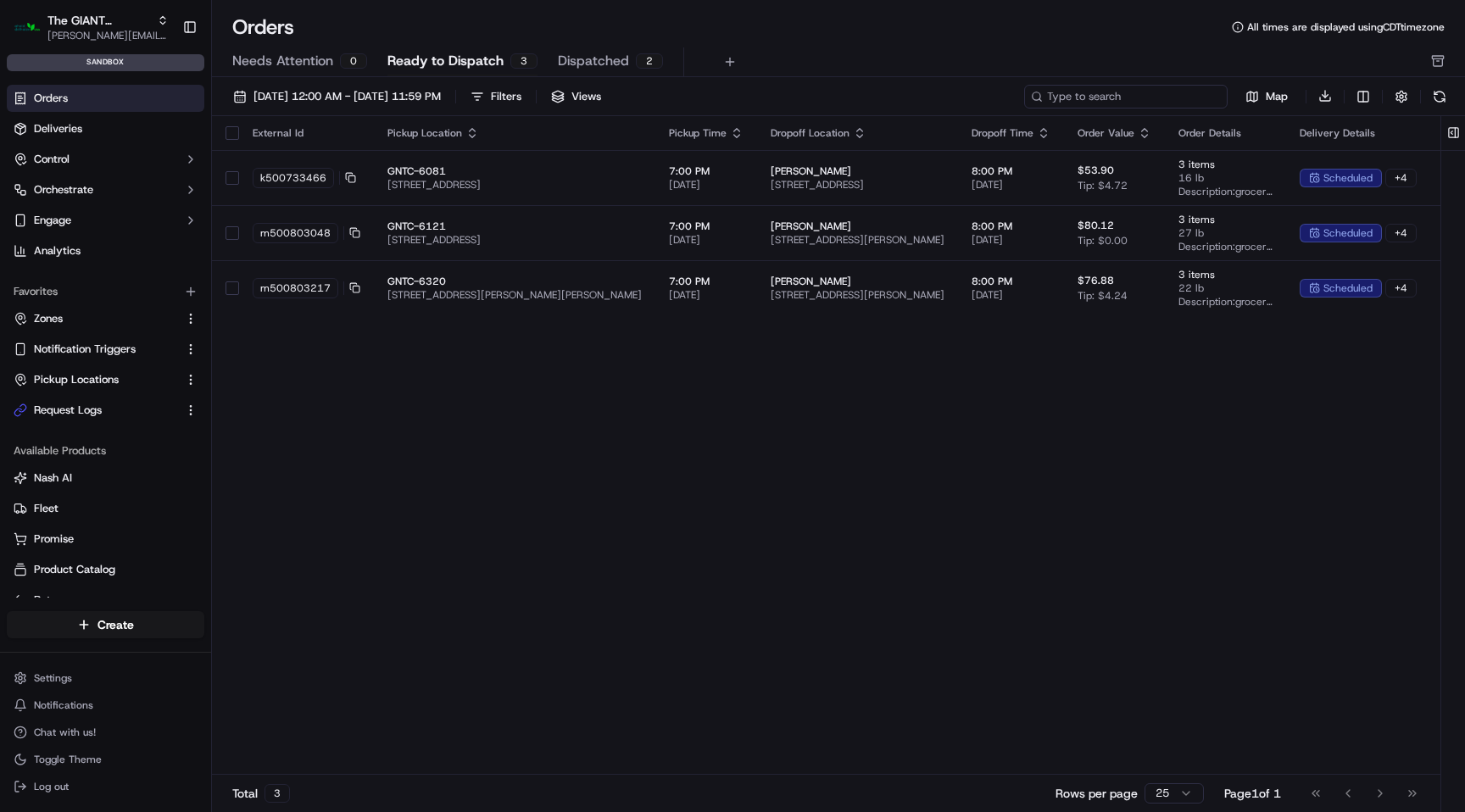
click at [1173, 91] on input at bounding box center [1126, 96] width 204 height 23
paste input "m500492036"
type input "m500492036"
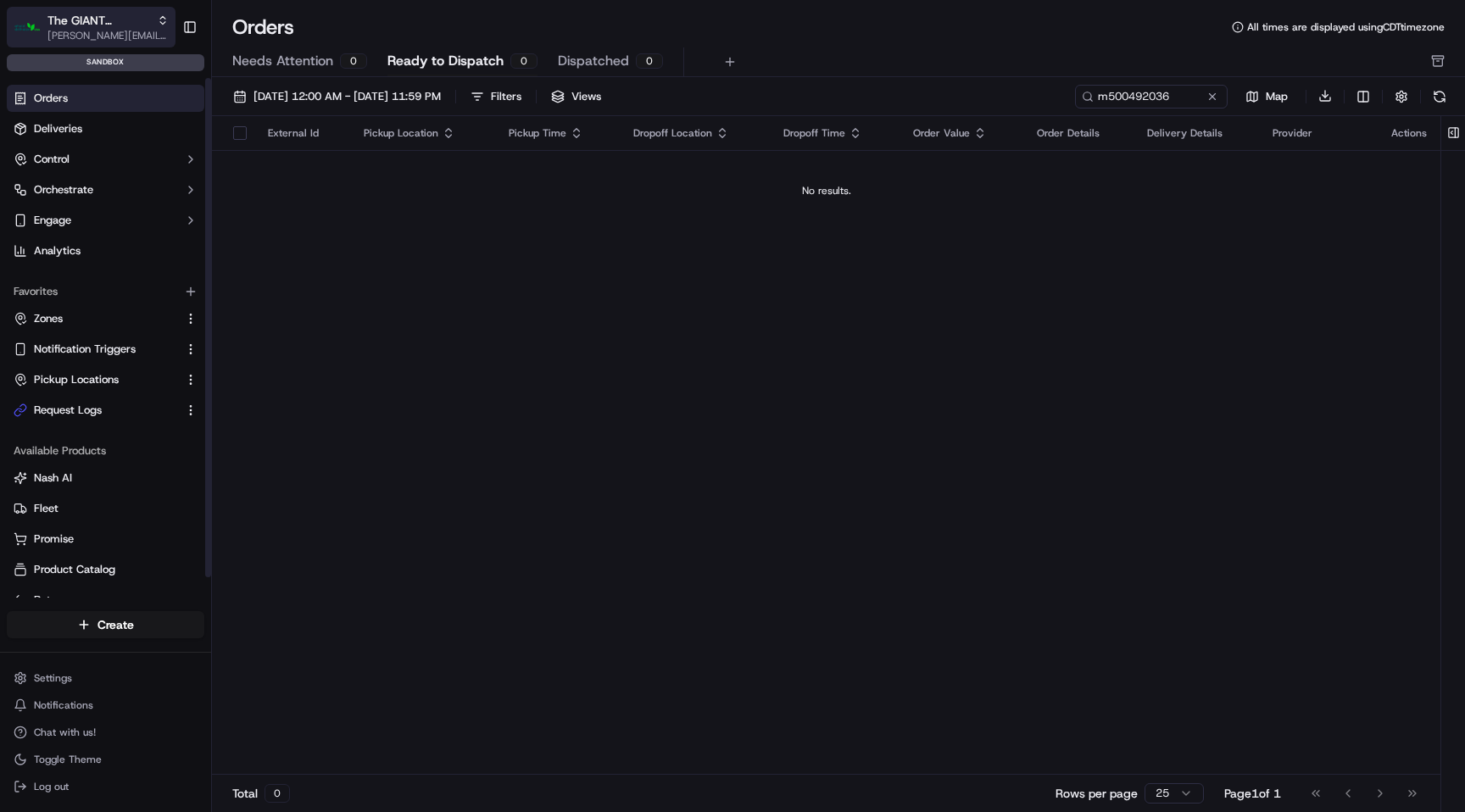
click at [141, 19] on span "The GIANT Company" at bounding box center [99, 21] width 102 height 17
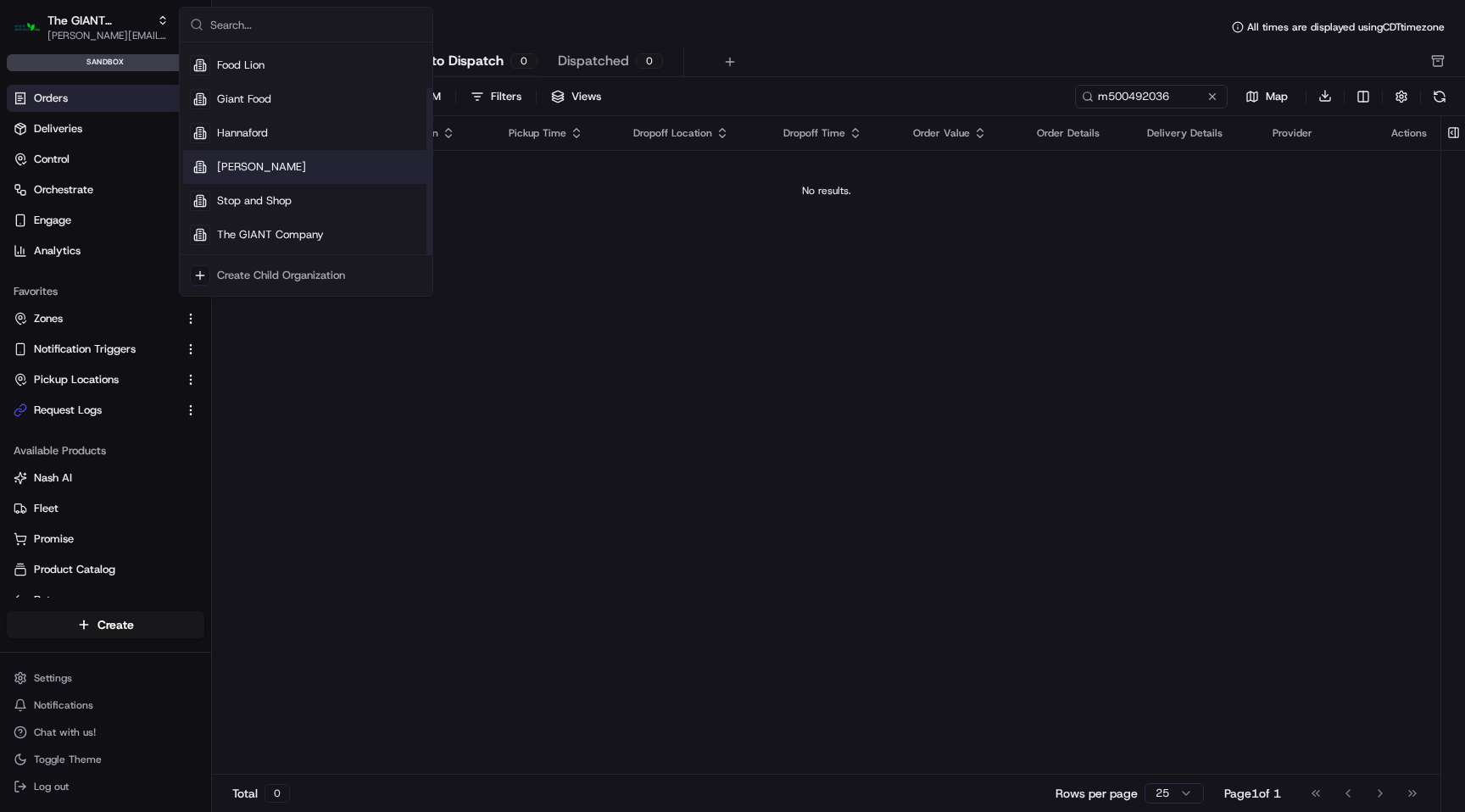
scroll to position [57, 0]
click at [286, 234] on span "The GIANT Company" at bounding box center [270, 234] width 107 height 15
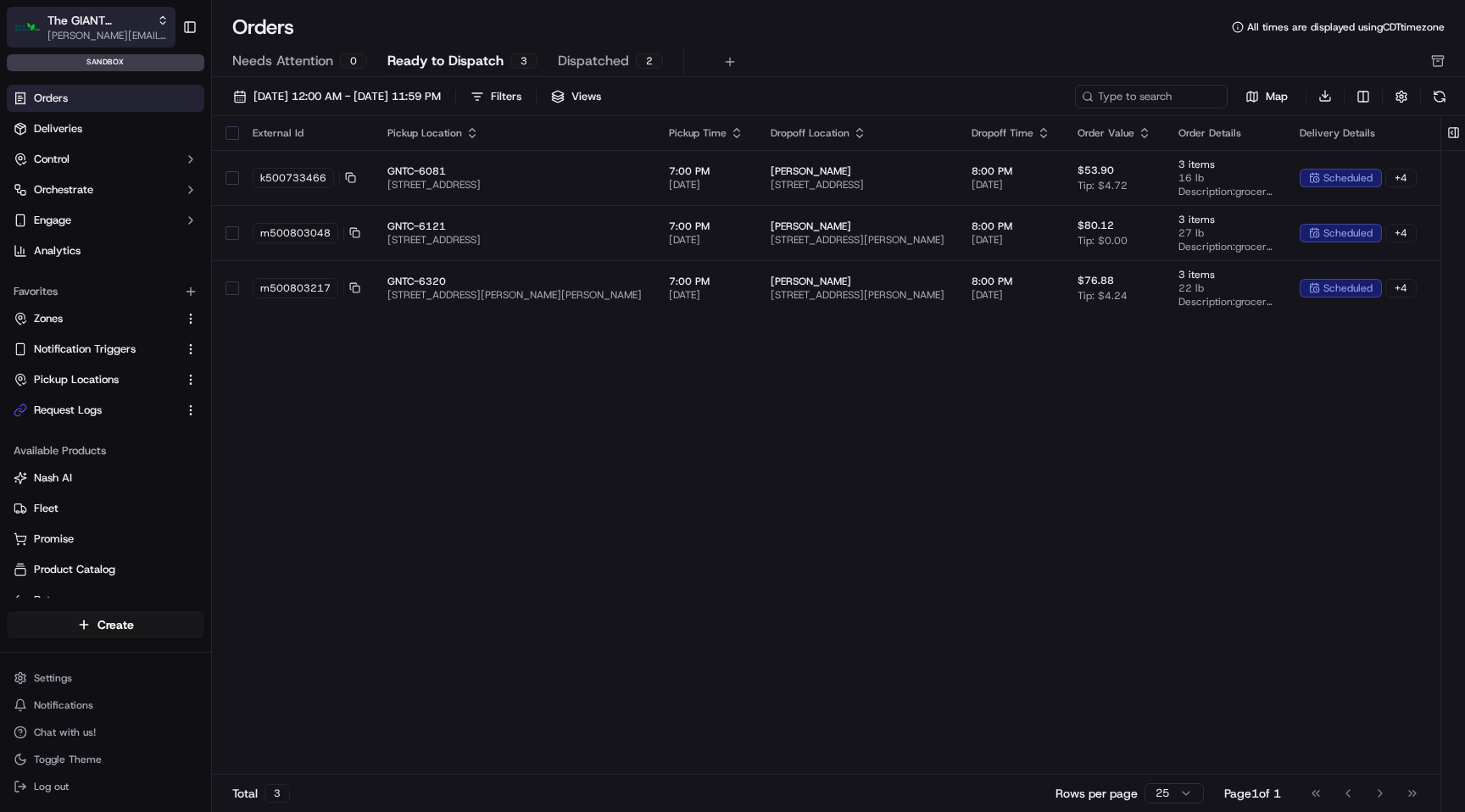
click at [143, 31] on span "[PERSON_NAME][EMAIL_ADDRESS][DOMAIN_NAME]" at bounding box center [108, 36] width 121 height 13
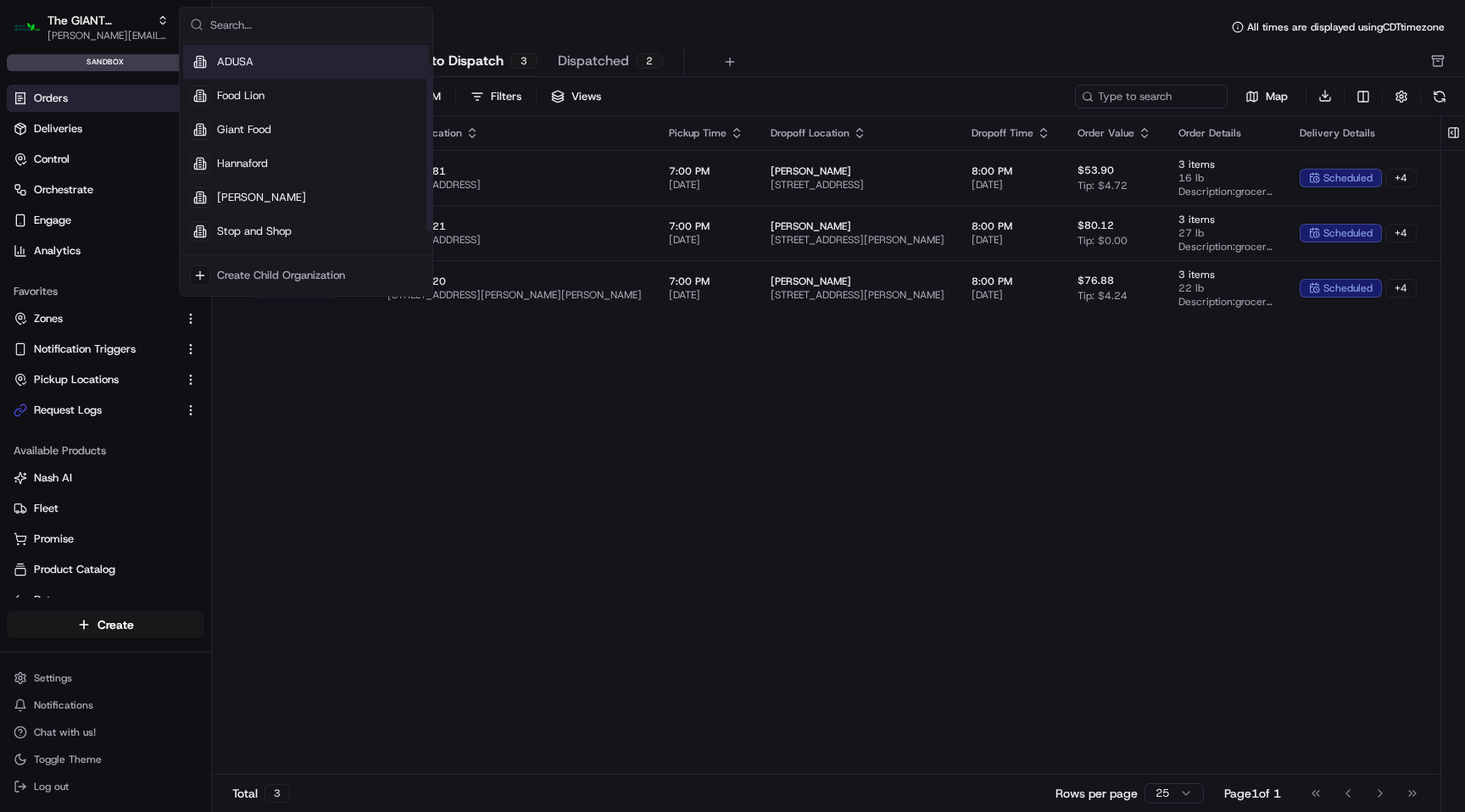
scroll to position [28, 0]
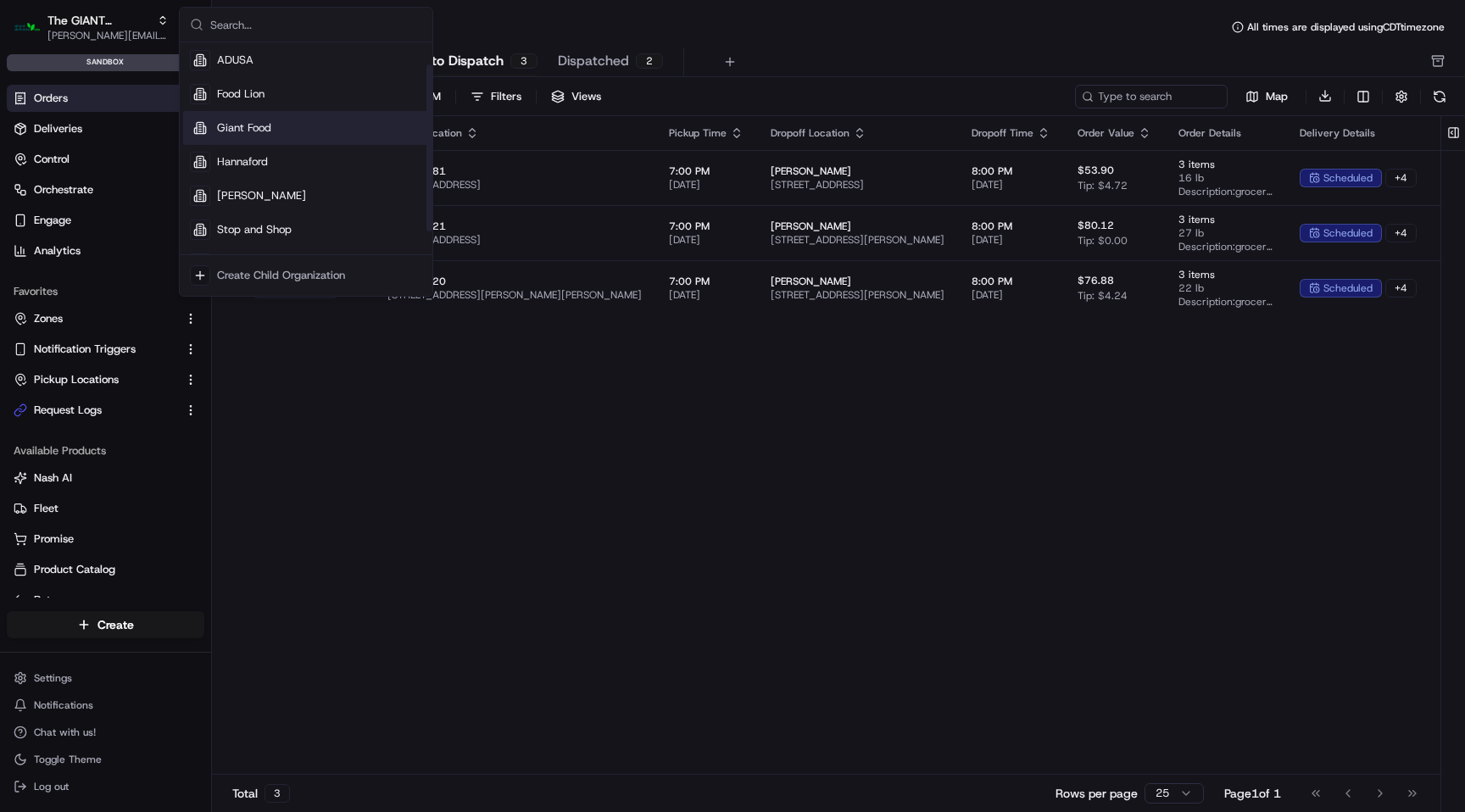
click at [303, 135] on div "Giant Food" at bounding box center [306, 128] width 246 height 34
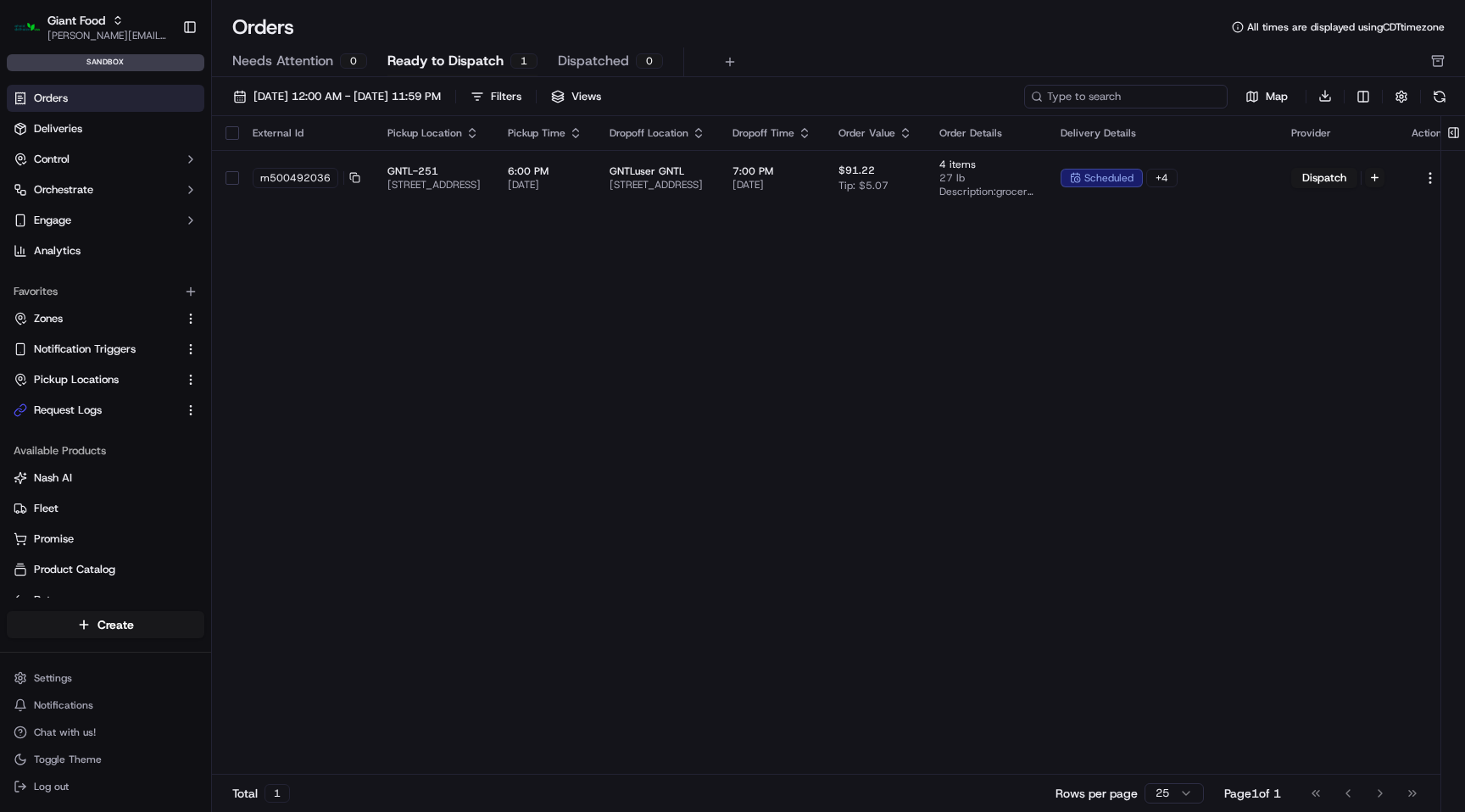
click at [1135, 92] on input at bounding box center [1126, 96] width 204 height 23
paste input "m500492036"
type input "m500492036"
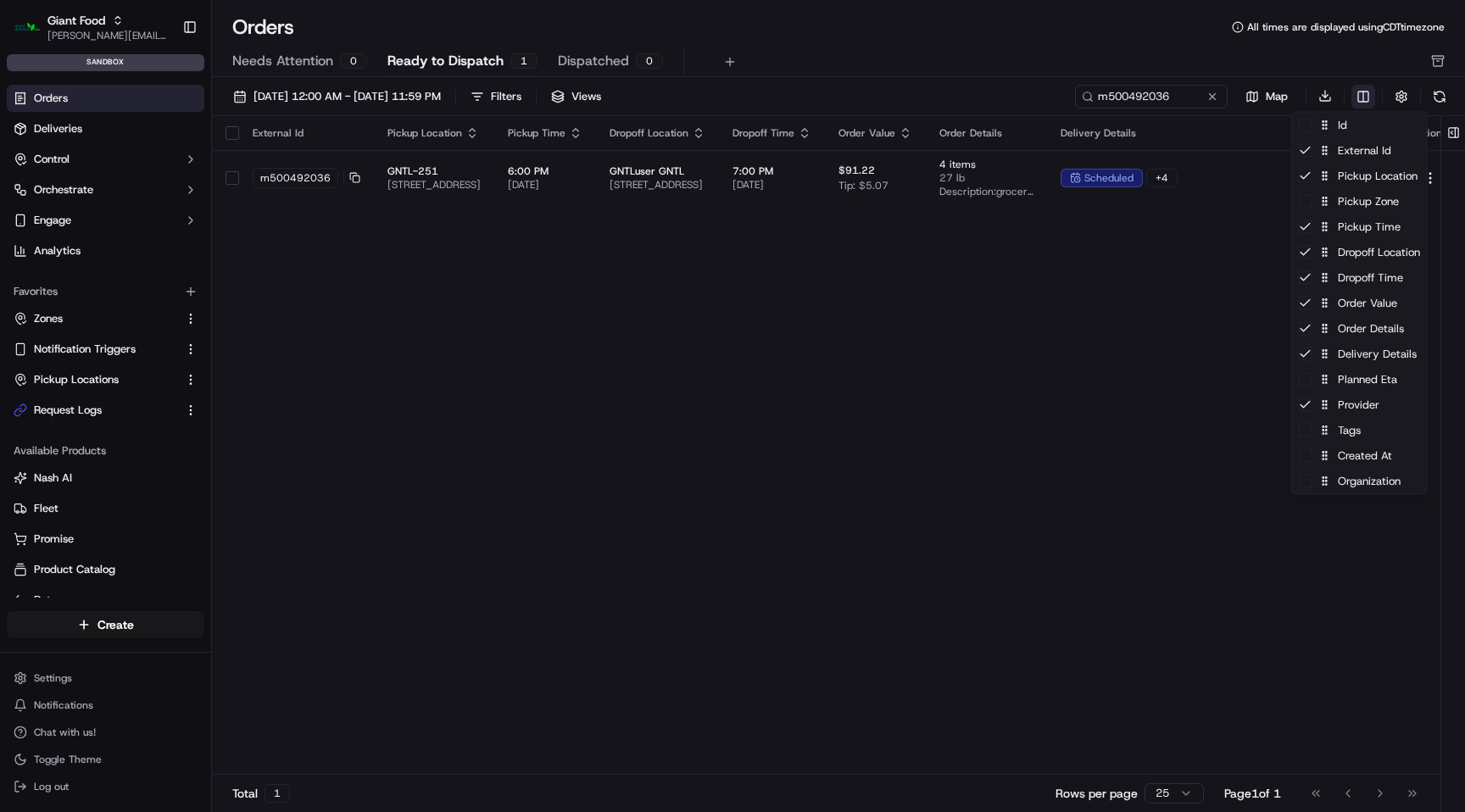
click at [1371, 99] on html "Giant Food [EMAIL_ADDRESS][DOMAIN_NAME] Toggle Sidebar sandbox Orders Deliverie…" at bounding box center [732, 406] width 1465 height 812
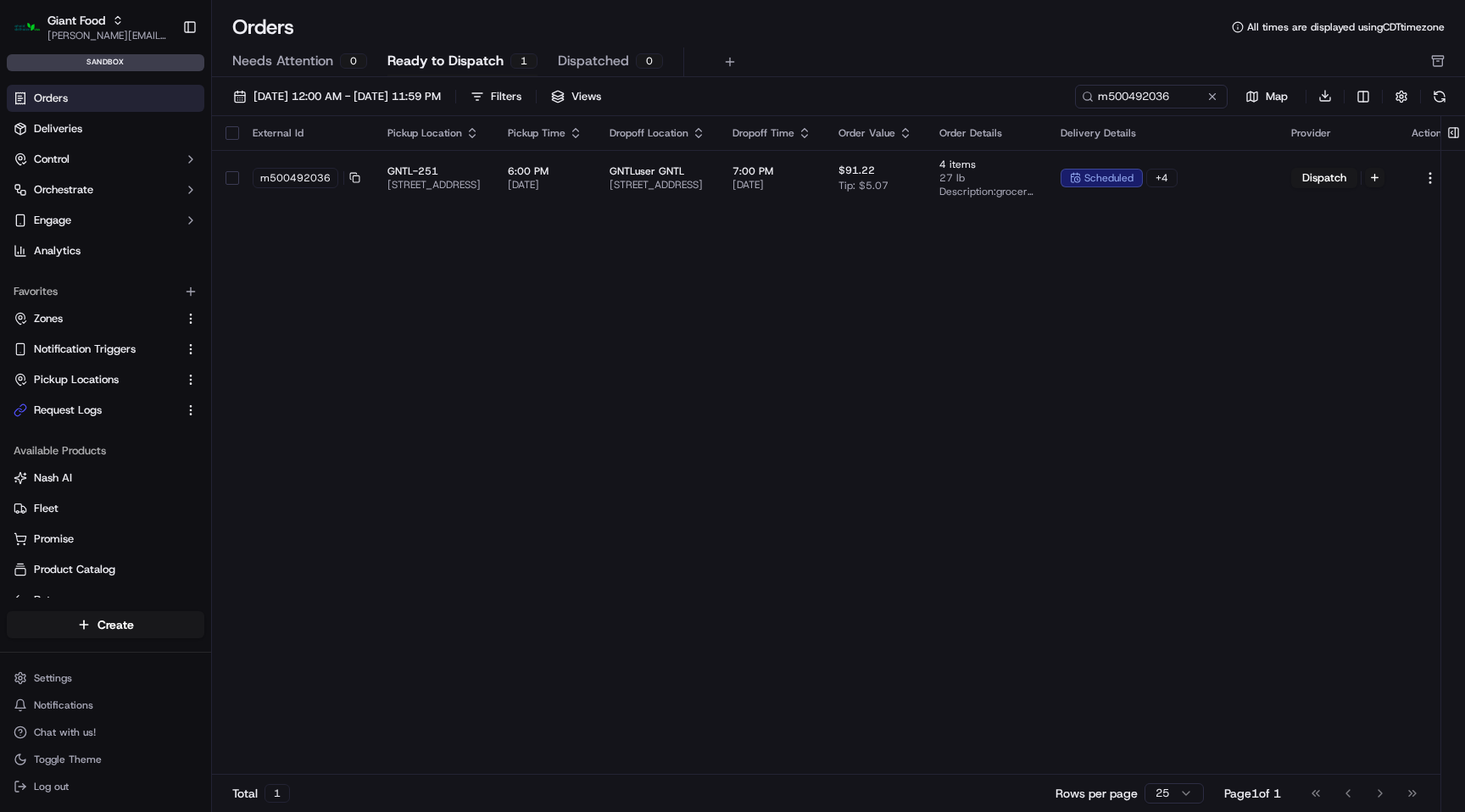
click at [1034, 300] on html "Giant Food [EMAIL_ADDRESS][DOMAIN_NAME] Toggle Sidebar sandbox Orders Deliverie…" at bounding box center [732, 406] width 1465 height 812
click at [1067, 384] on div "External Id Pickup Location Pickup Time Dropoff Location Dropoff Time Order Val…" at bounding box center [838, 446] width 1251 height 660
click at [1442, 100] on button at bounding box center [1440, 96] width 23 height 23
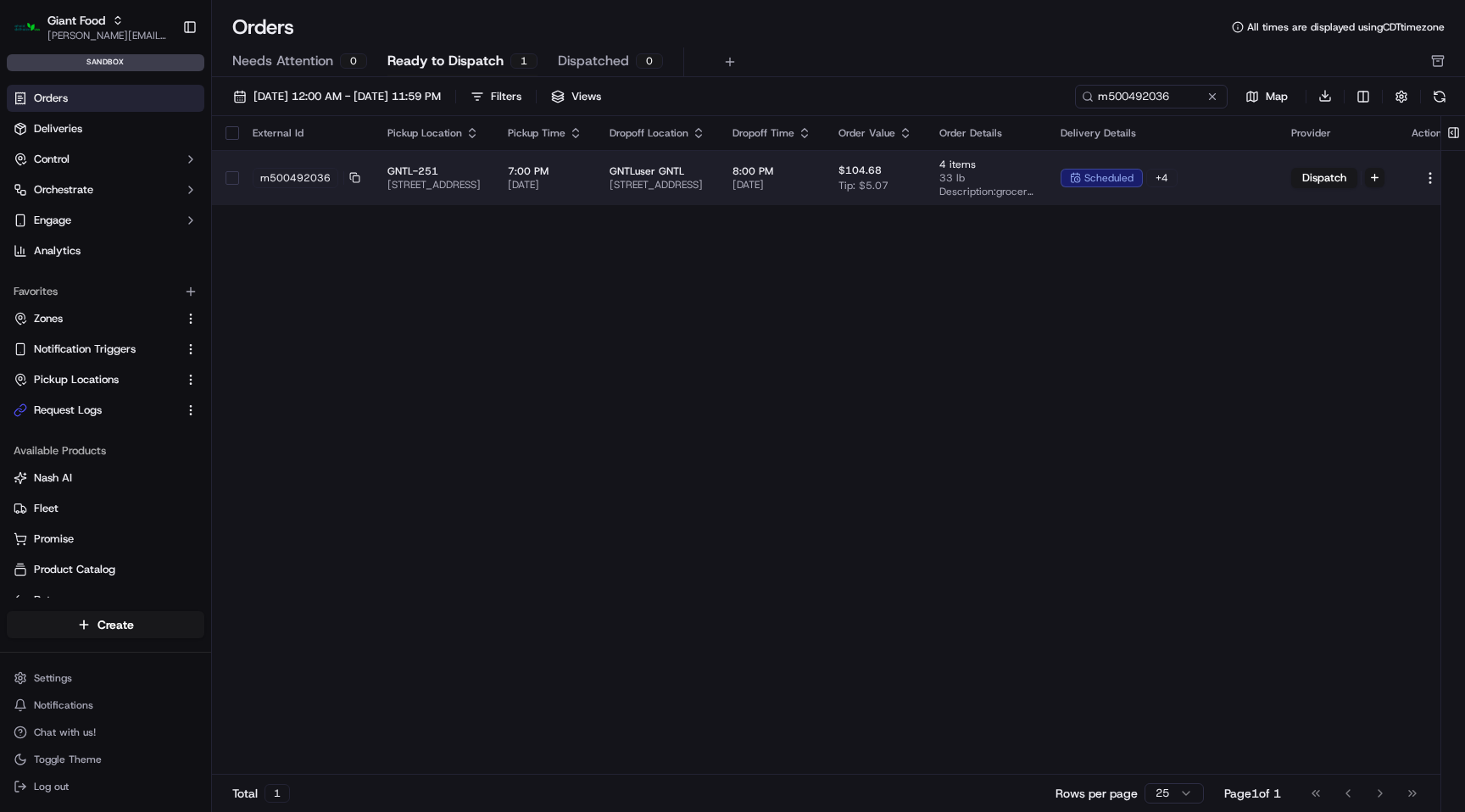
click at [705, 171] on span "GNTLuser GNTL" at bounding box center [657, 171] width 96 height 13
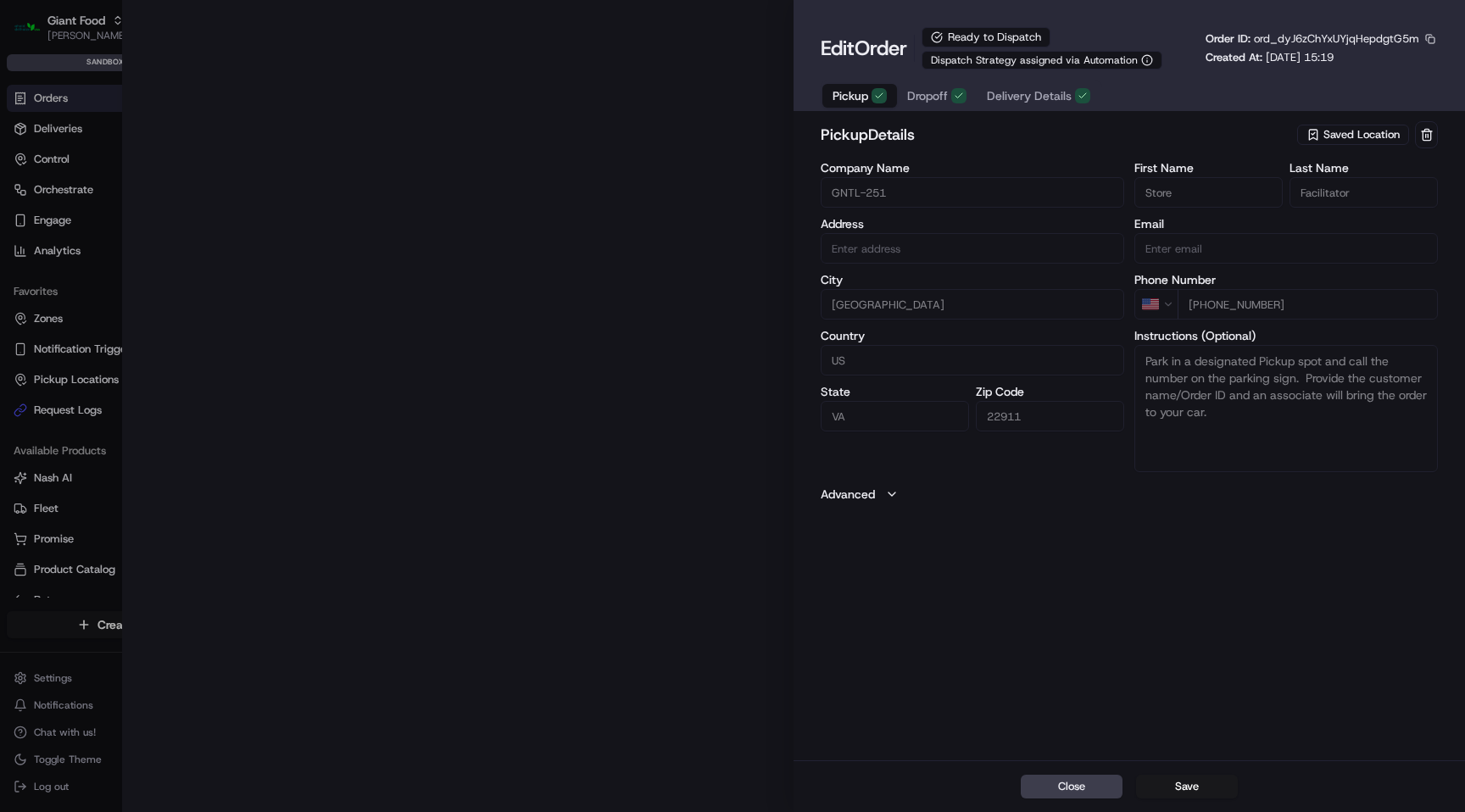
type input "[STREET_ADDRESS]"
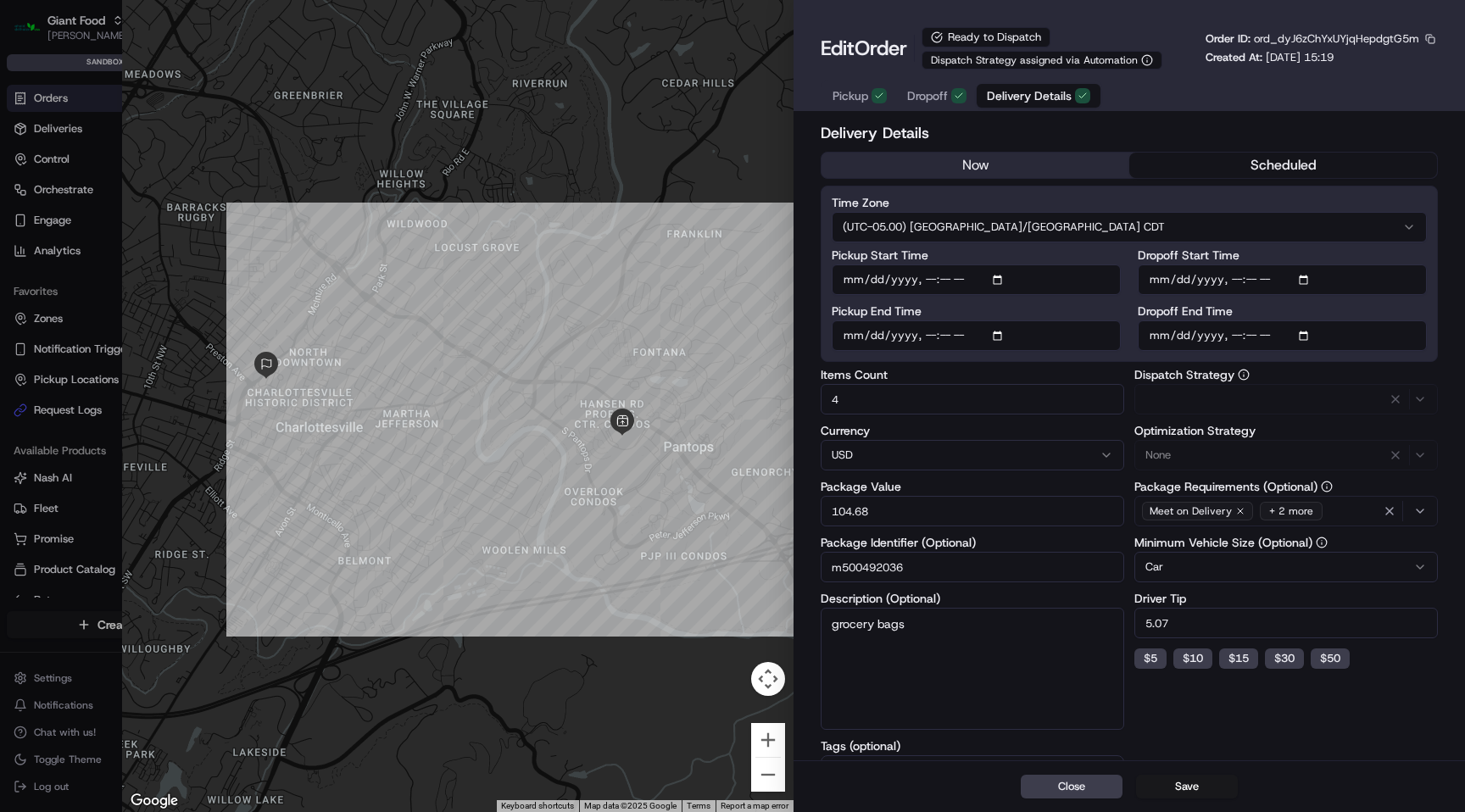
click at [1048, 100] on span "Delivery Details" at bounding box center [1029, 96] width 85 height 17
click at [1097, 789] on button "Close" at bounding box center [1072, 786] width 101 height 23
type input "1"
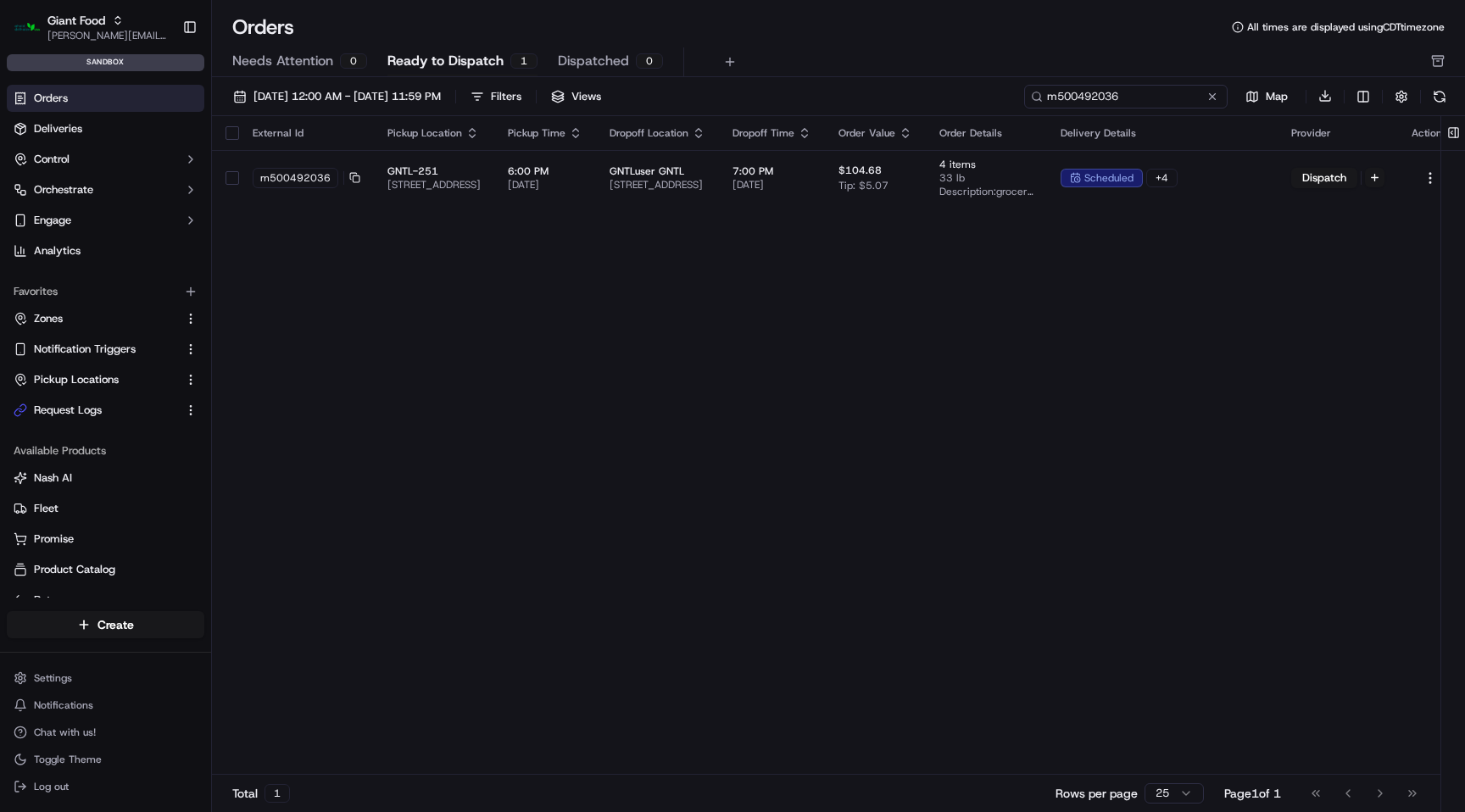
click at [1153, 95] on input "m500492036" at bounding box center [1126, 96] width 204 height 23
click at [1436, 105] on button at bounding box center [1440, 96] width 23 height 23
click at [1440, 100] on button at bounding box center [1440, 96] width 23 height 23
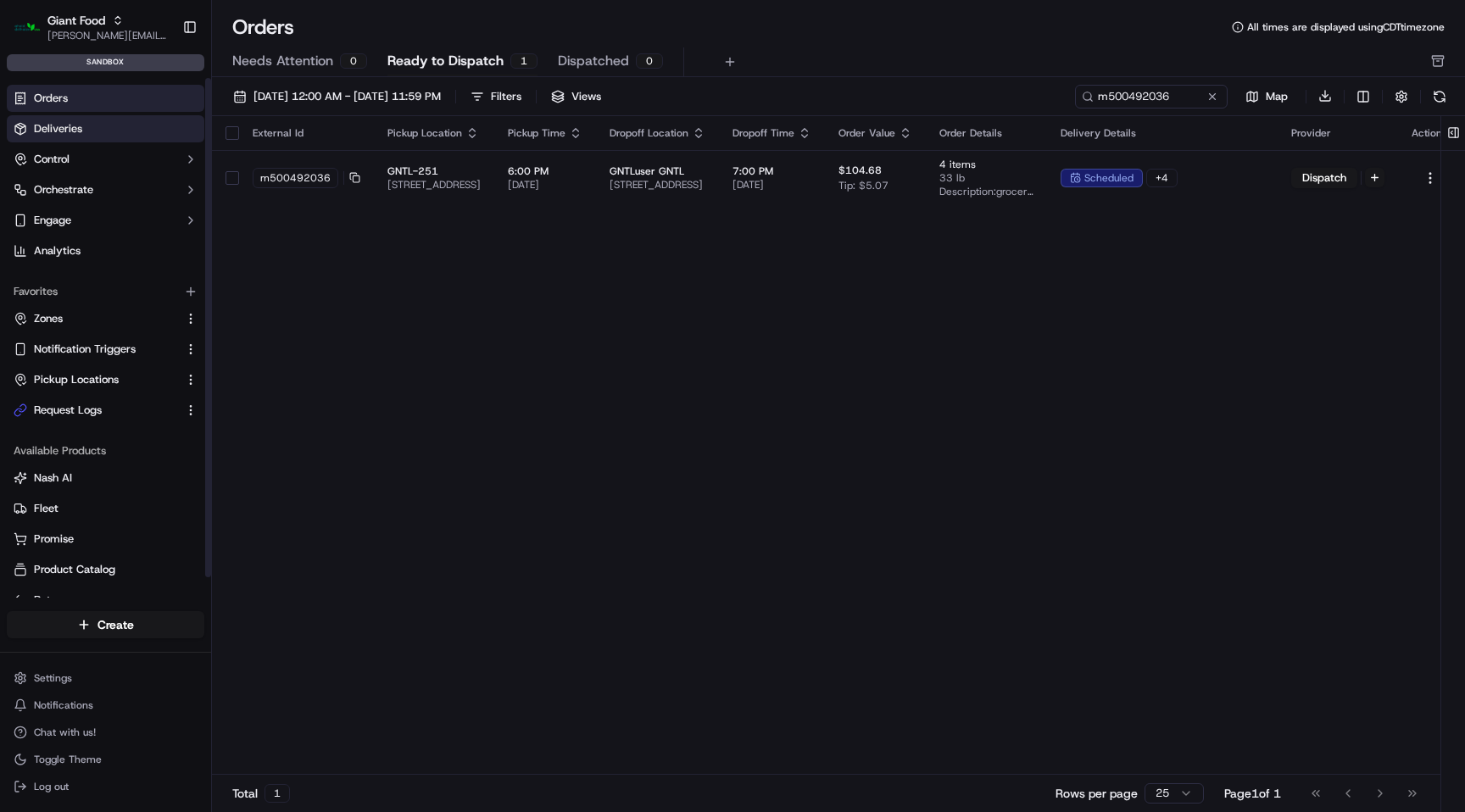
click at [39, 127] on span "Deliveries" at bounding box center [57, 129] width 48 height 15
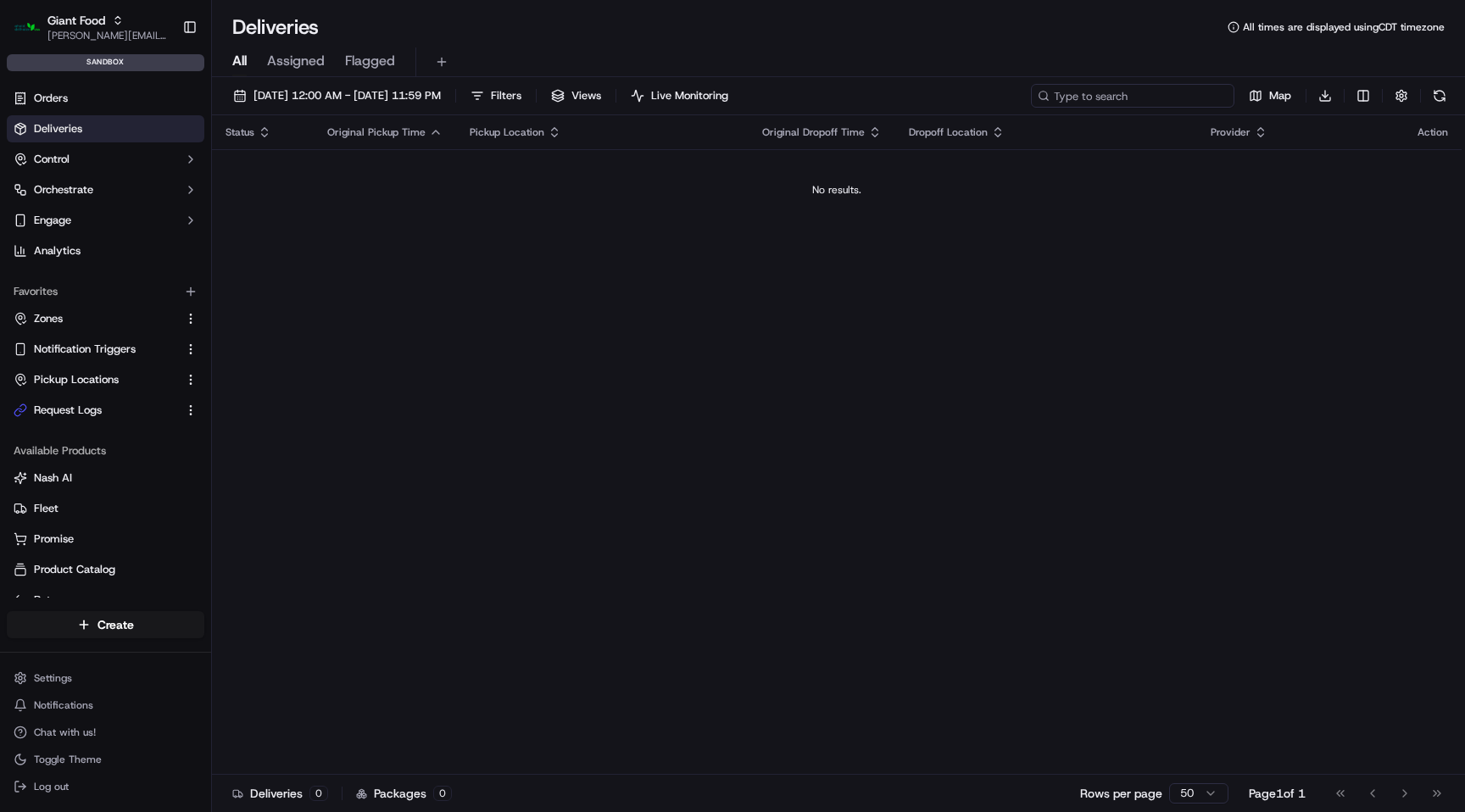
click at [1133, 98] on input at bounding box center [1133, 95] width 204 height 23
paste input "m500492036"
type input "m500492036"
click at [1219, 94] on button at bounding box center [1219, 96] width 17 height 17
click at [1447, 92] on button at bounding box center [1440, 95] width 23 height 23
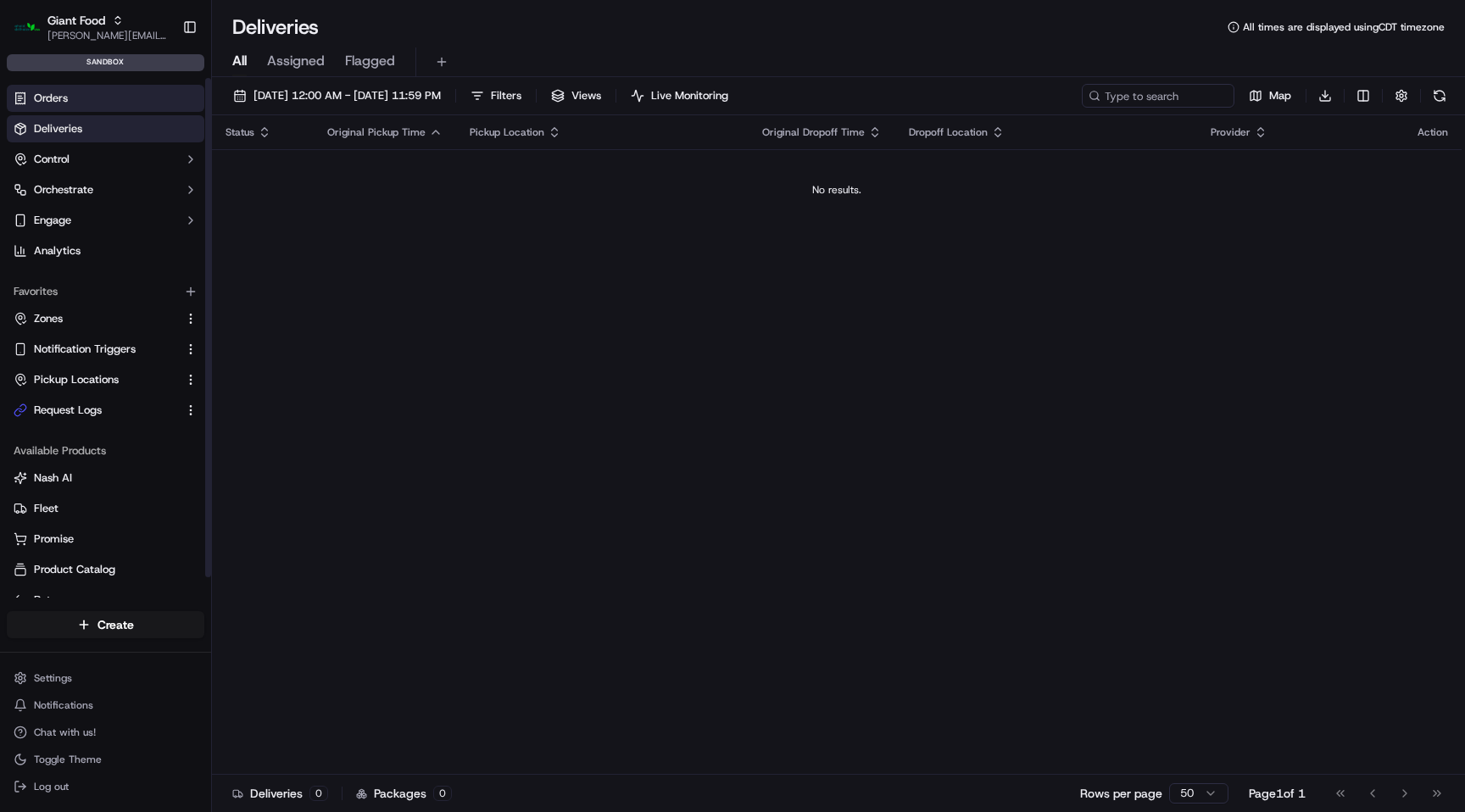
click at [116, 101] on link "Orders" at bounding box center [105, 98] width 197 height 27
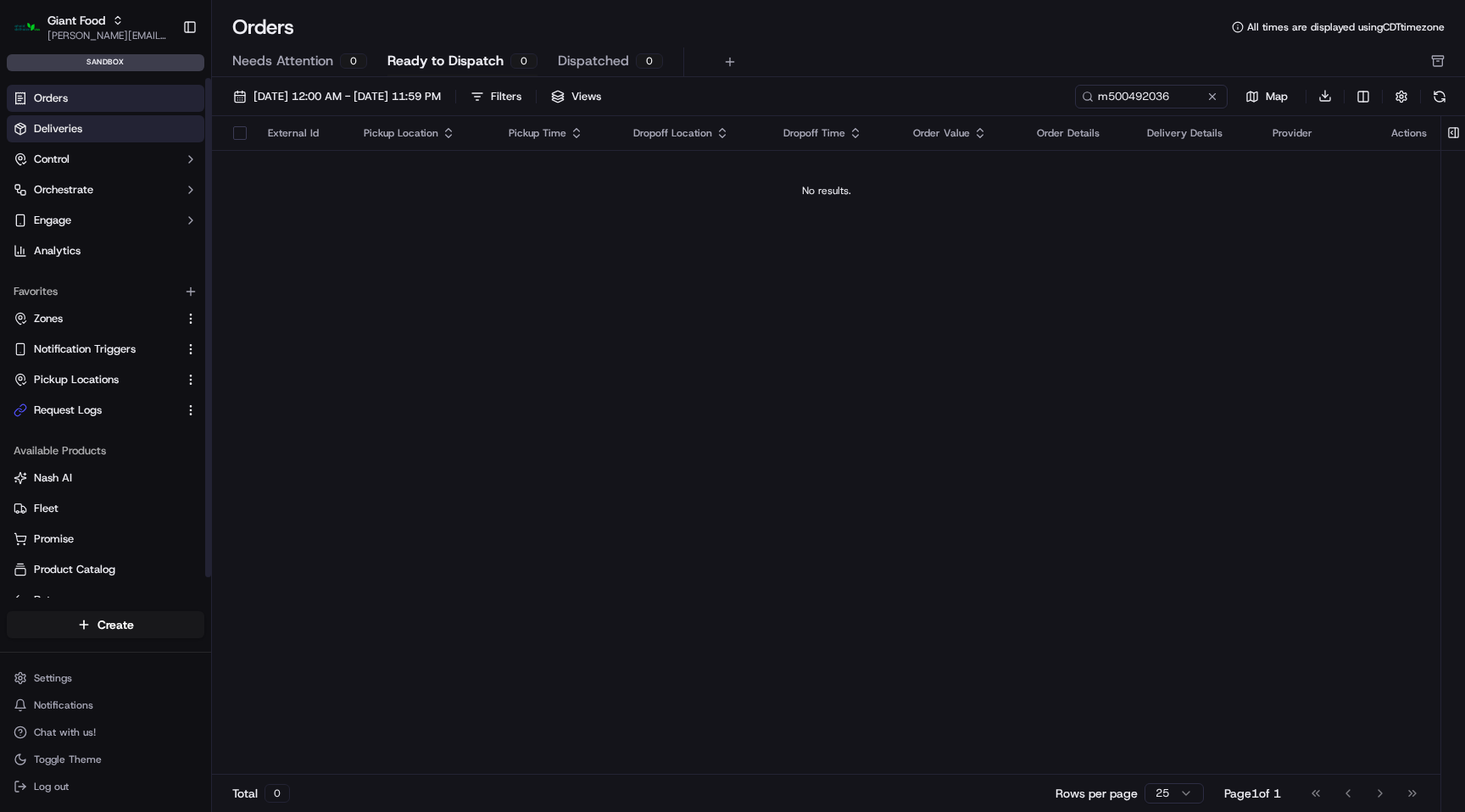
click at [127, 130] on link "Deliveries" at bounding box center [105, 129] width 197 height 27
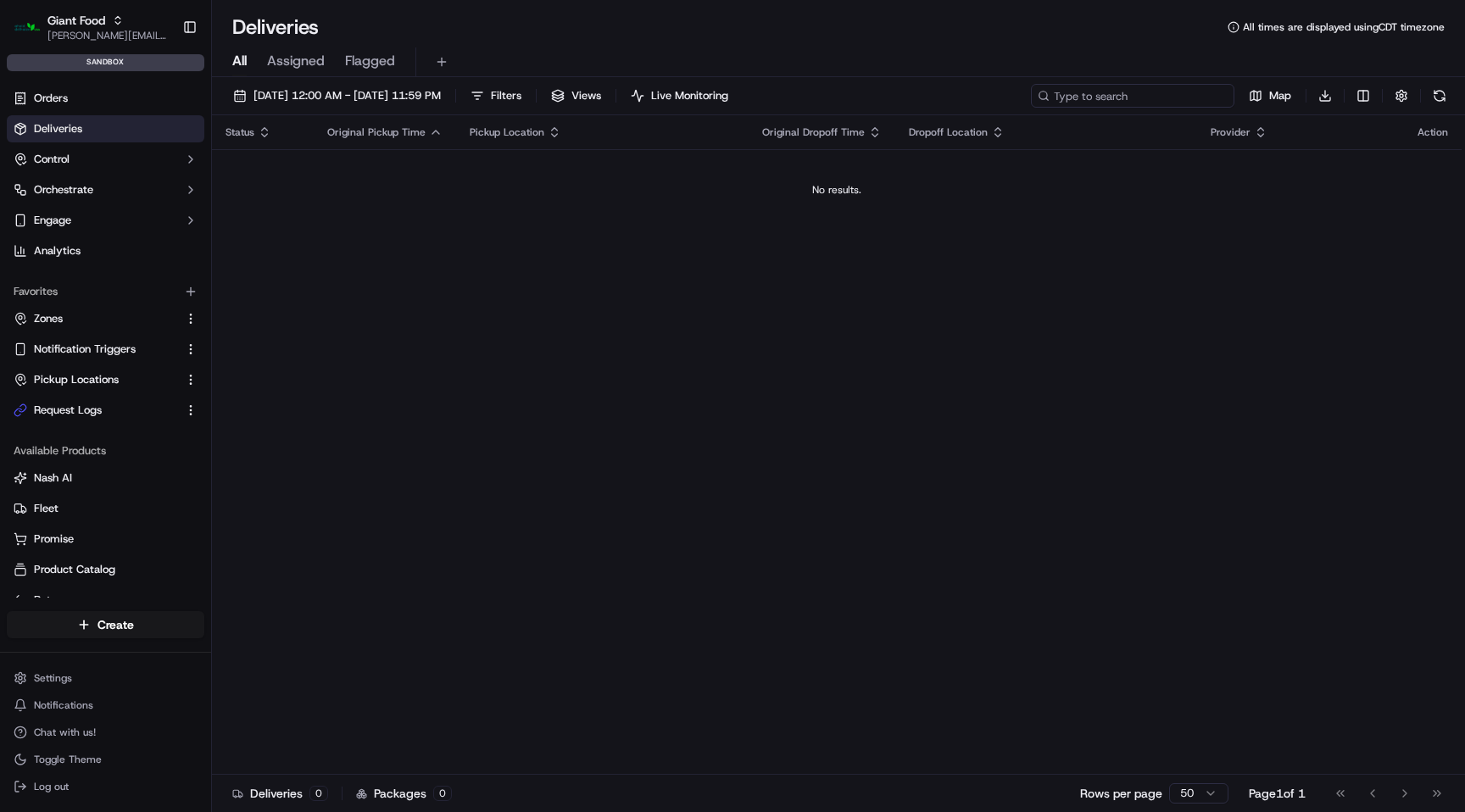
click at [1178, 99] on input at bounding box center [1133, 95] width 204 height 23
paste input "m500492036"
type input "m500492036"
click at [421, 99] on span "[DATE] 12:00 AM - [DATE] 11:59 PM" at bounding box center [347, 96] width 188 height 15
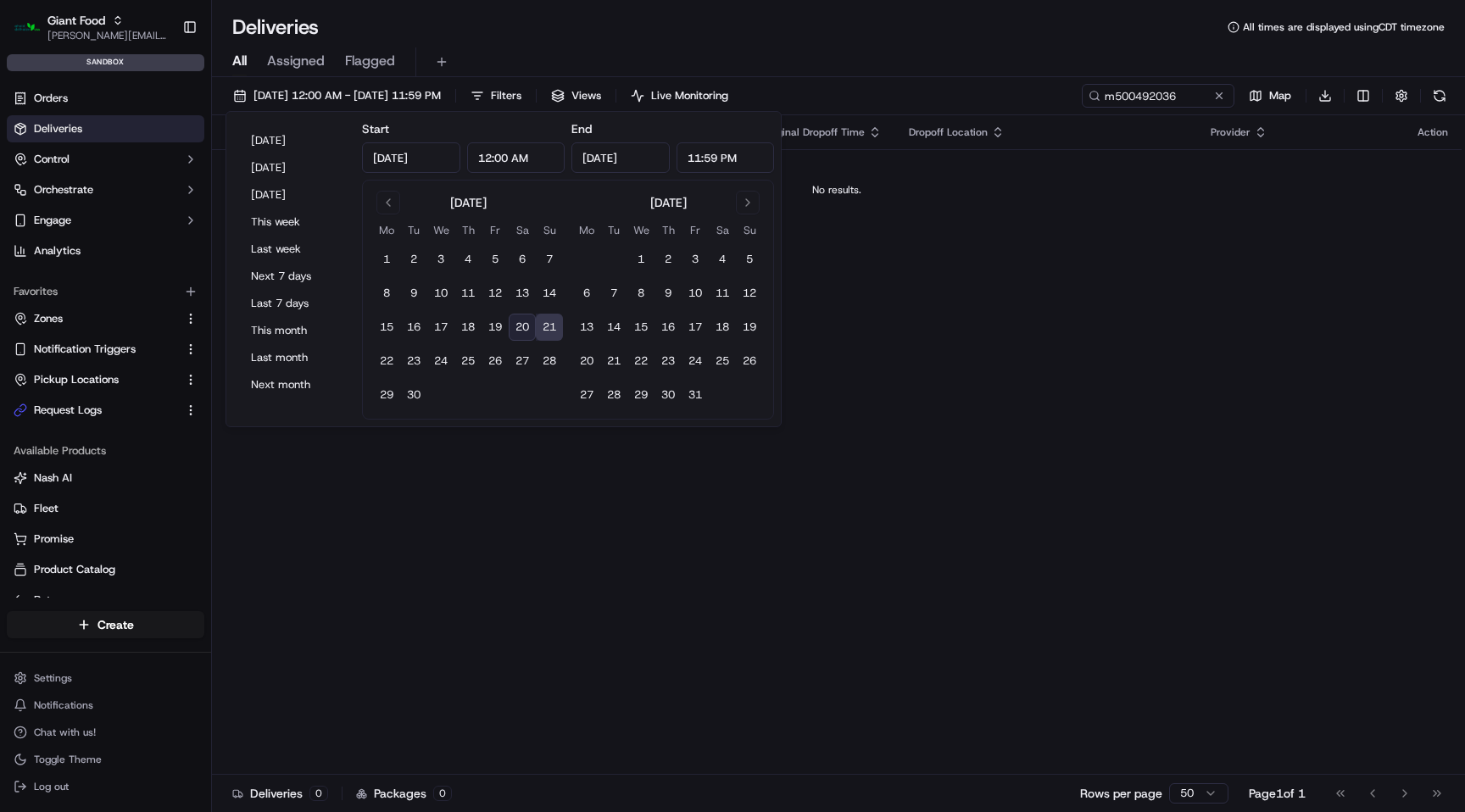
click at [526, 330] on button "20" at bounding box center [522, 327] width 27 height 27
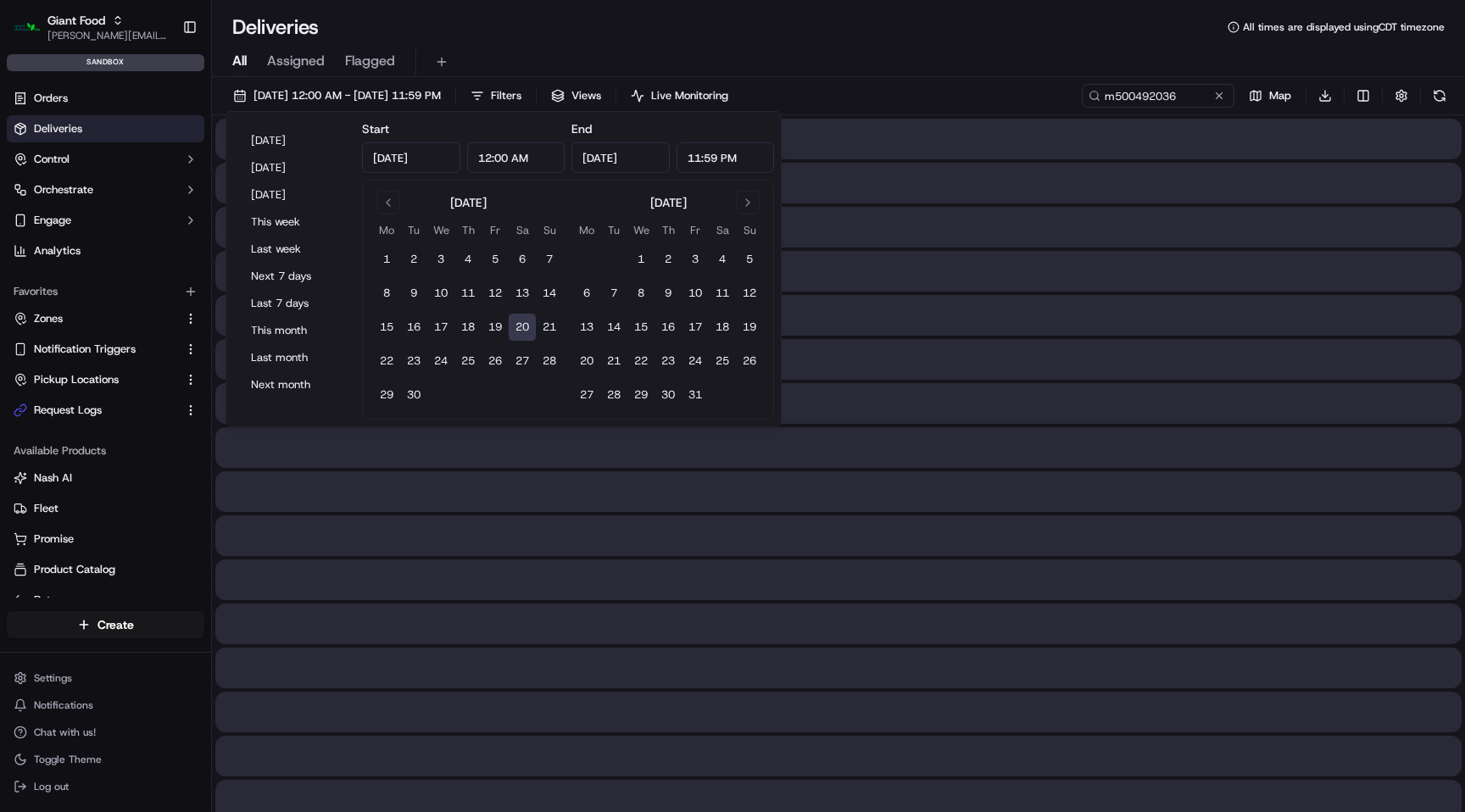
type input "[DATE]"
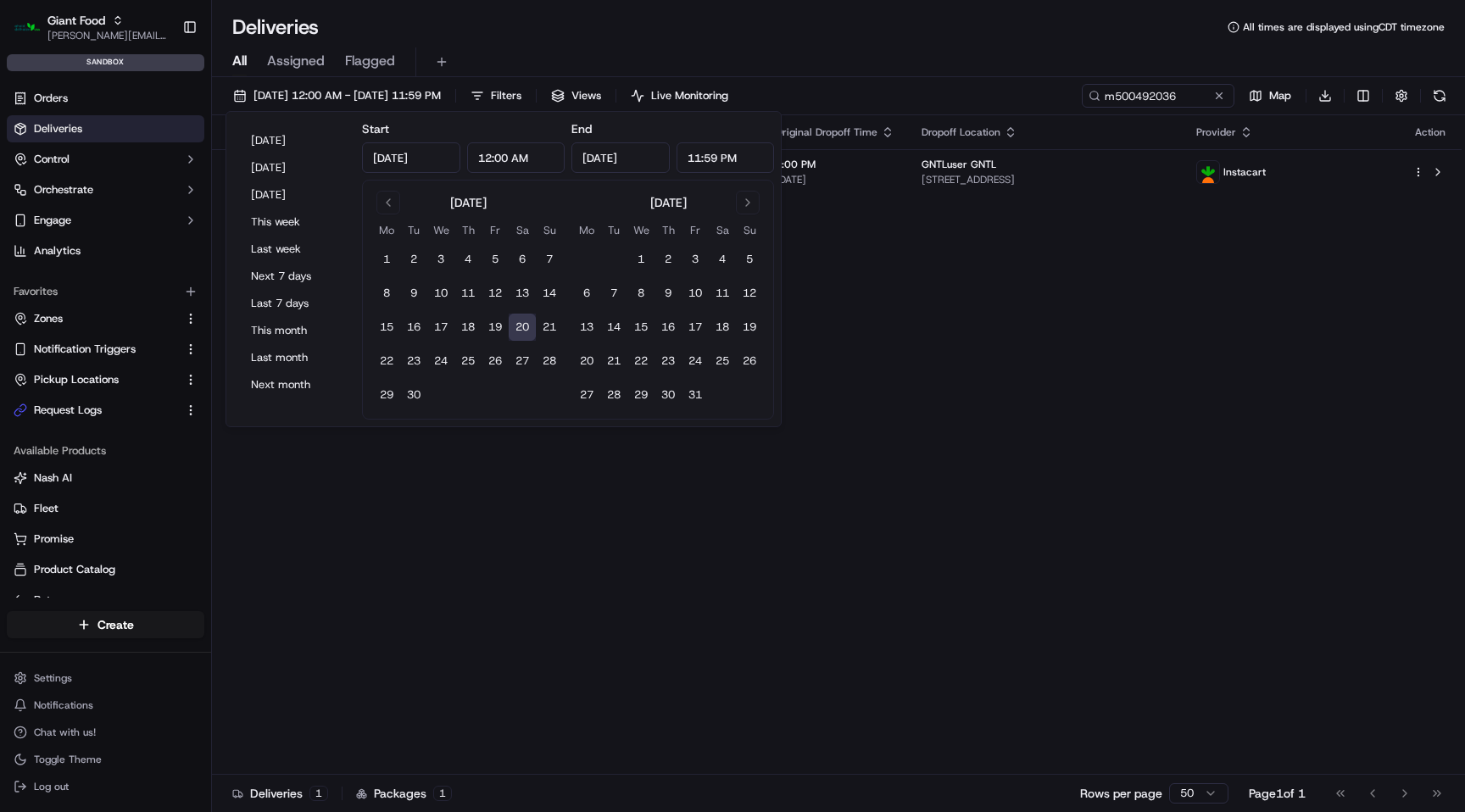
click at [799, 29] on div "Deliveries All times are displayed using CDT timezone" at bounding box center [839, 26] width 1254 height 27
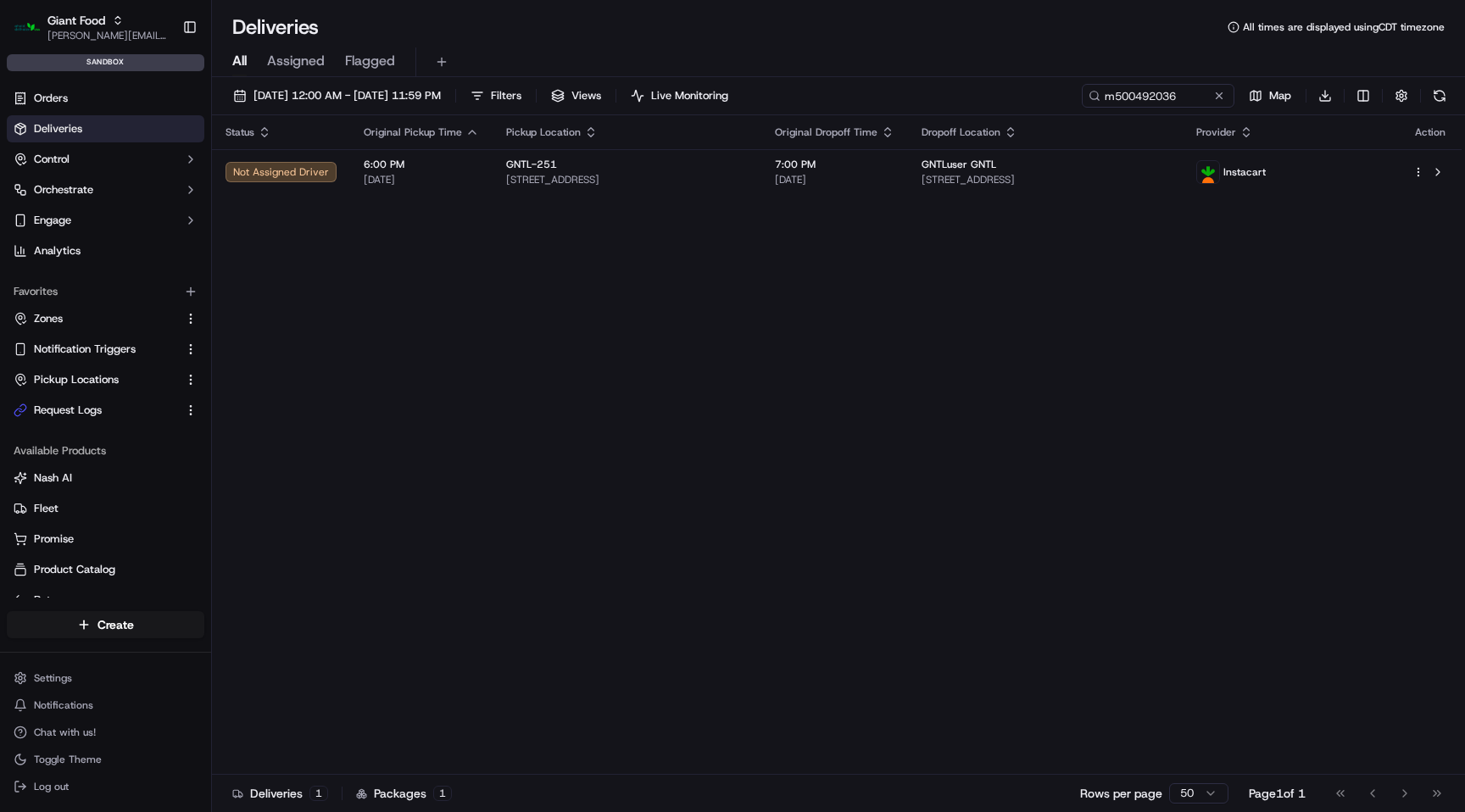
click at [798, 35] on div "Deliveries All times are displayed using CDT timezone" at bounding box center [839, 26] width 1254 height 27
click at [89, 19] on span "Giant Food" at bounding box center [76, 21] width 57 height 17
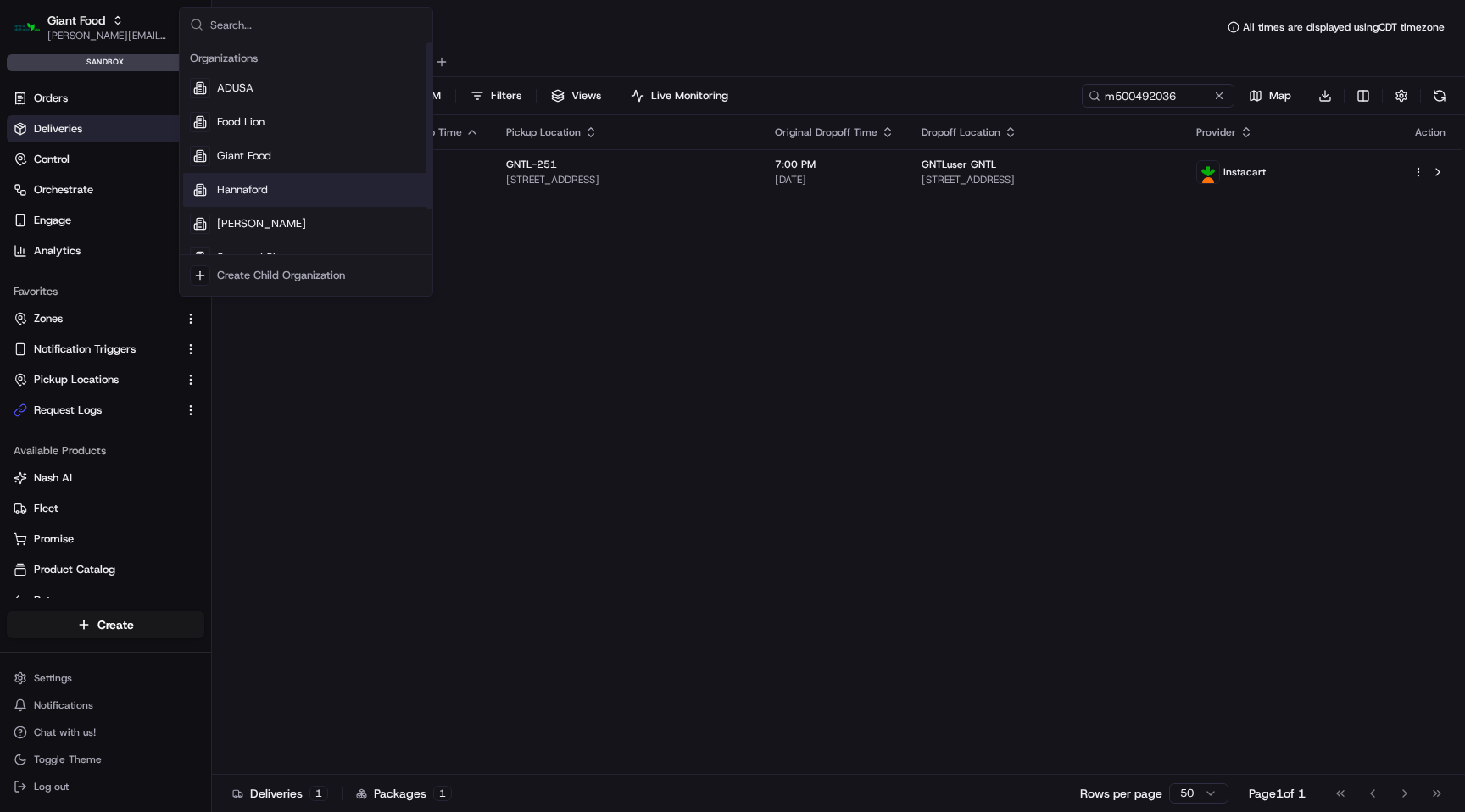
scroll to position [57, 0]
click at [301, 205] on div "Stop and Shop" at bounding box center [306, 200] width 246 height 34
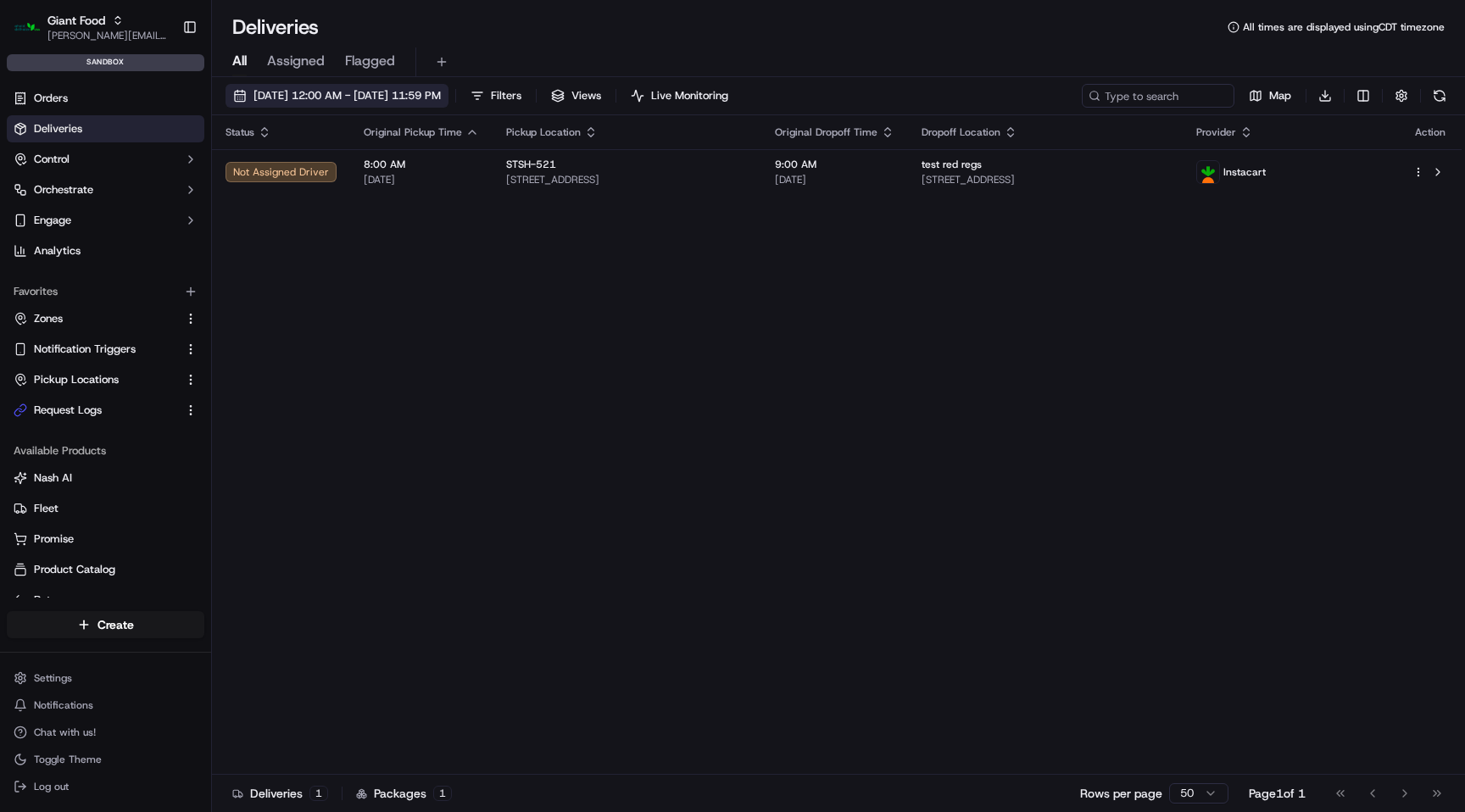
click at [441, 95] on span "[DATE] 12:00 AM - [DATE] 11:59 PM" at bounding box center [347, 96] width 188 height 15
click at [430, 103] on button "[DATE] 12:00 AM - [DATE] 11:59 PM" at bounding box center [336, 95] width 223 height 23
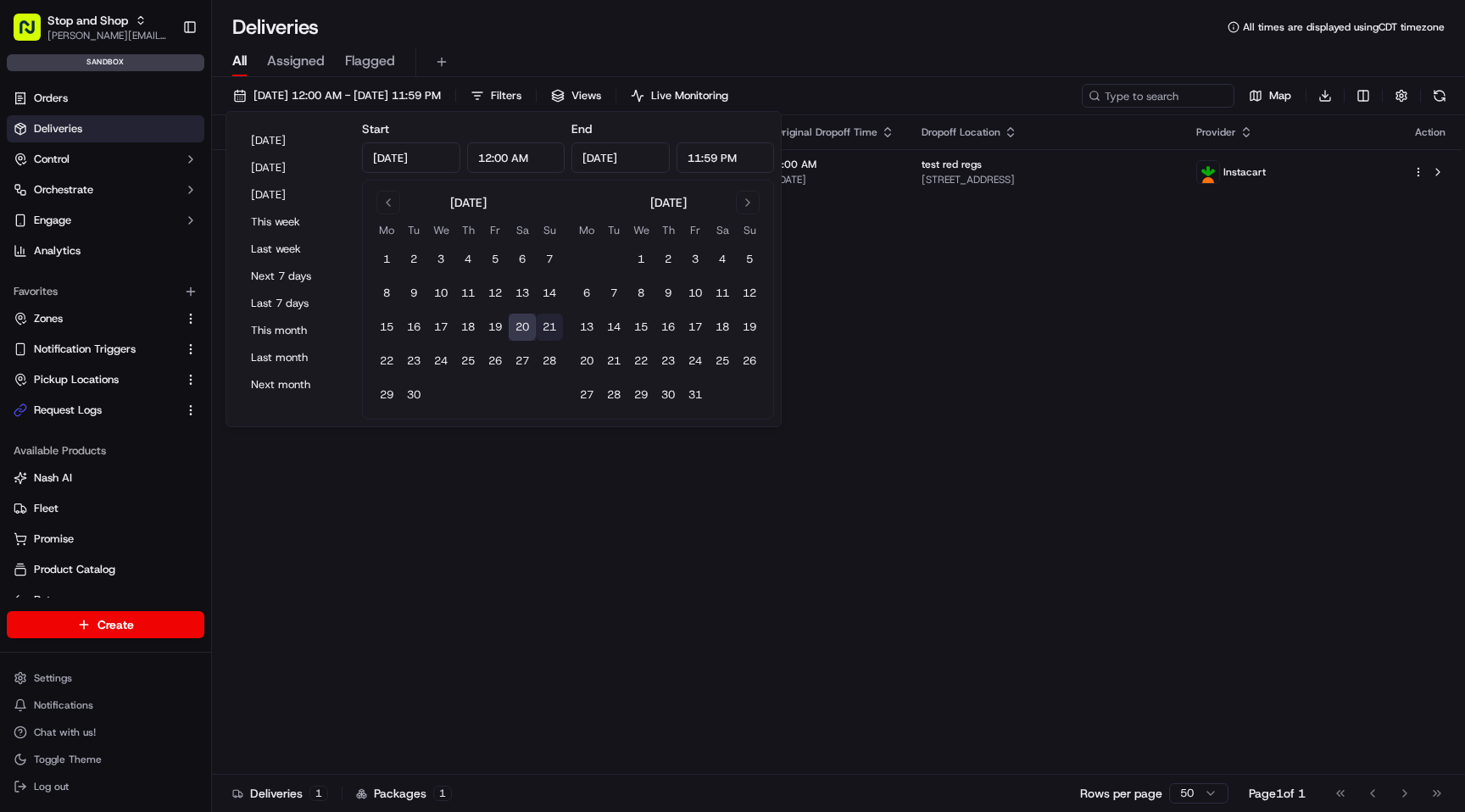
click at [545, 328] on button "21" at bounding box center [549, 327] width 27 height 27
type input "[DATE]"
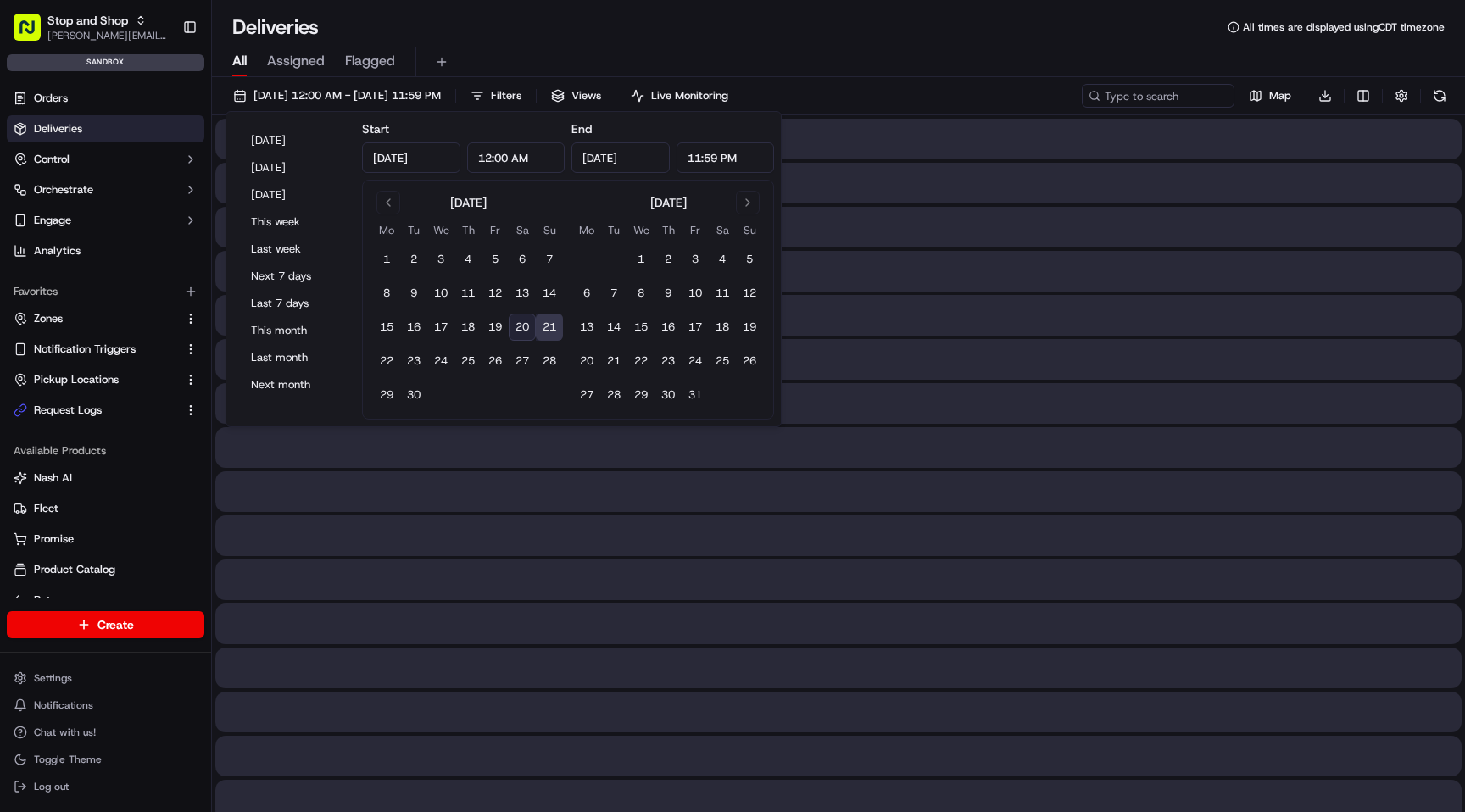
click at [545, 328] on button "21" at bounding box center [549, 327] width 27 height 27
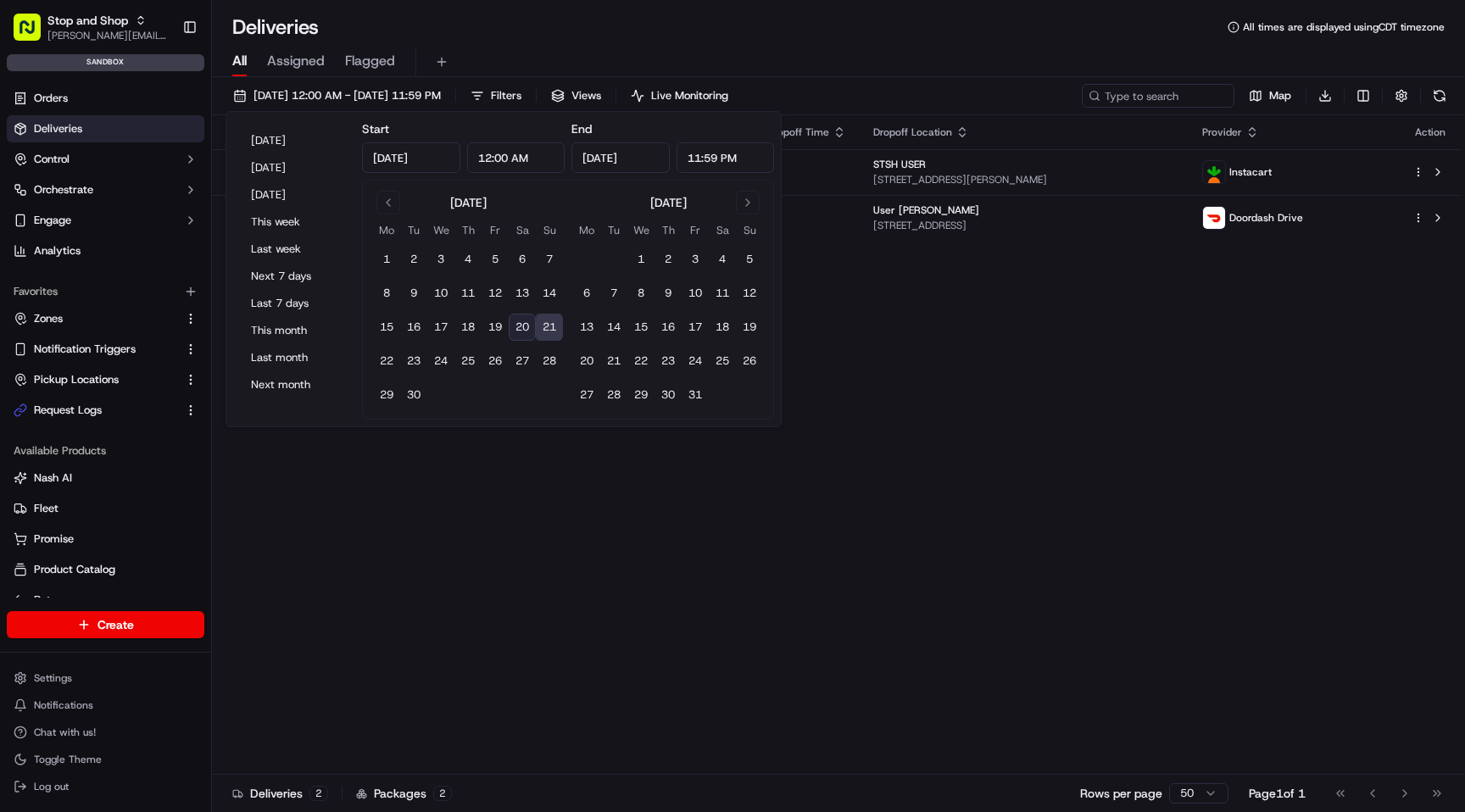
click at [703, 24] on div "Deliveries All times are displayed using CDT timezone" at bounding box center [839, 26] width 1254 height 27
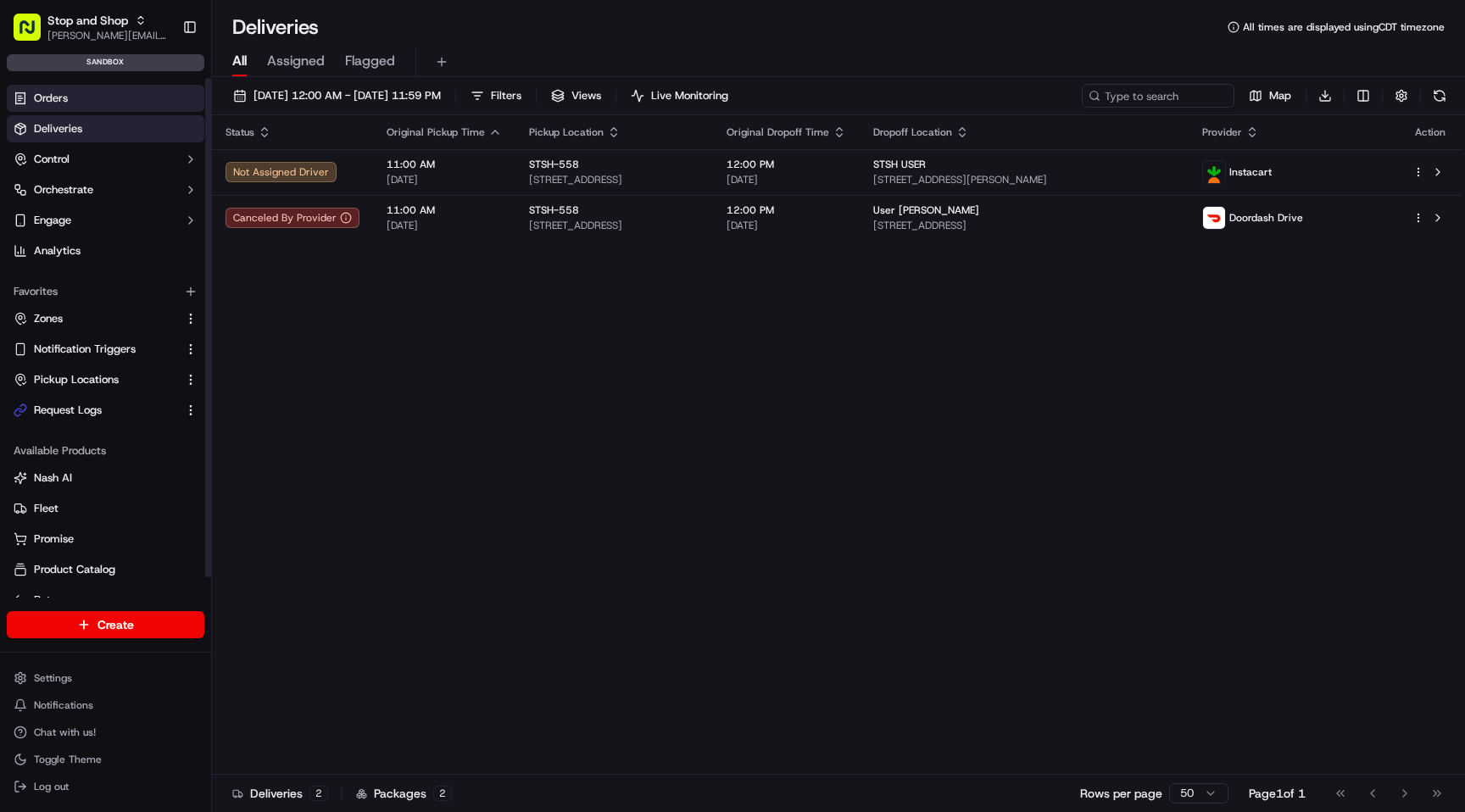
click at [104, 94] on link "Orders" at bounding box center [105, 98] width 197 height 27
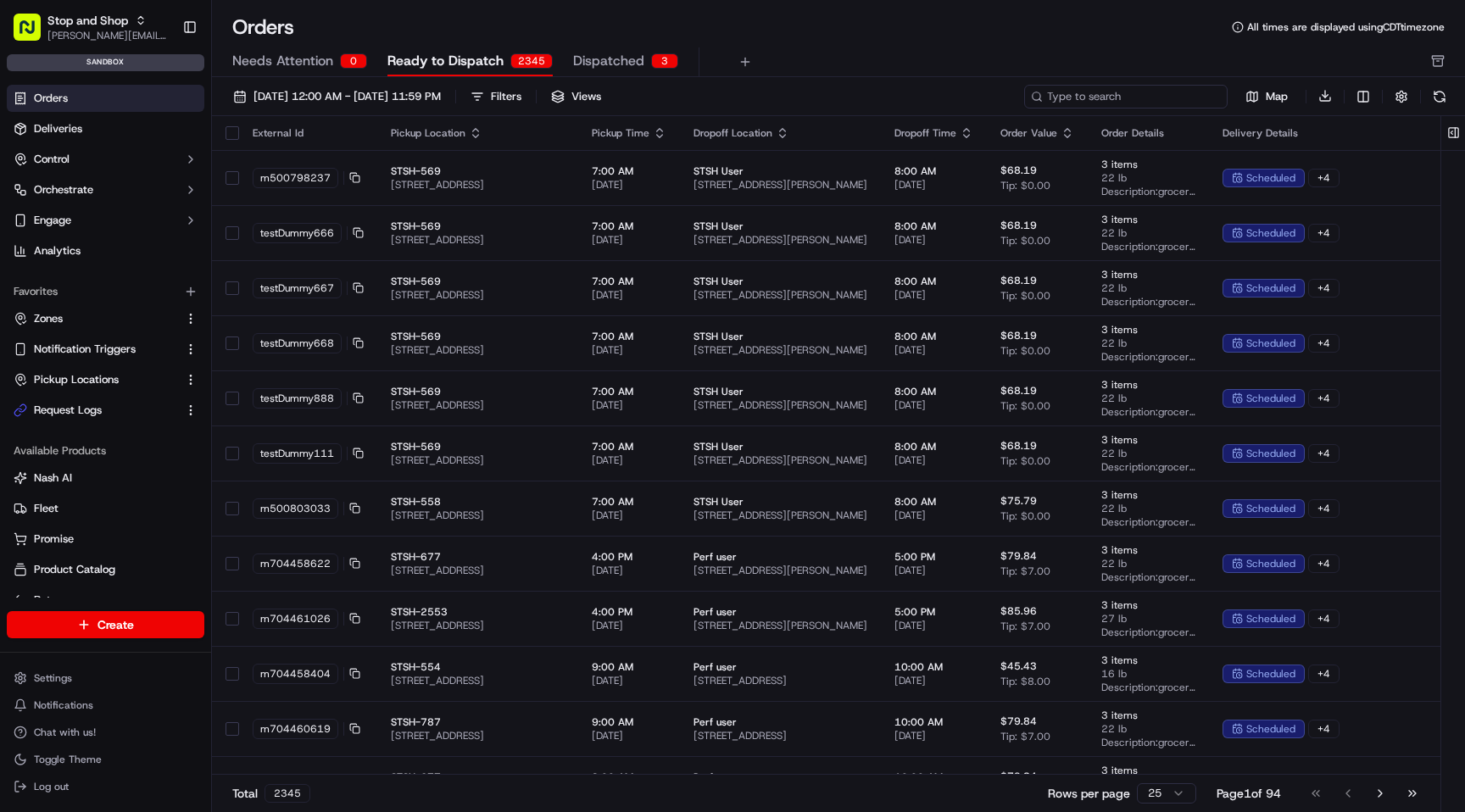
click at [1146, 92] on input at bounding box center [1126, 96] width 204 height 23
click at [135, 125] on link "Deliveries" at bounding box center [105, 129] width 197 height 27
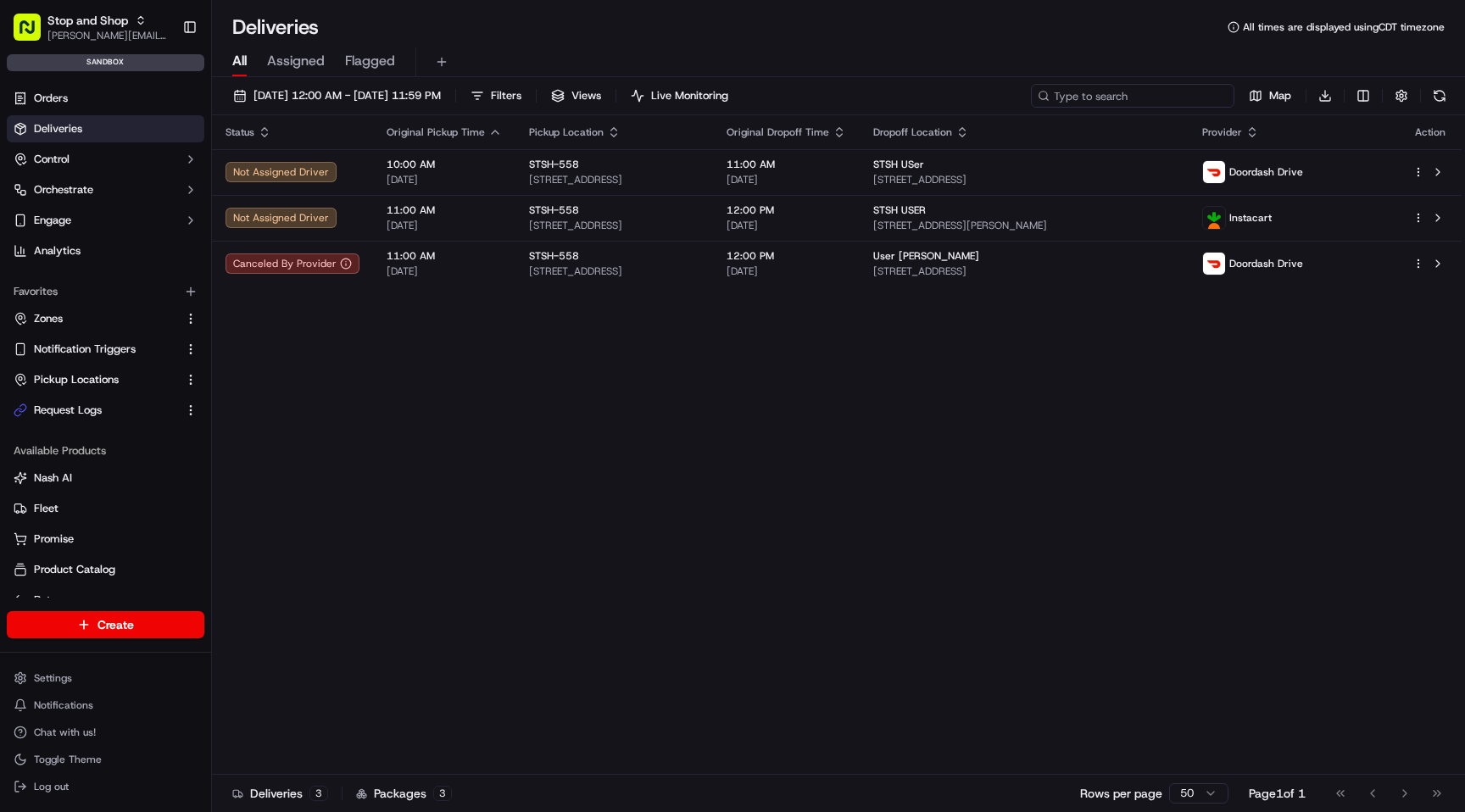
click at [1130, 98] on input at bounding box center [1133, 95] width 204 height 23
paste input "m500803355"
type input "m500803355"
